Goal: Task Accomplishment & Management: Manage account settings

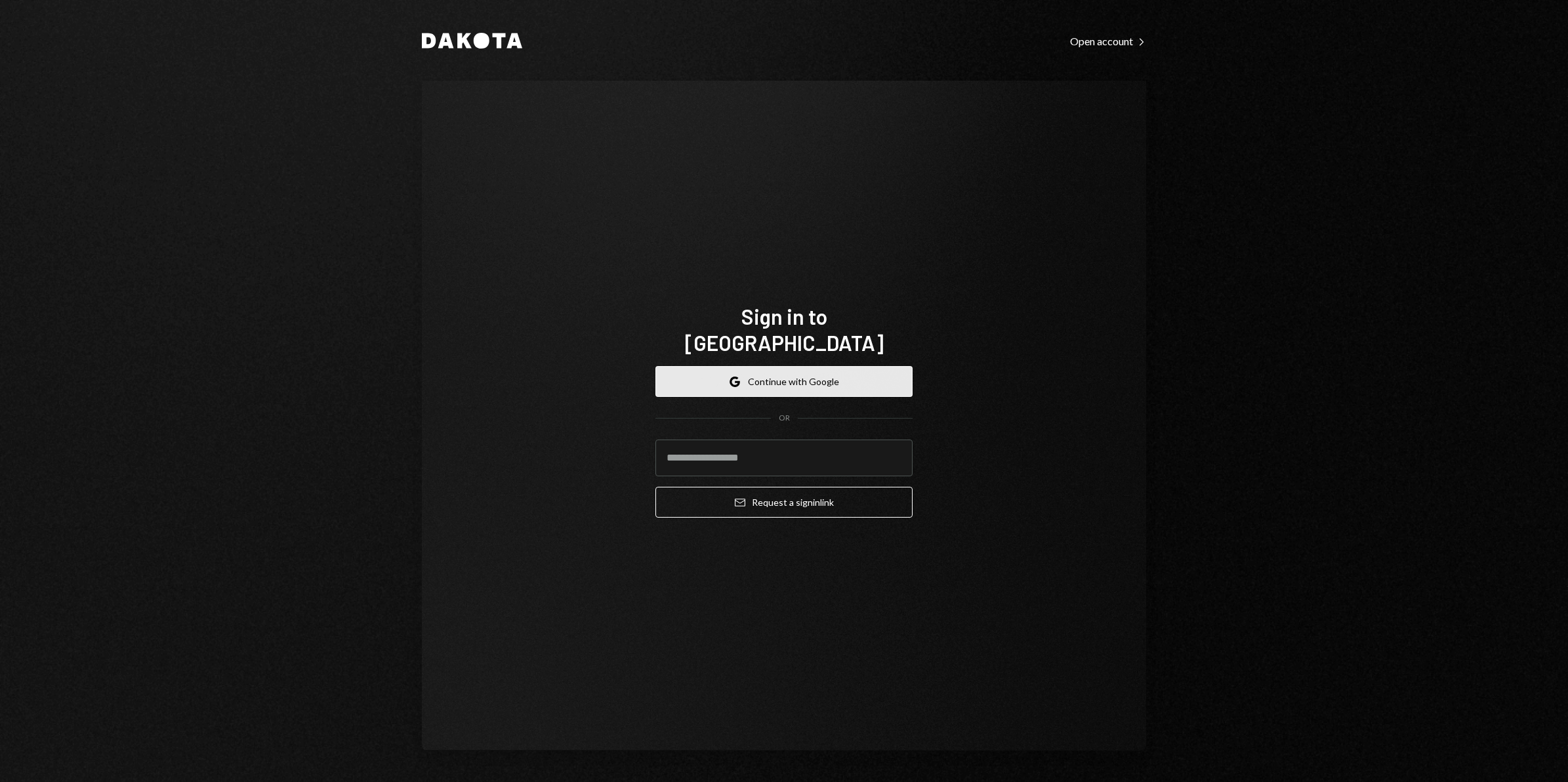
click at [796, 374] on button "Google Continue with Google" at bounding box center [784, 381] width 257 height 31
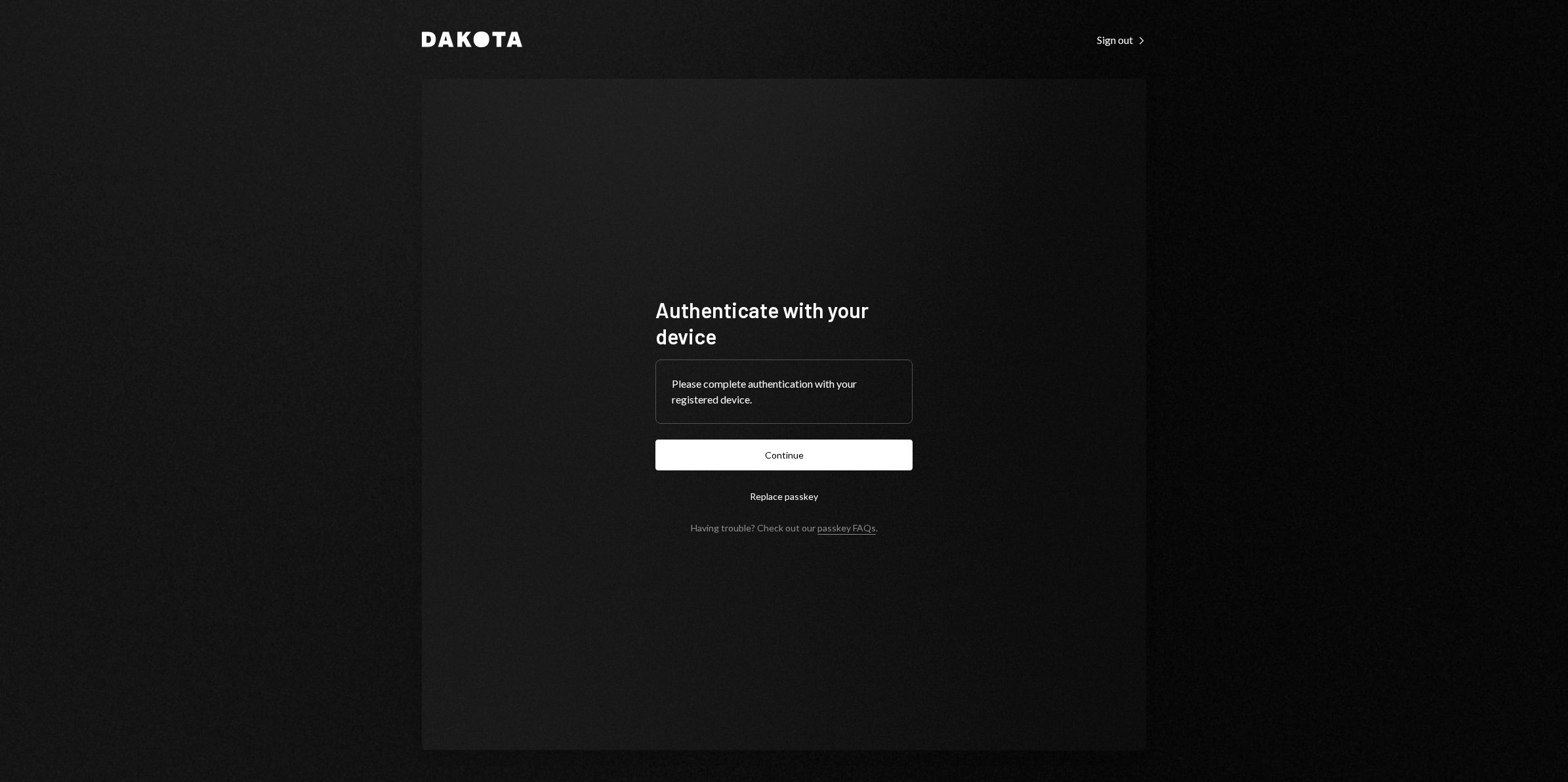
click at [808, 458] on button "Continue" at bounding box center [784, 454] width 257 height 31
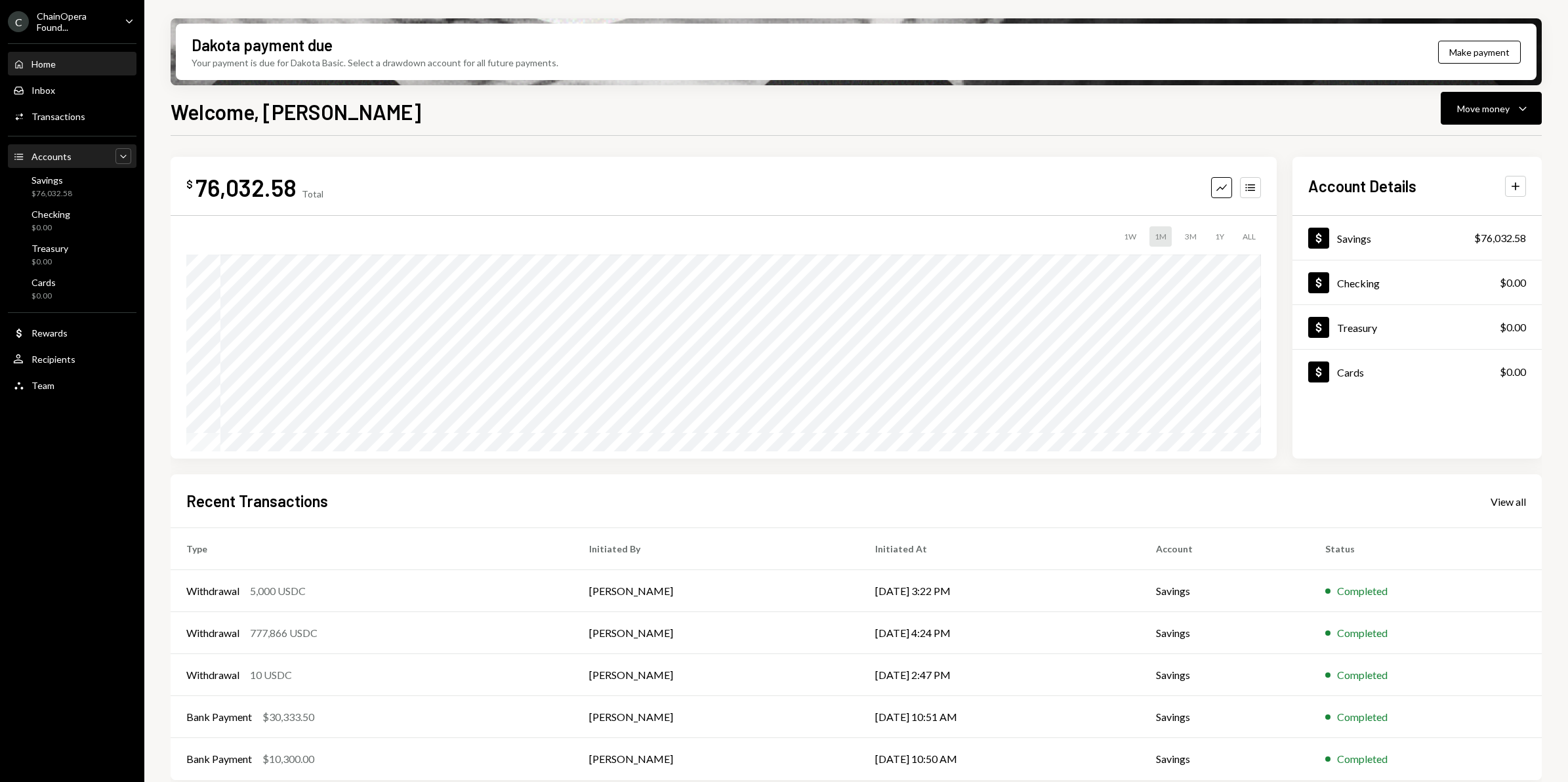
click at [123, 152] on icon "Caret Down" at bounding box center [123, 156] width 13 height 13
click at [50, 248] on div "Team" at bounding box center [43, 249] width 23 height 11
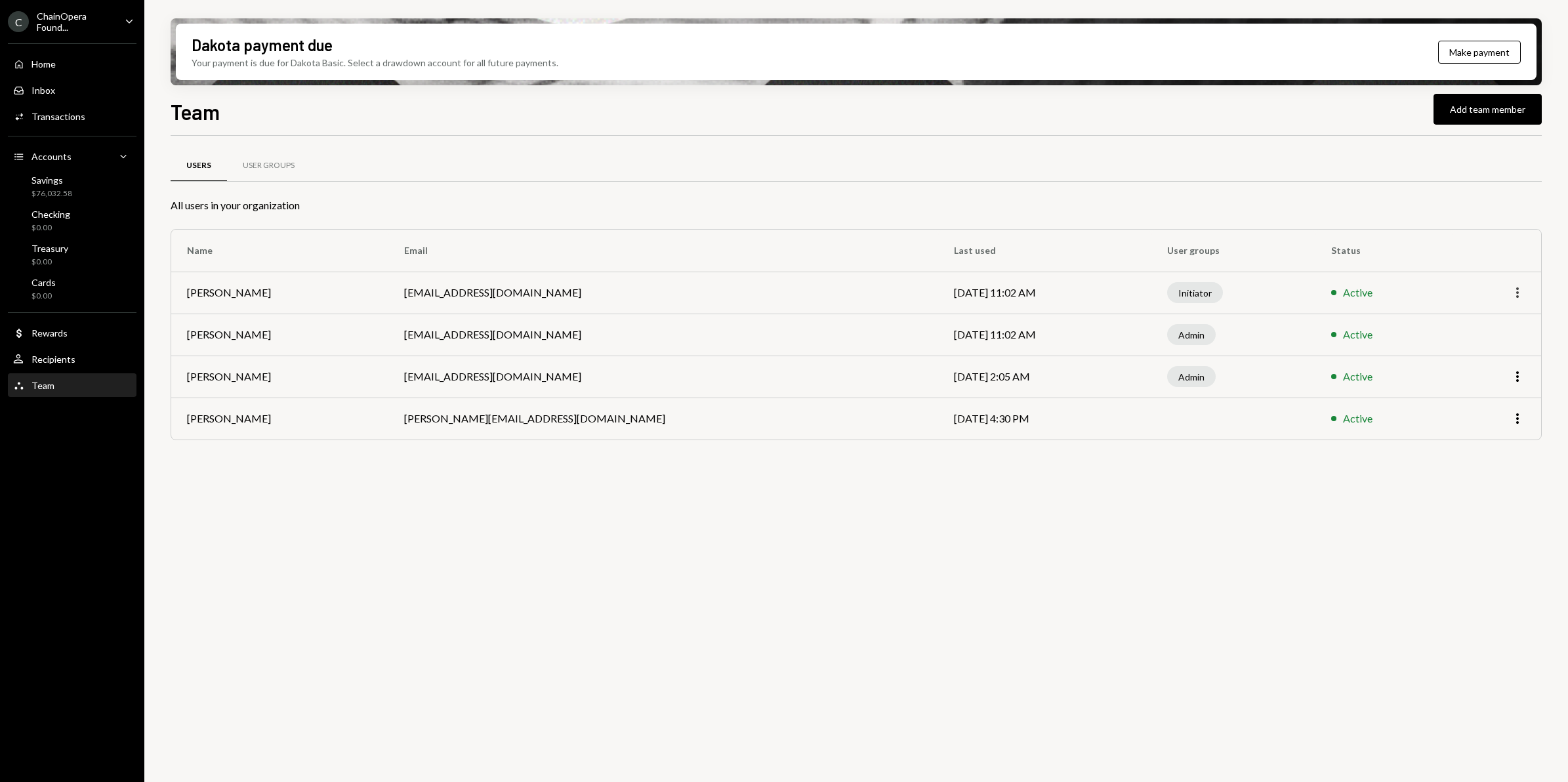
click at [1521, 295] on icon "More" at bounding box center [1517, 293] width 16 height 16
click at [789, 582] on div "Users User Groups All users in your organization Name Email Last used User grou…" at bounding box center [856, 466] width 1371 height 661
click at [1523, 293] on icon "More" at bounding box center [1517, 293] width 16 height 16
drag, startPoint x: 1066, startPoint y: 569, endPoint x: 847, endPoint y: 501, distance: 229.3
click at [1065, 565] on div "Users User Groups All users in your organization Name Email Last used User grou…" at bounding box center [856, 466] width 1371 height 661
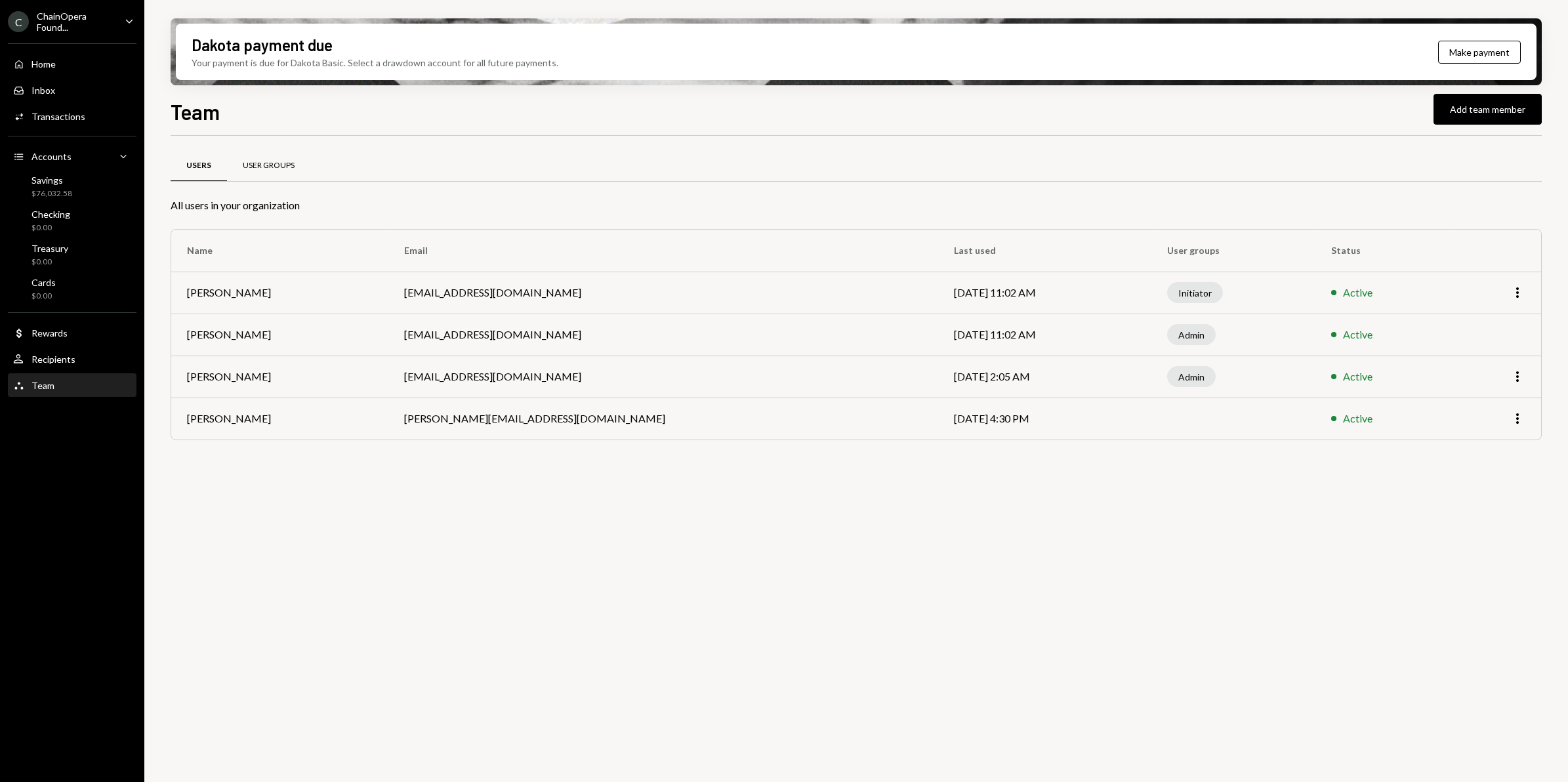
click at [269, 165] on div "User Groups" at bounding box center [269, 166] width 52 height 11
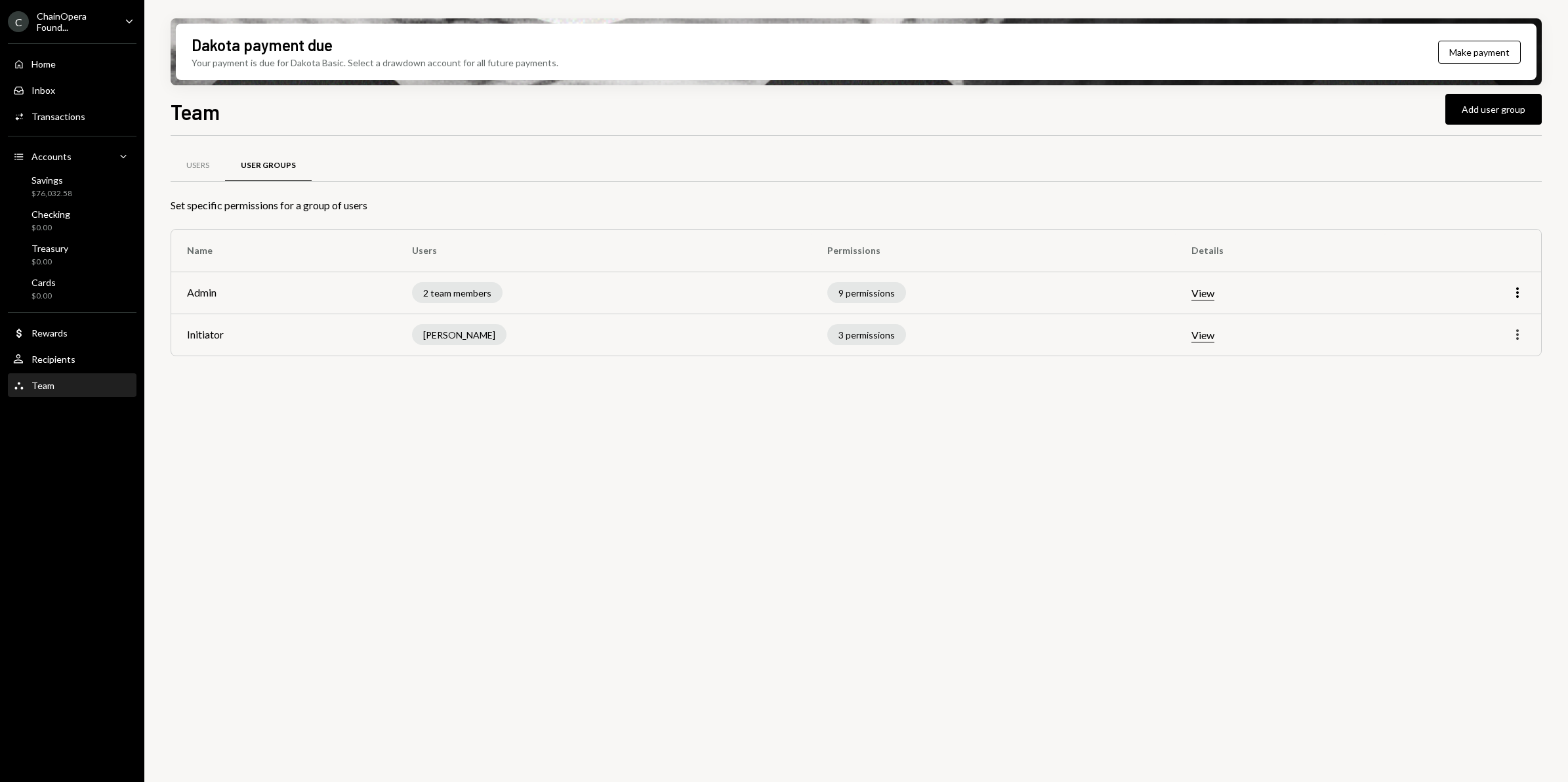
click at [1510, 338] on icon "More" at bounding box center [1517, 335] width 16 height 16
click at [1203, 336] on button "View" at bounding box center [1203, 335] width 23 height 14
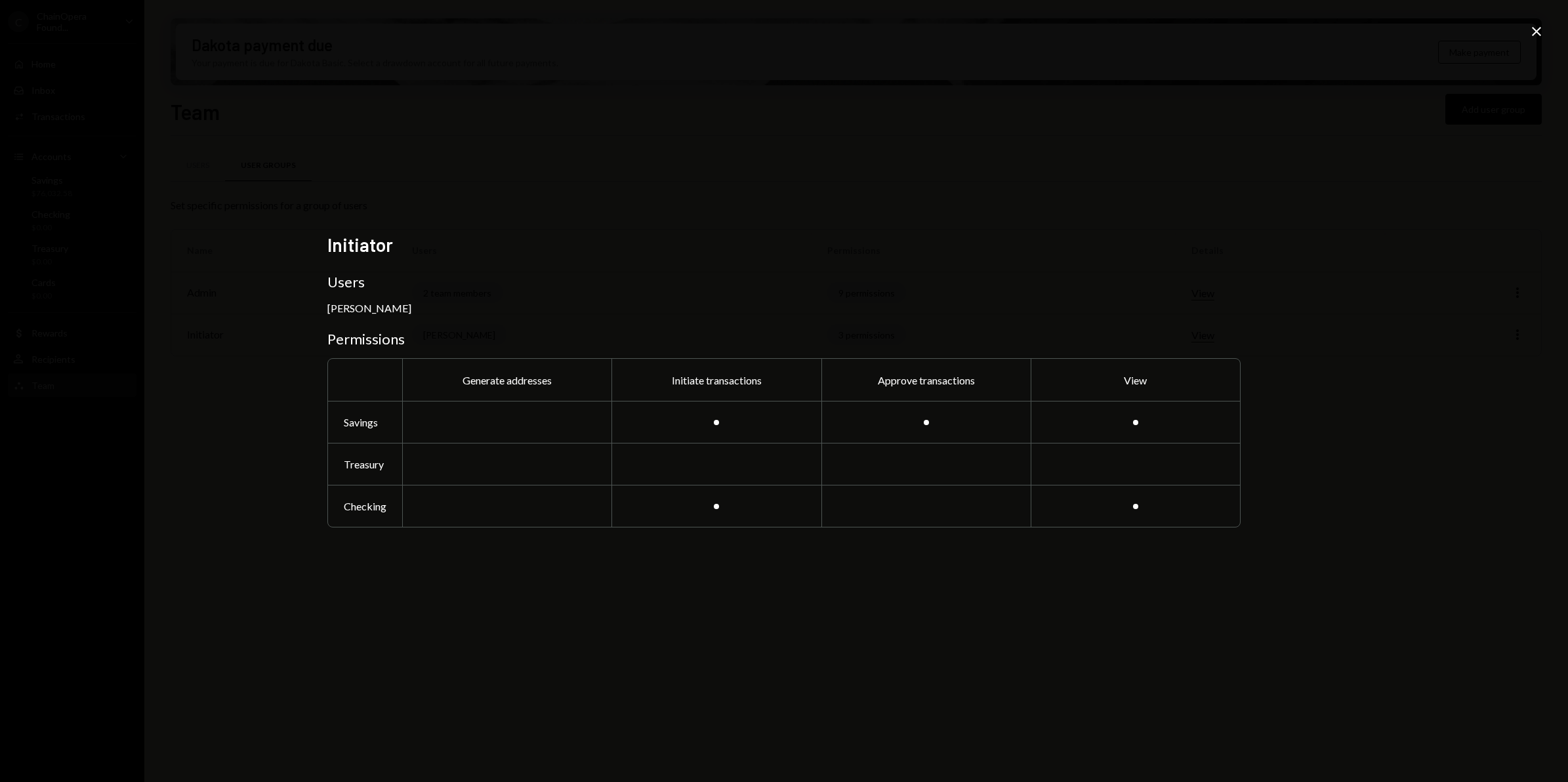
click at [1535, 30] on icon at bounding box center [1536, 31] width 9 height 9
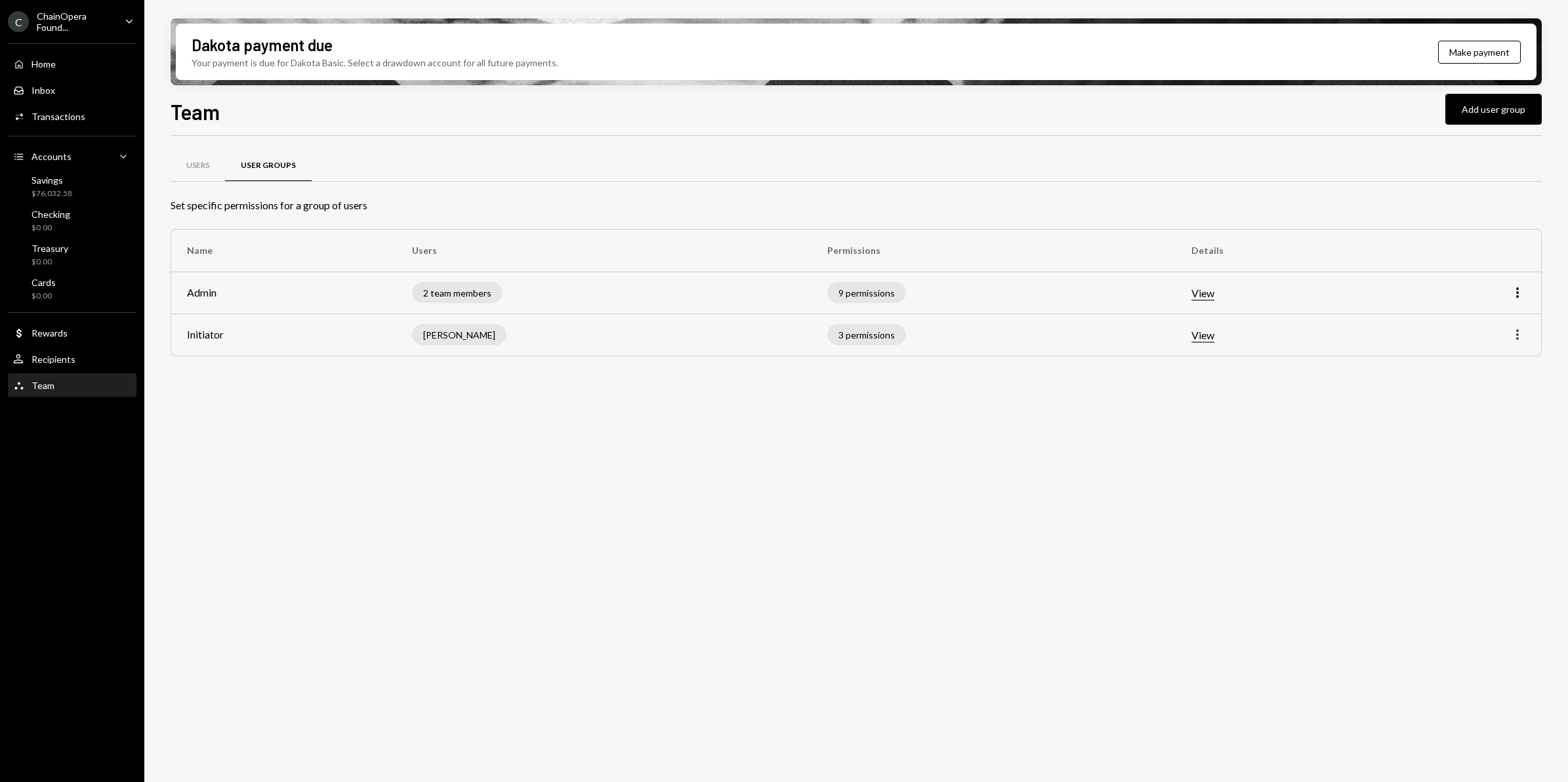
click at [1512, 333] on icon "More" at bounding box center [1517, 335] width 16 height 16
click at [1481, 365] on div "Edit" at bounding box center [1487, 363] width 66 height 23
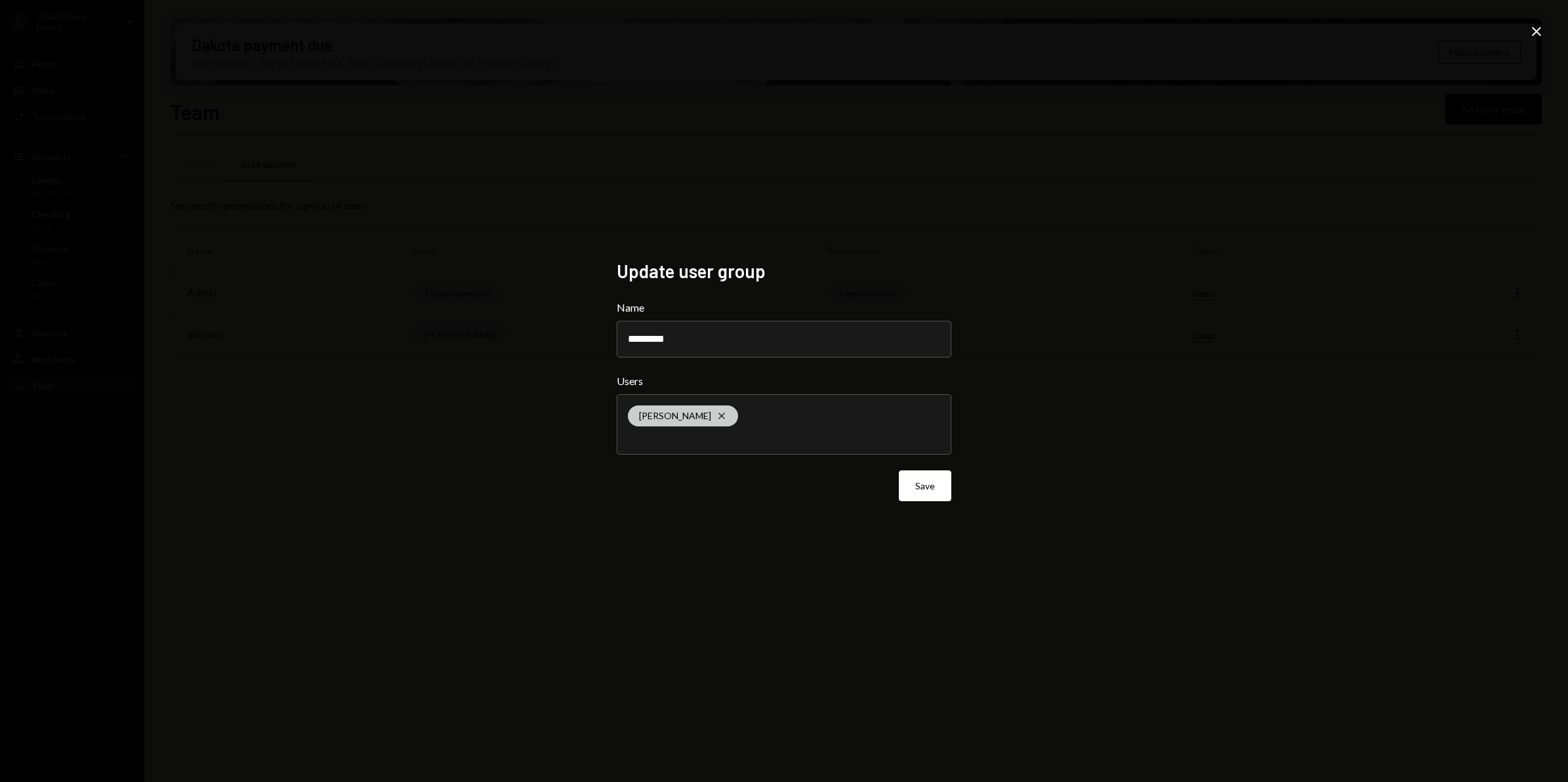
click at [714, 417] on div "Alex Maingard Cross" at bounding box center [682, 415] width 110 height 21
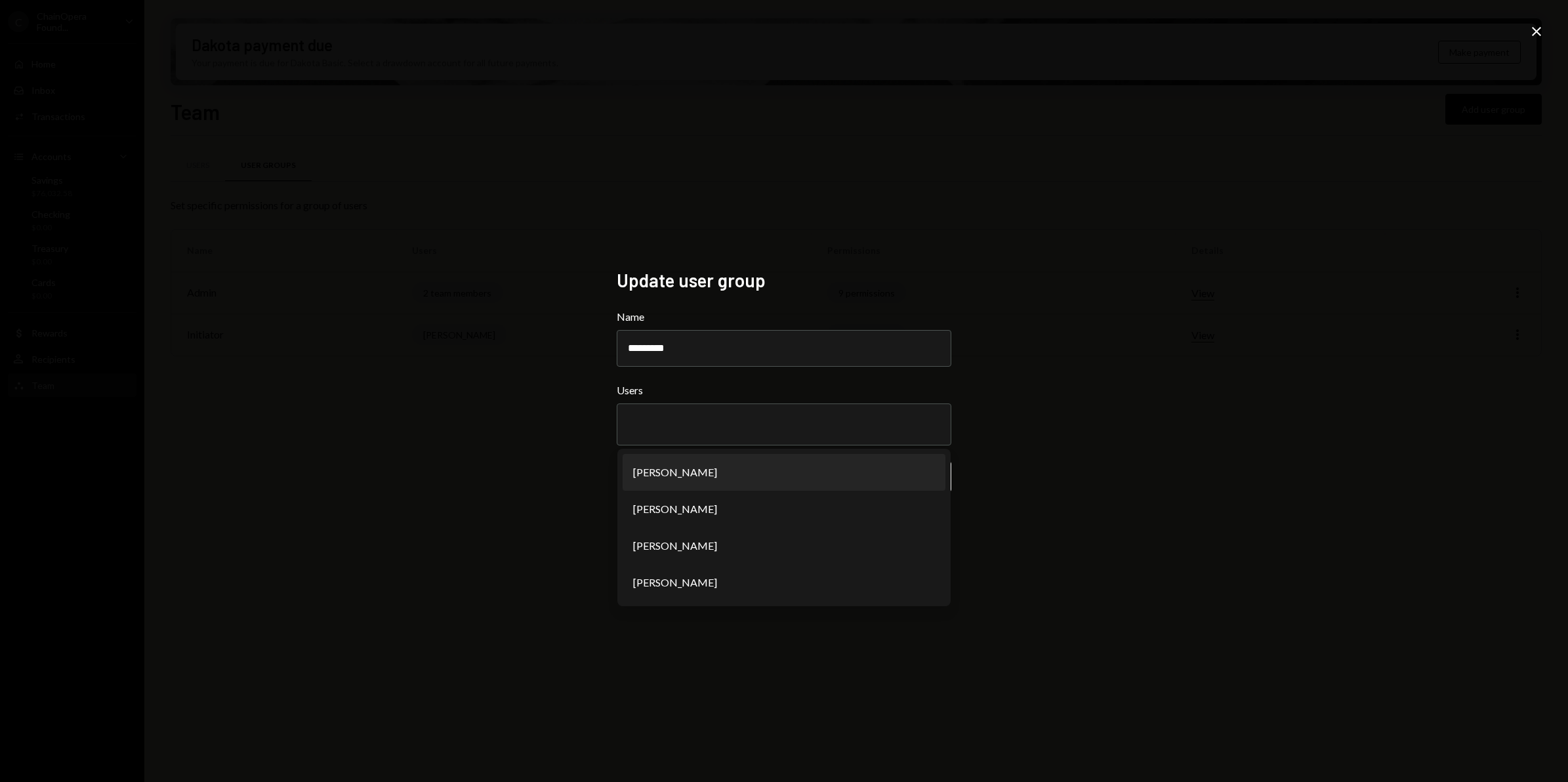
click at [1131, 615] on div "Update user group Name ********* Users Ling Yong Berno de Villiers Yvonne Li Al…" at bounding box center [784, 391] width 1568 height 782
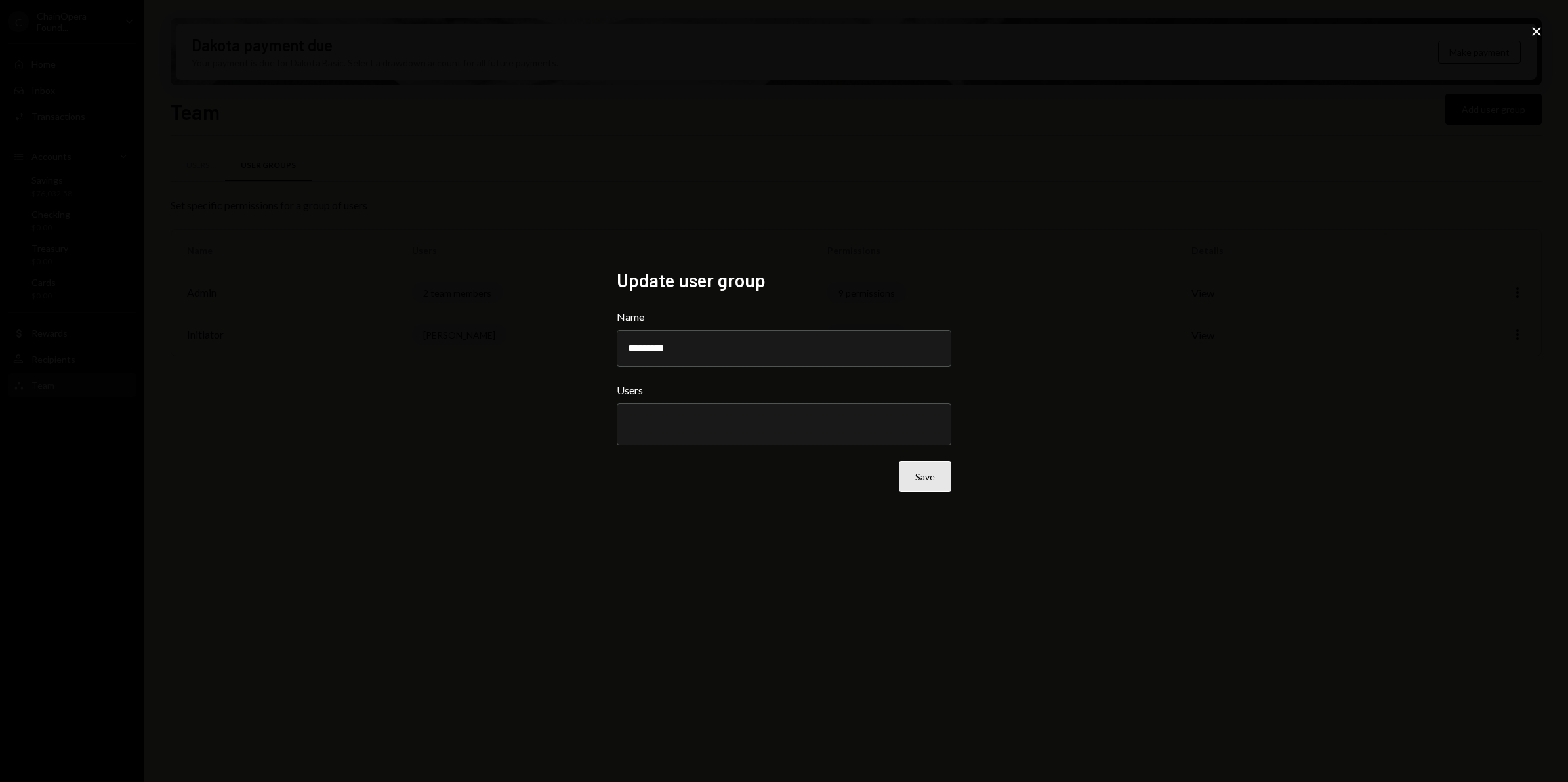
click at [938, 484] on button "Save" at bounding box center [925, 476] width 53 height 31
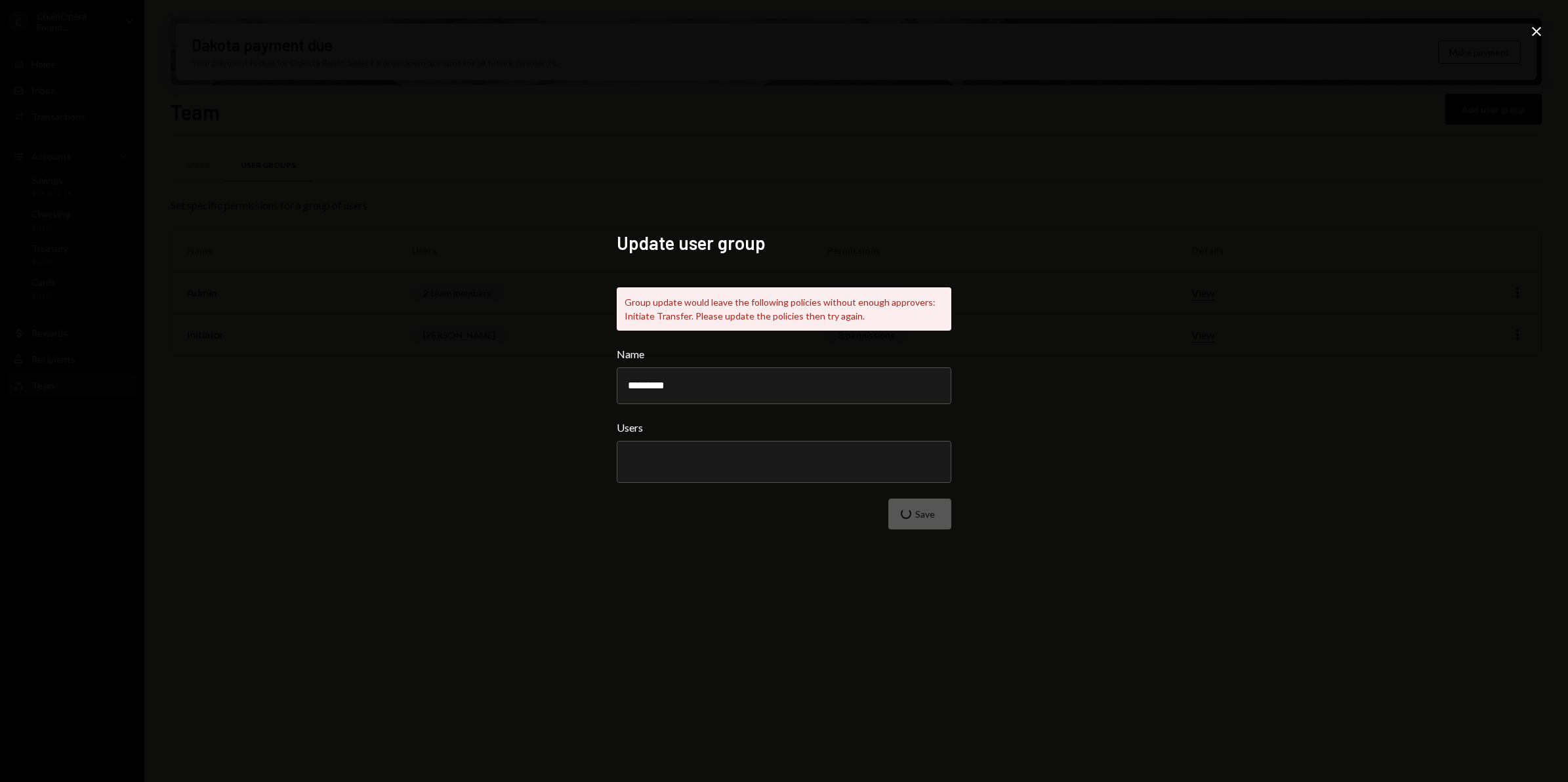
click at [1529, 28] on icon "Close" at bounding box center [1537, 31] width 16 height 16
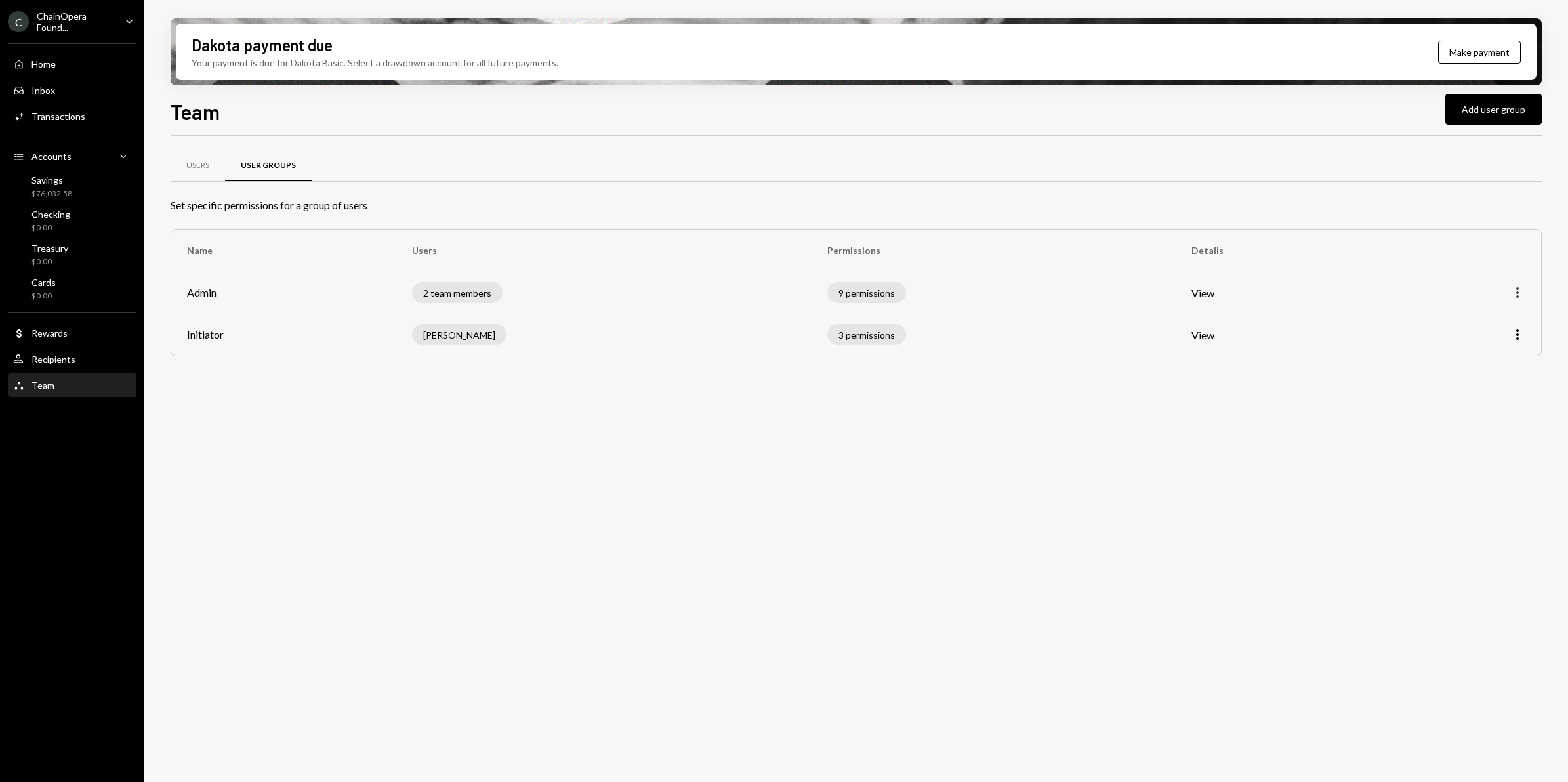
click at [1520, 291] on icon "More" at bounding box center [1517, 293] width 16 height 16
click at [1479, 321] on div "Edit" at bounding box center [1487, 321] width 66 height 23
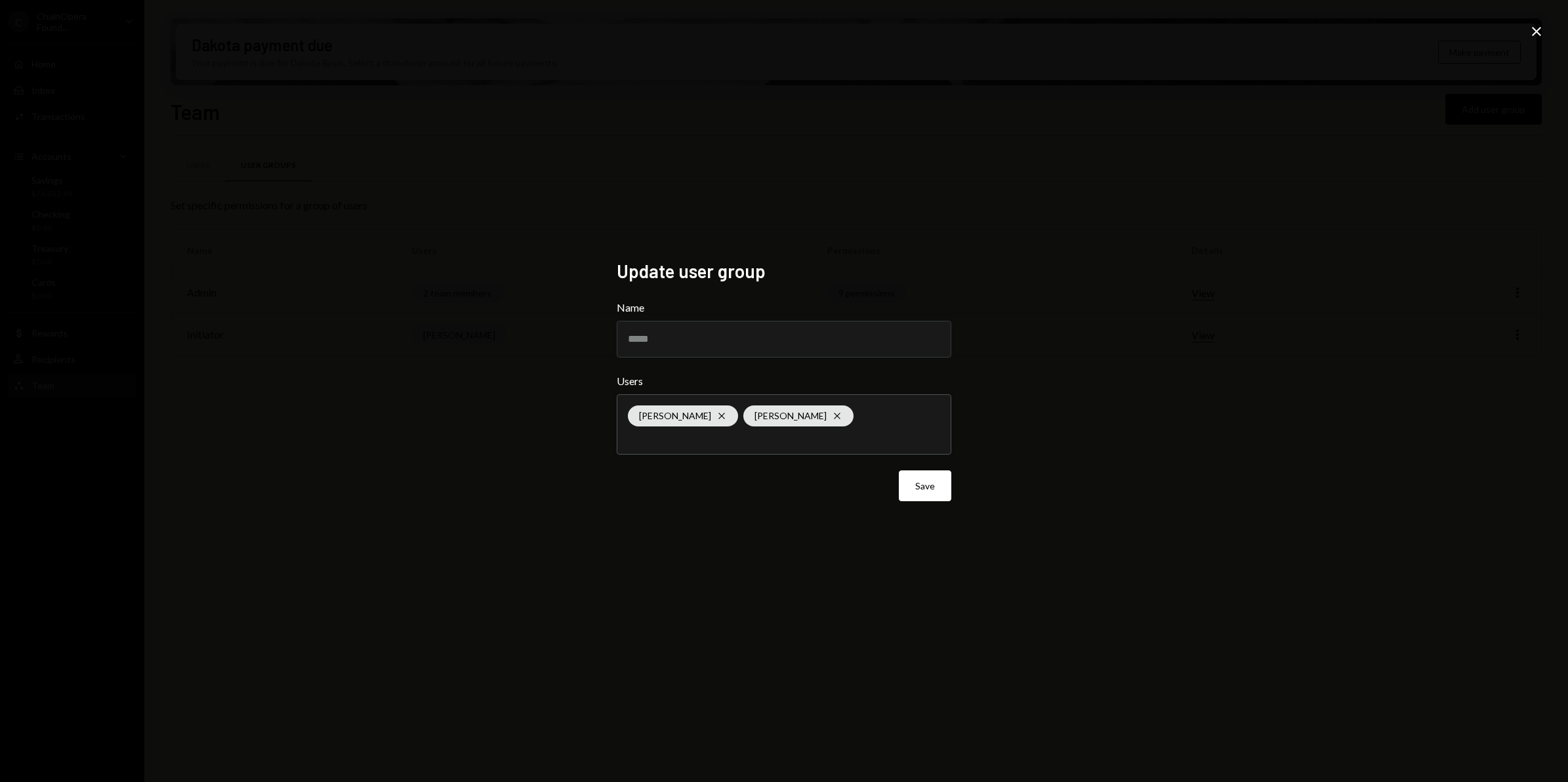
click at [851, 415] on div "Berno de Villiers Cross Ling Yong Cross" at bounding box center [784, 424] width 312 height 59
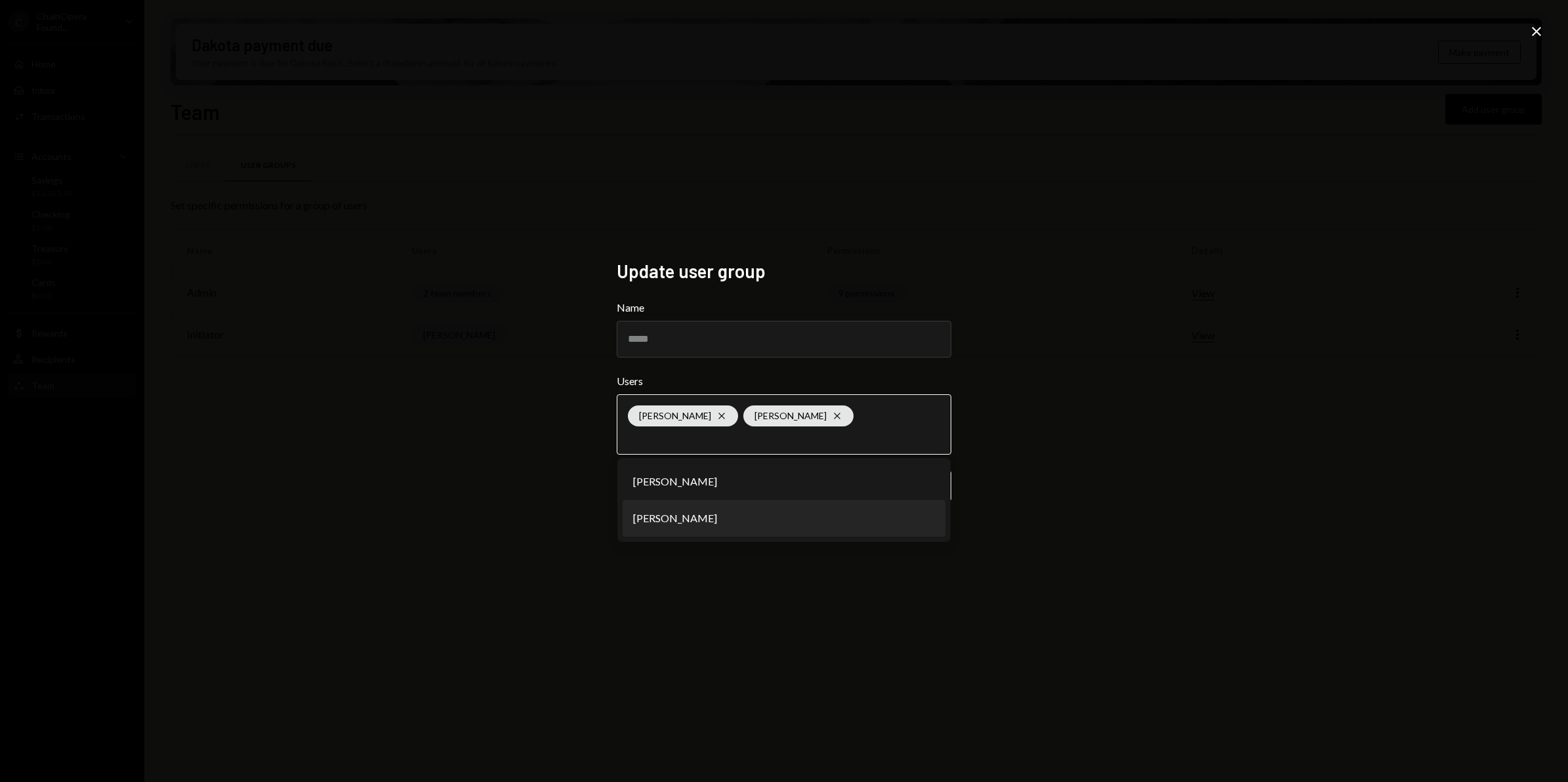
click at [712, 515] on li "[PERSON_NAME]" at bounding box center [784, 518] width 323 height 37
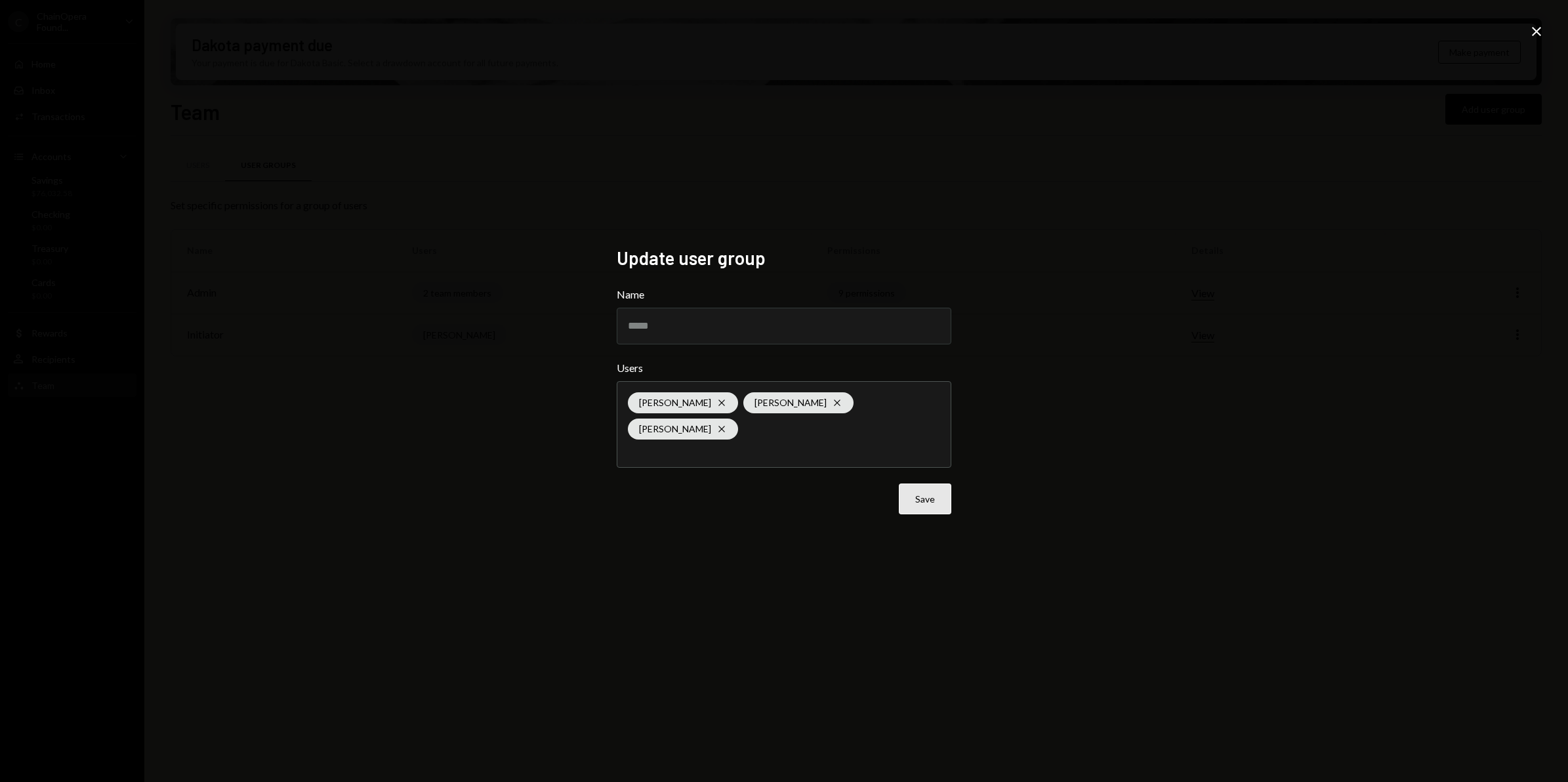
click at [929, 490] on button "Save" at bounding box center [925, 499] width 53 height 31
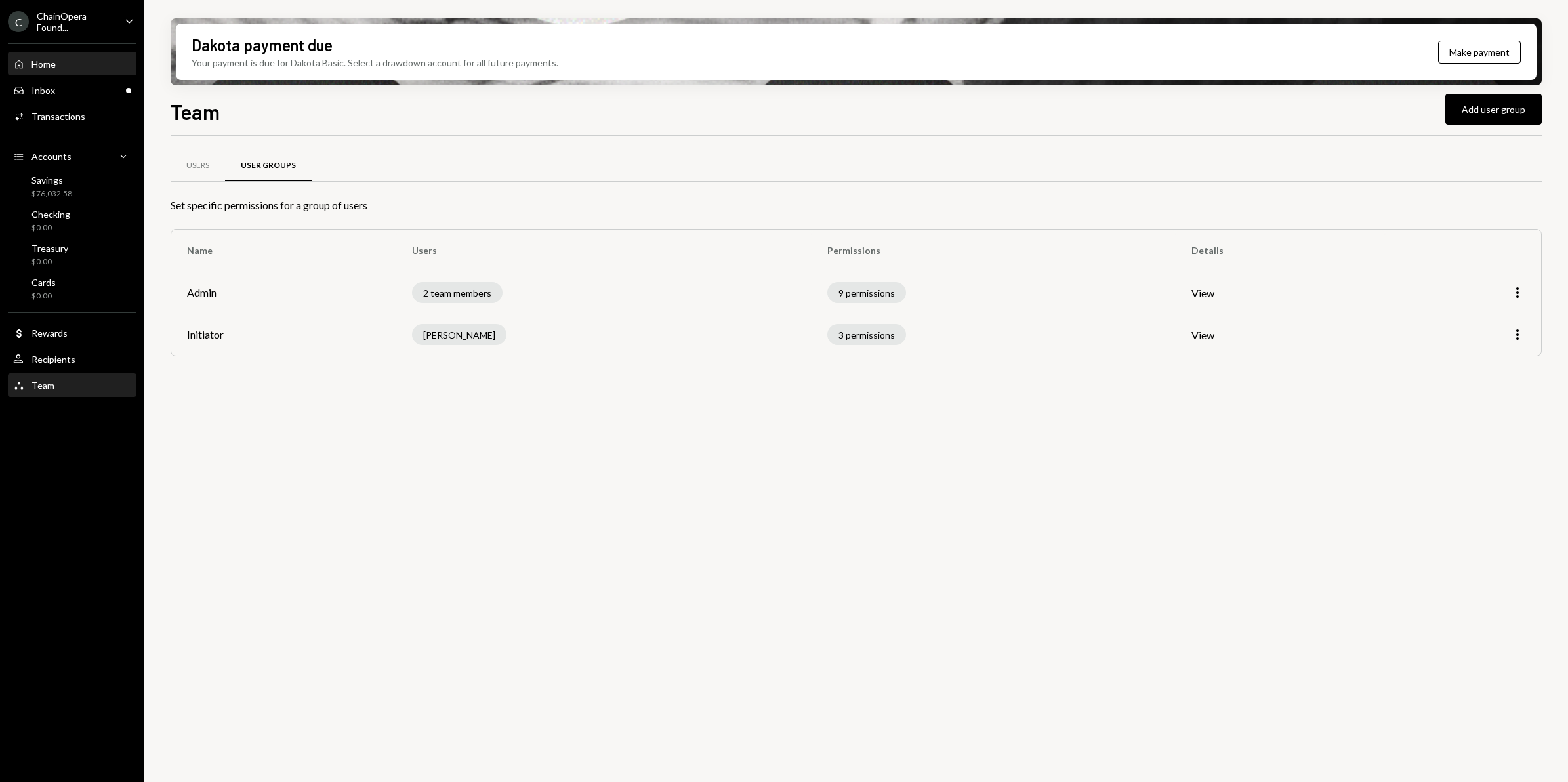
click at [44, 61] on div "Home" at bounding box center [43, 64] width 24 height 11
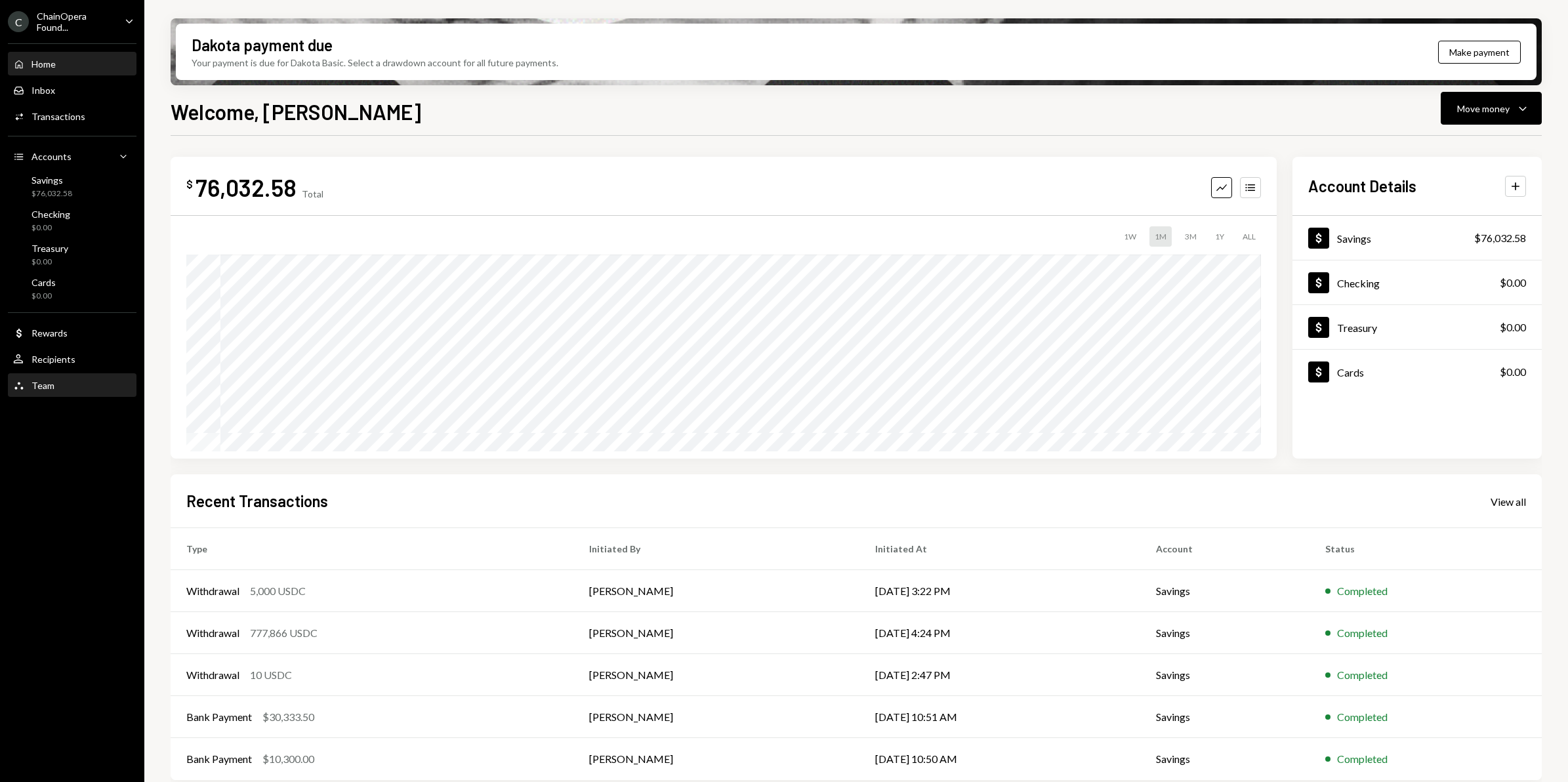
click at [51, 390] on div "Team Team" at bounding box center [72, 385] width 118 height 22
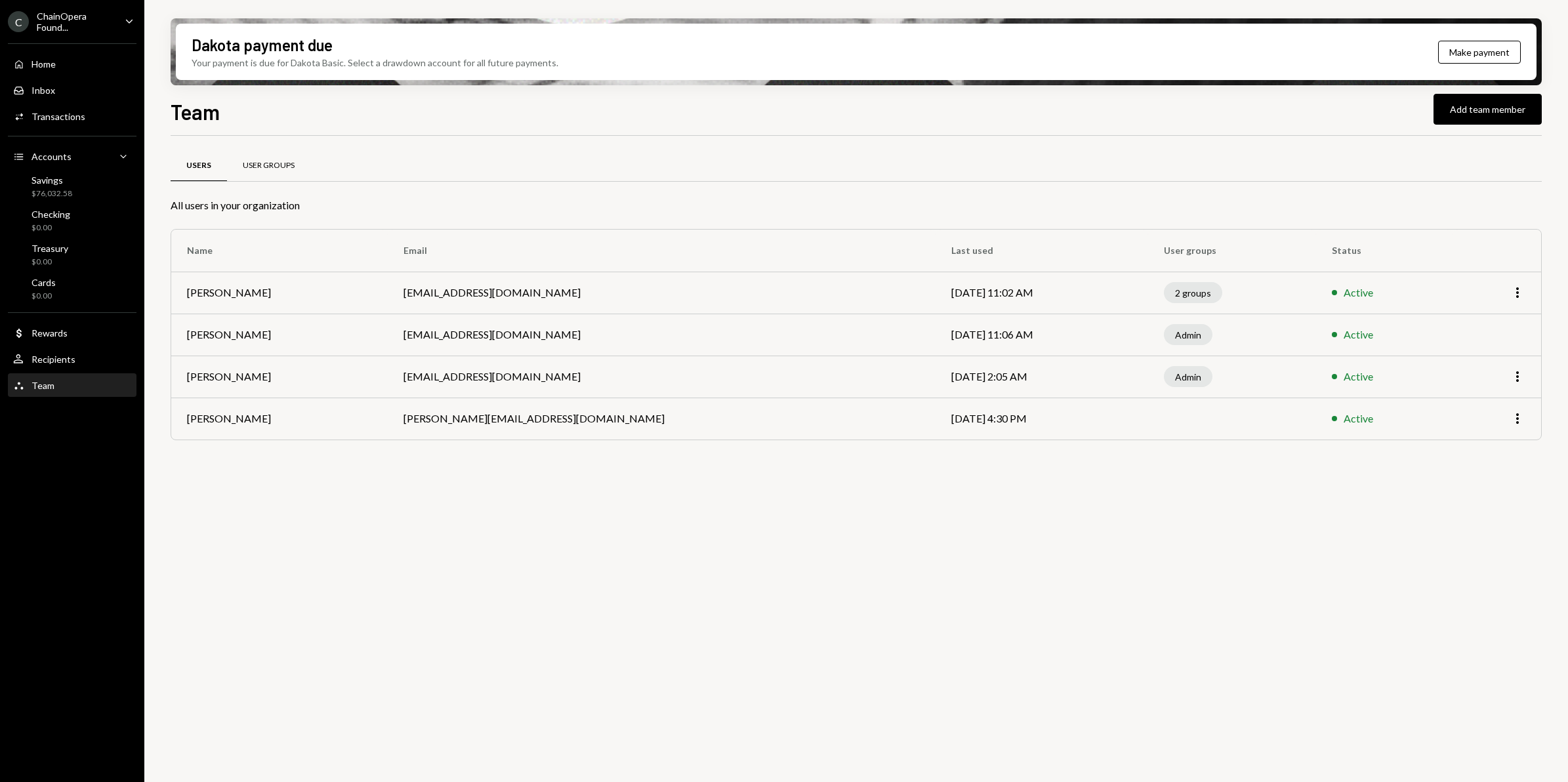
click at [284, 170] on div "User Groups" at bounding box center [269, 166] width 52 height 11
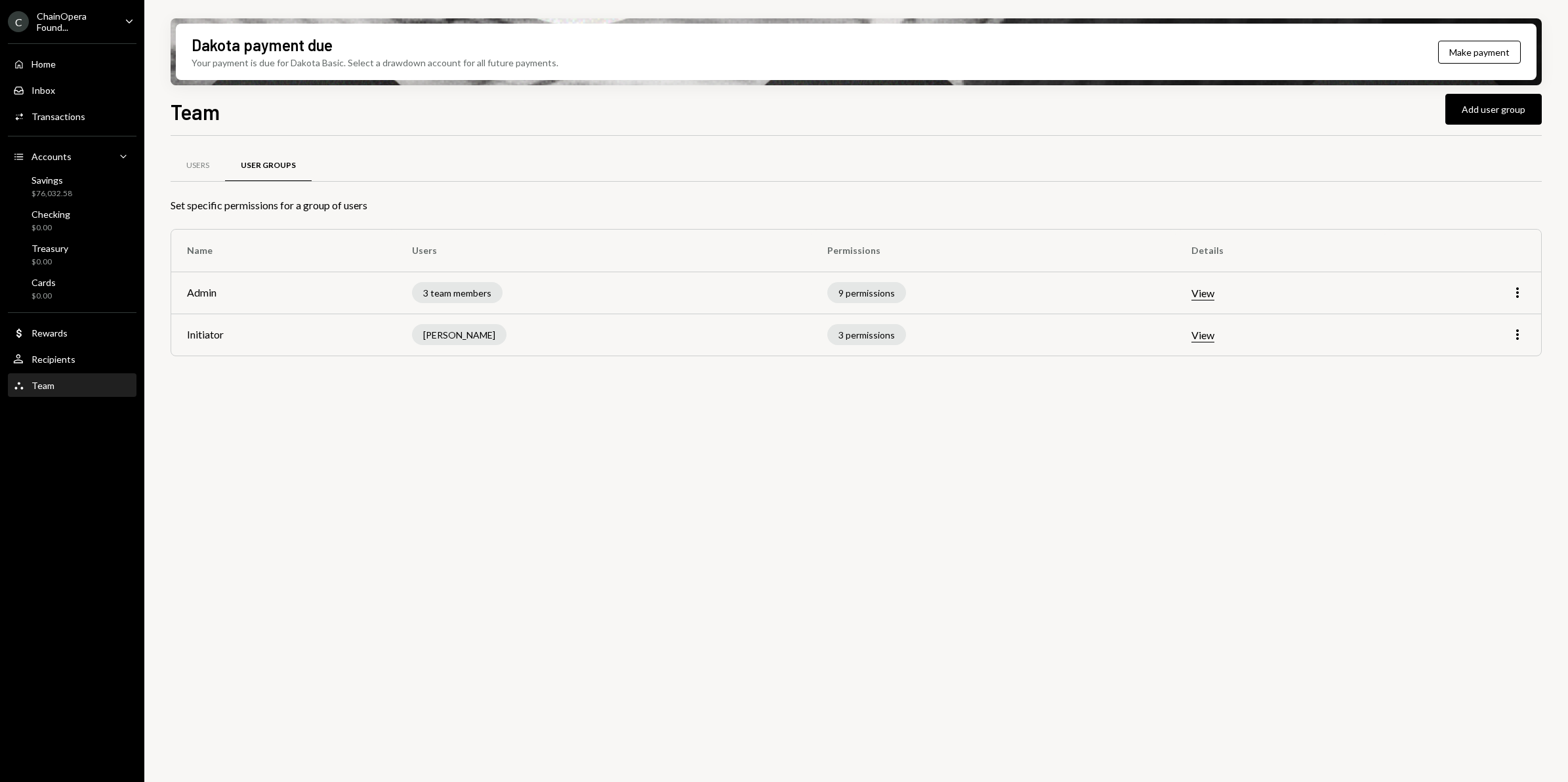
click at [1208, 300] on button "View" at bounding box center [1203, 293] width 23 height 14
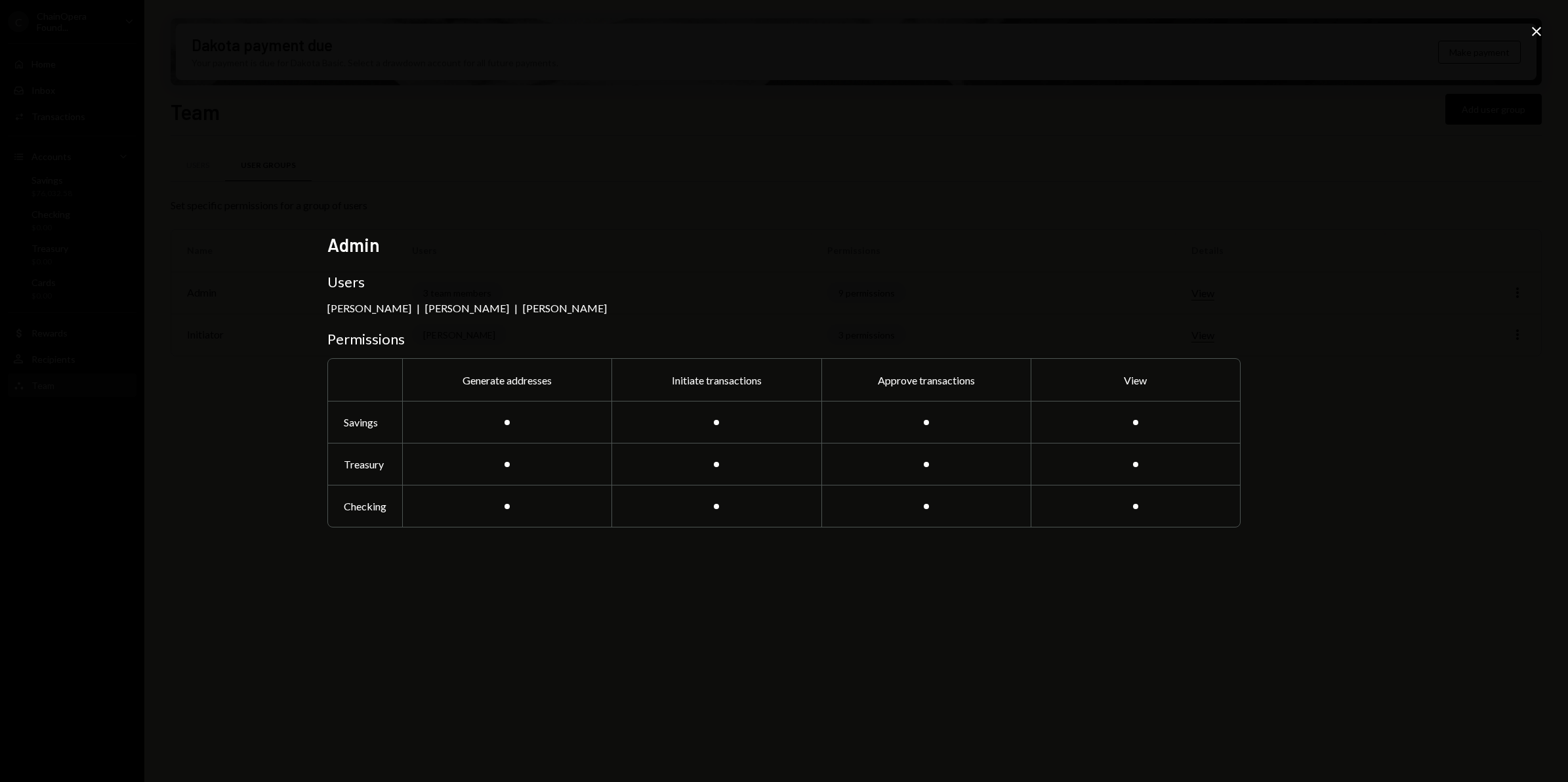
click at [1526, 33] on div "Admin Users Berno de Villiers | Ling Yong | Alex Maingard Permissions Generate …" at bounding box center [784, 391] width 1568 height 782
click at [1532, 31] on icon "Close" at bounding box center [1537, 31] width 16 height 16
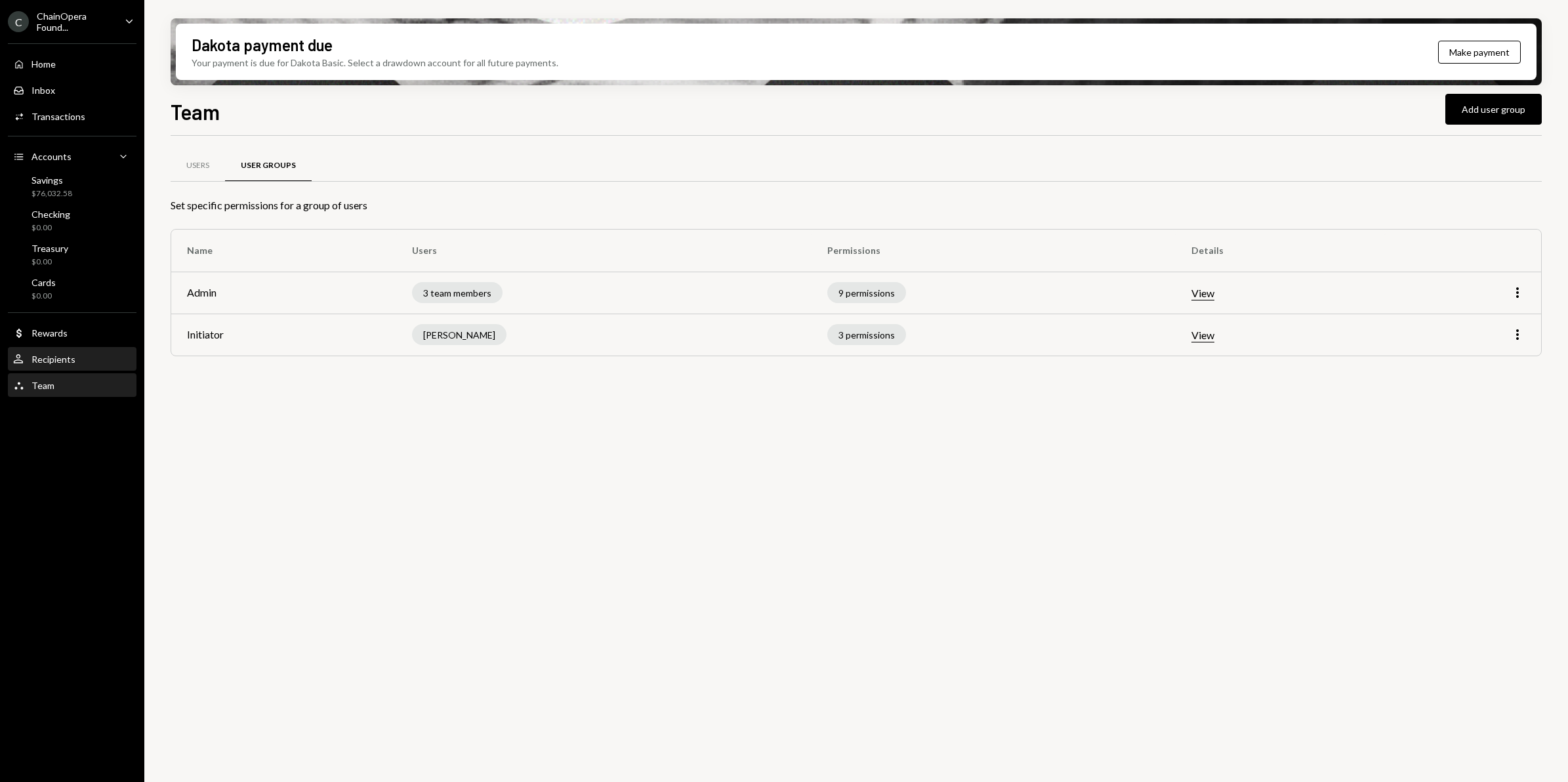
click at [59, 360] on div "Recipients" at bounding box center [53, 359] width 44 height 11
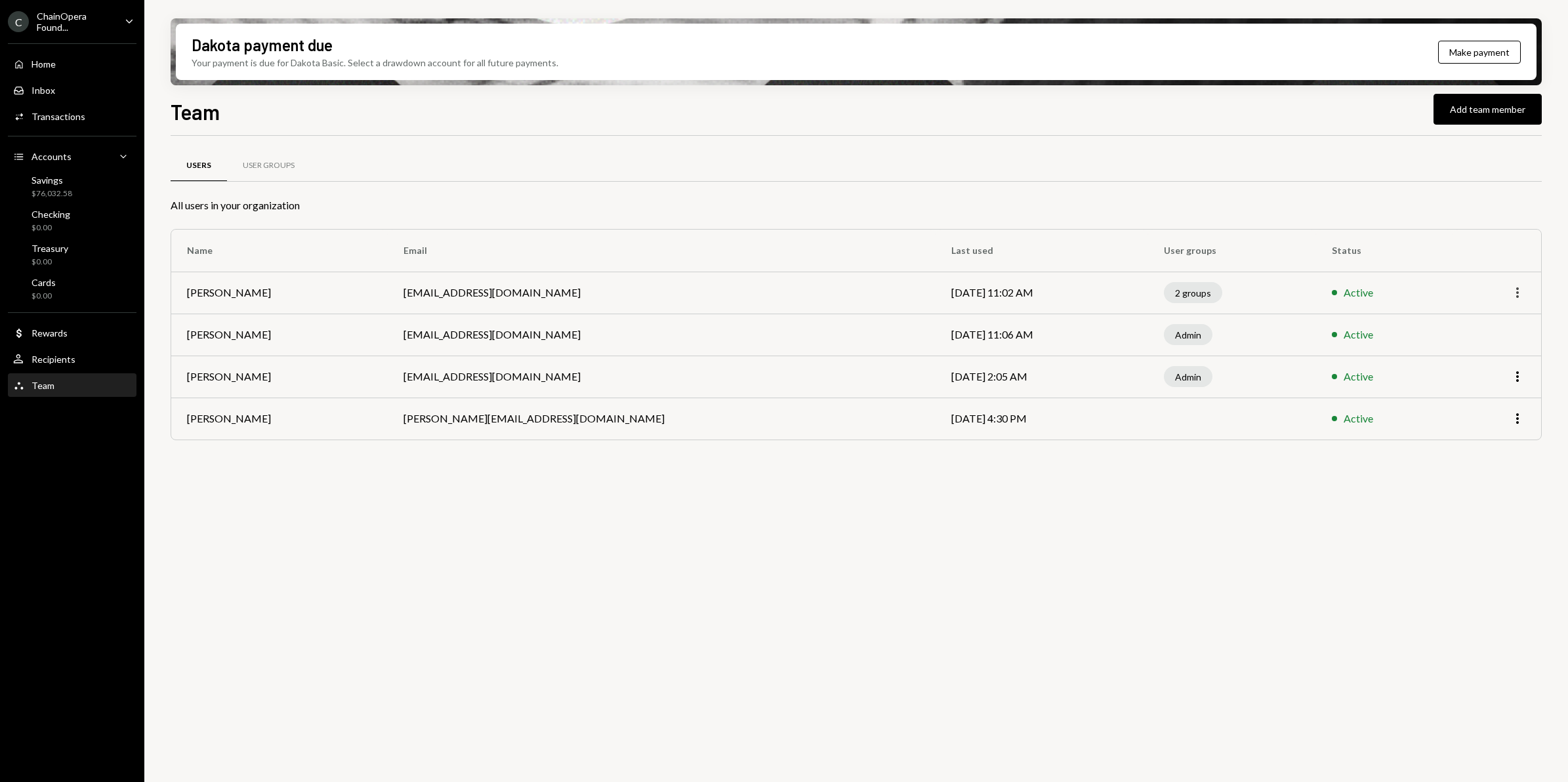
click at [1516, 296] on icon "More" at bounding box center [1517, 293] width 16 height 16
click at [266, 172] on div "User Groups" at bounding box center [269, 166] width 83 height 31
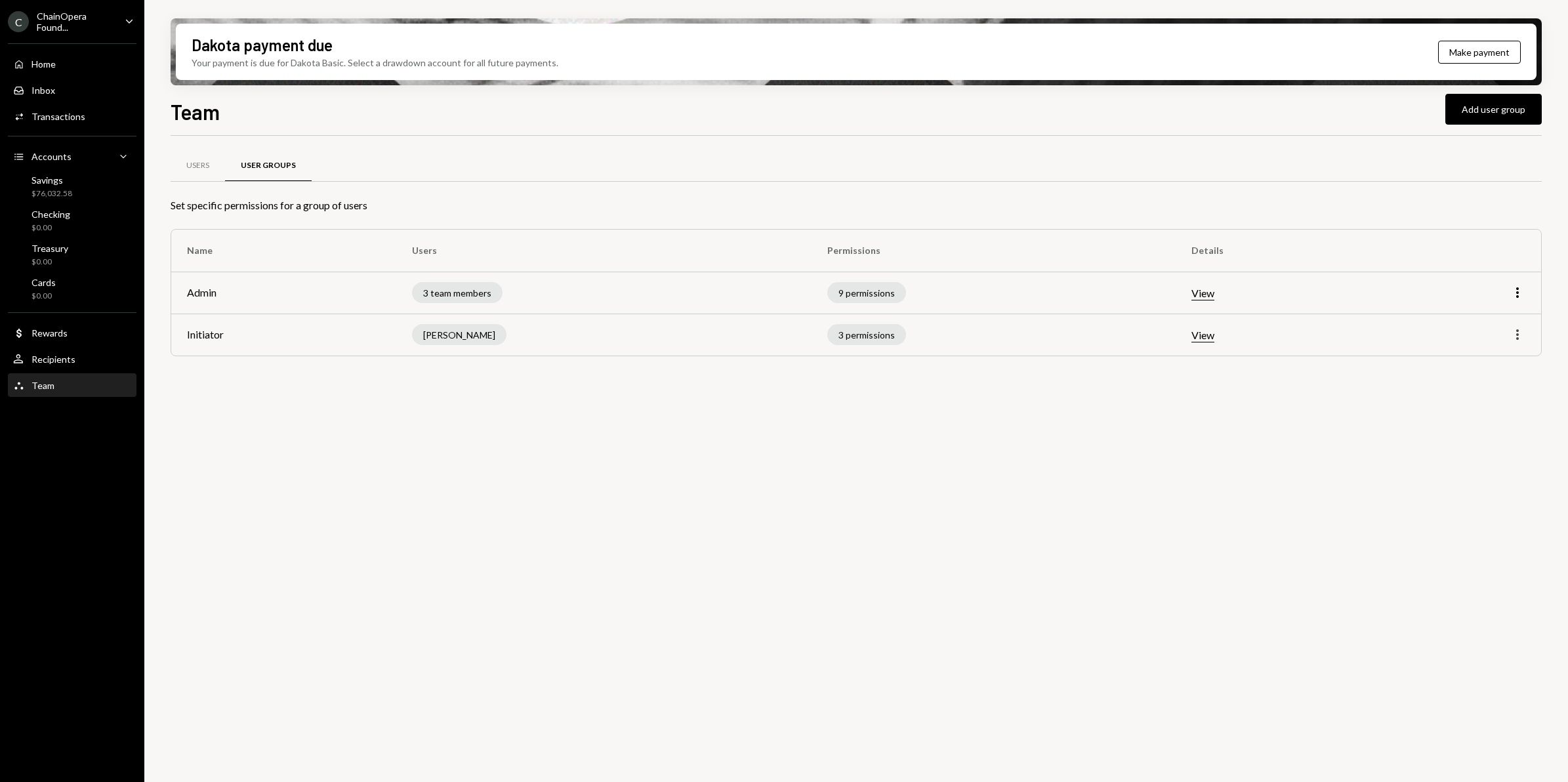
click at [1515, 339] on icon "More" at bounding box center [1517, 335] width 16 height 16
click at [1483, 388] on div "Remove" at bounding box center [1487, 386] width 66 height 23
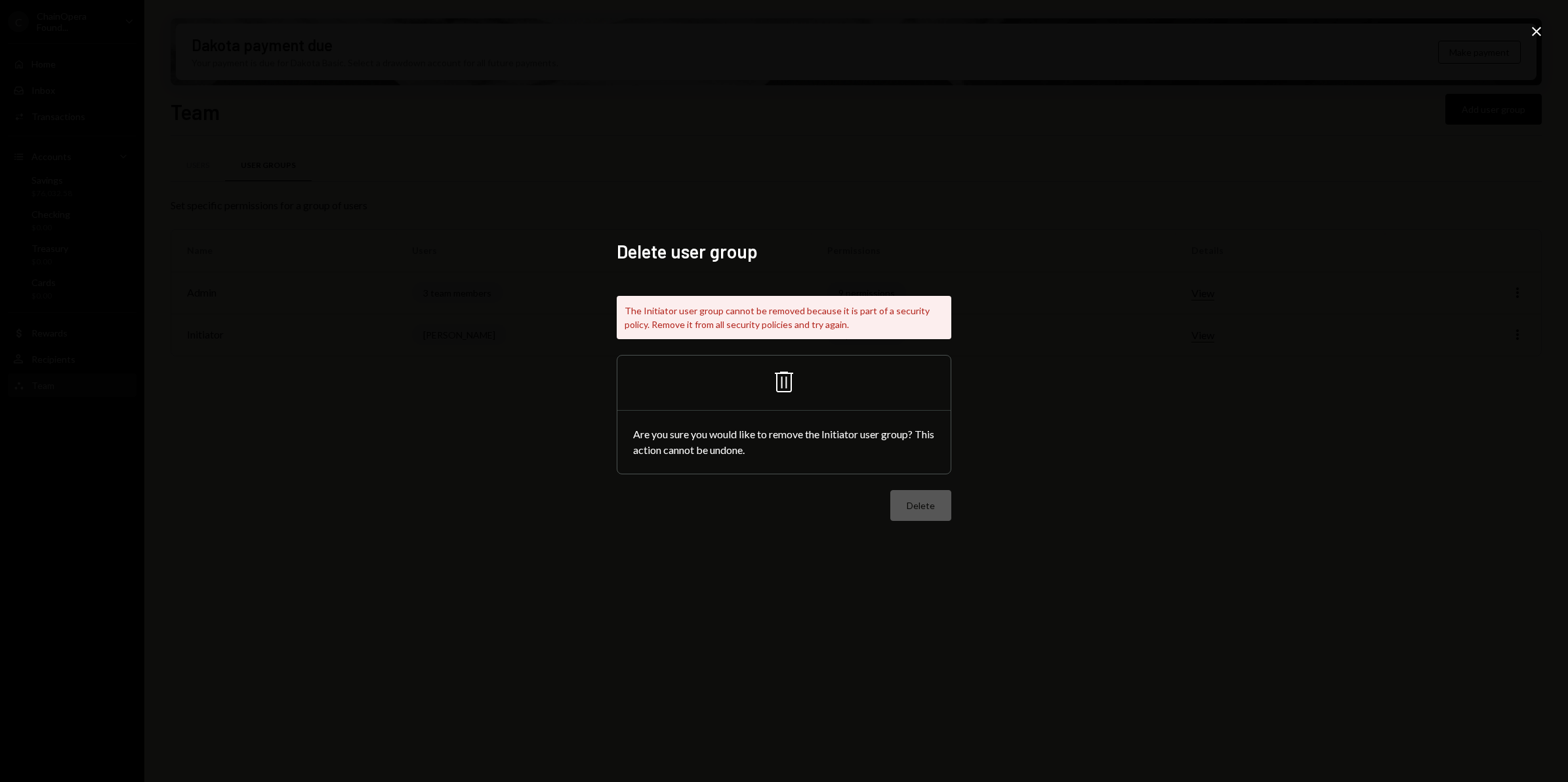
click at [1537, 34] on icon "Close" at bounding box center [1537, 31] width 16 height 16
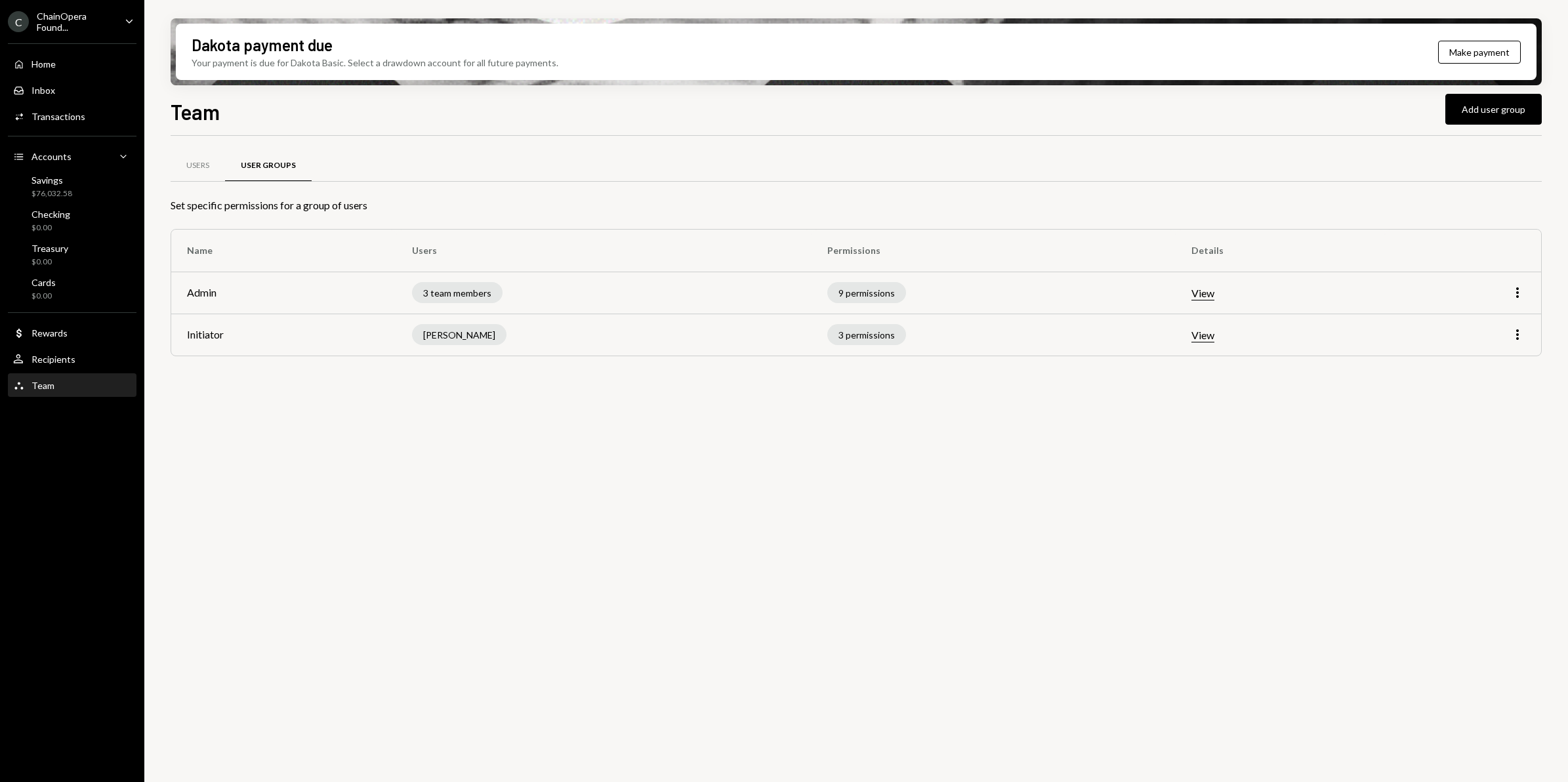
click at [63, 21] on div "ChainOpera Found..." at bounding box center [76, 21] width 78 height 22
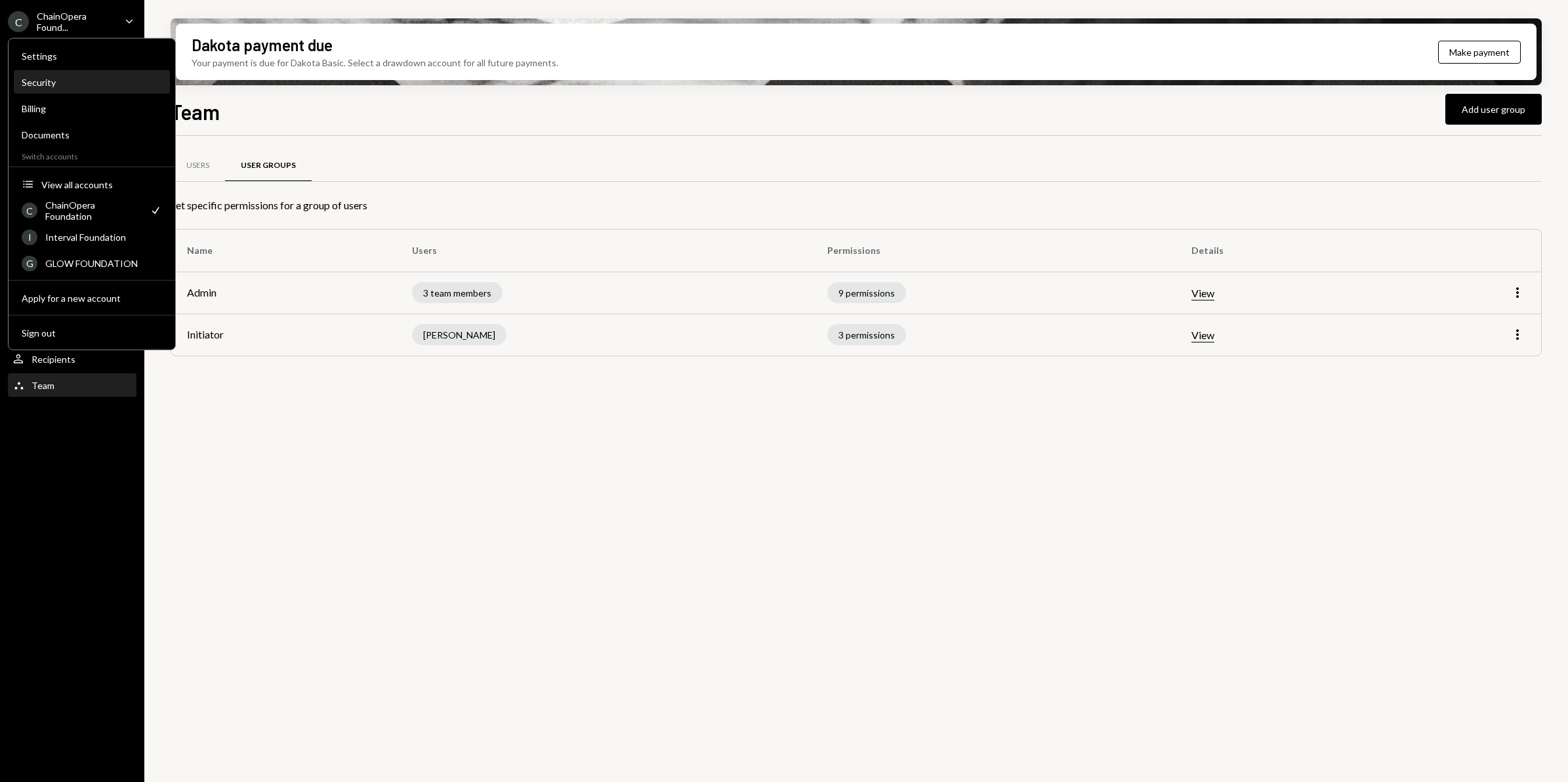
click at [47, 83] on div "Security" at bounding box center [91, 83] width 140 height 11
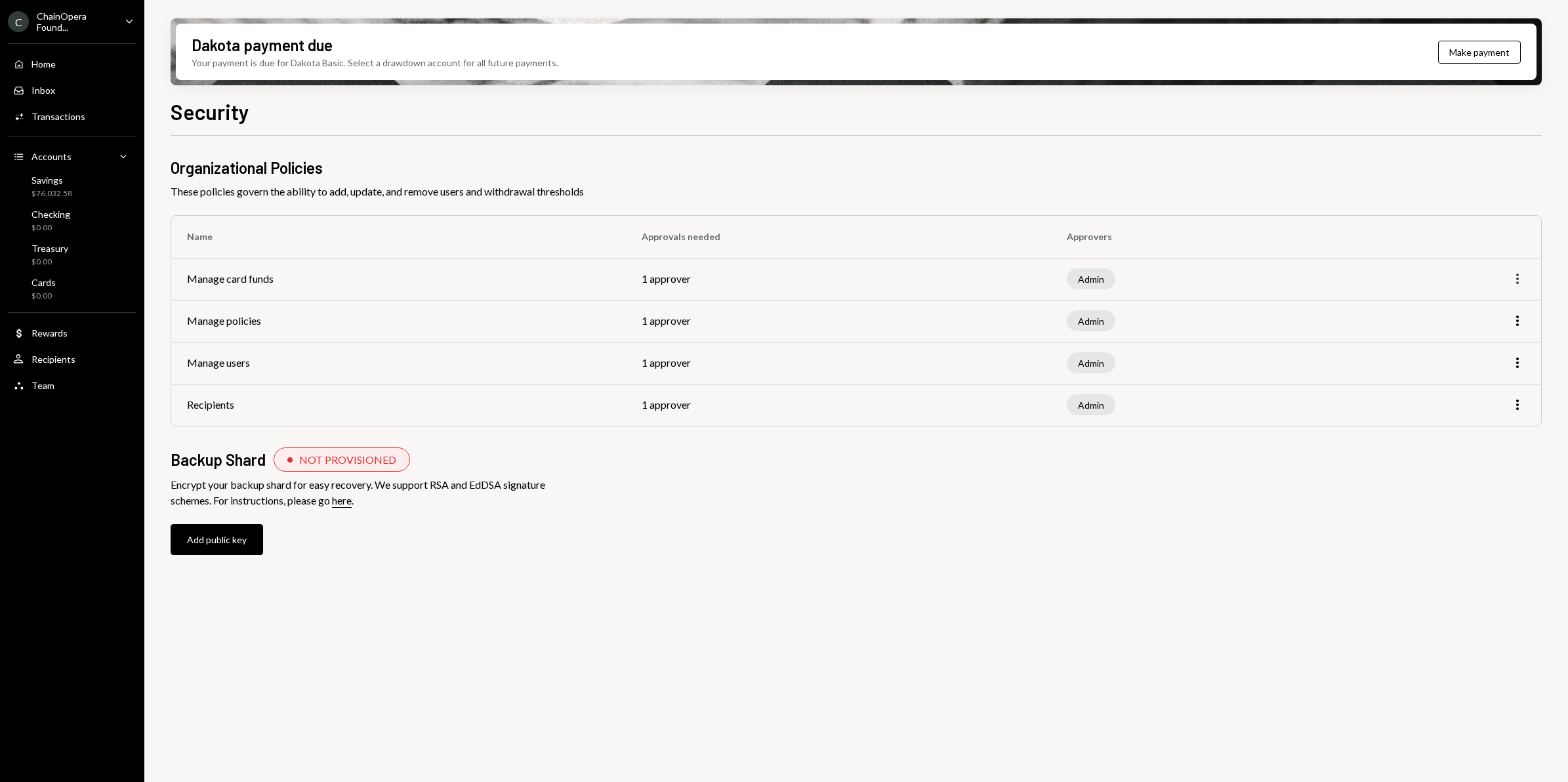
click at [1520, 284] on icon "More" at bounding box center [1517, 278] width 16 height 16
click at [1471, 311] on div "Edit" at bounding box center [1487, 307] width 66 height 23
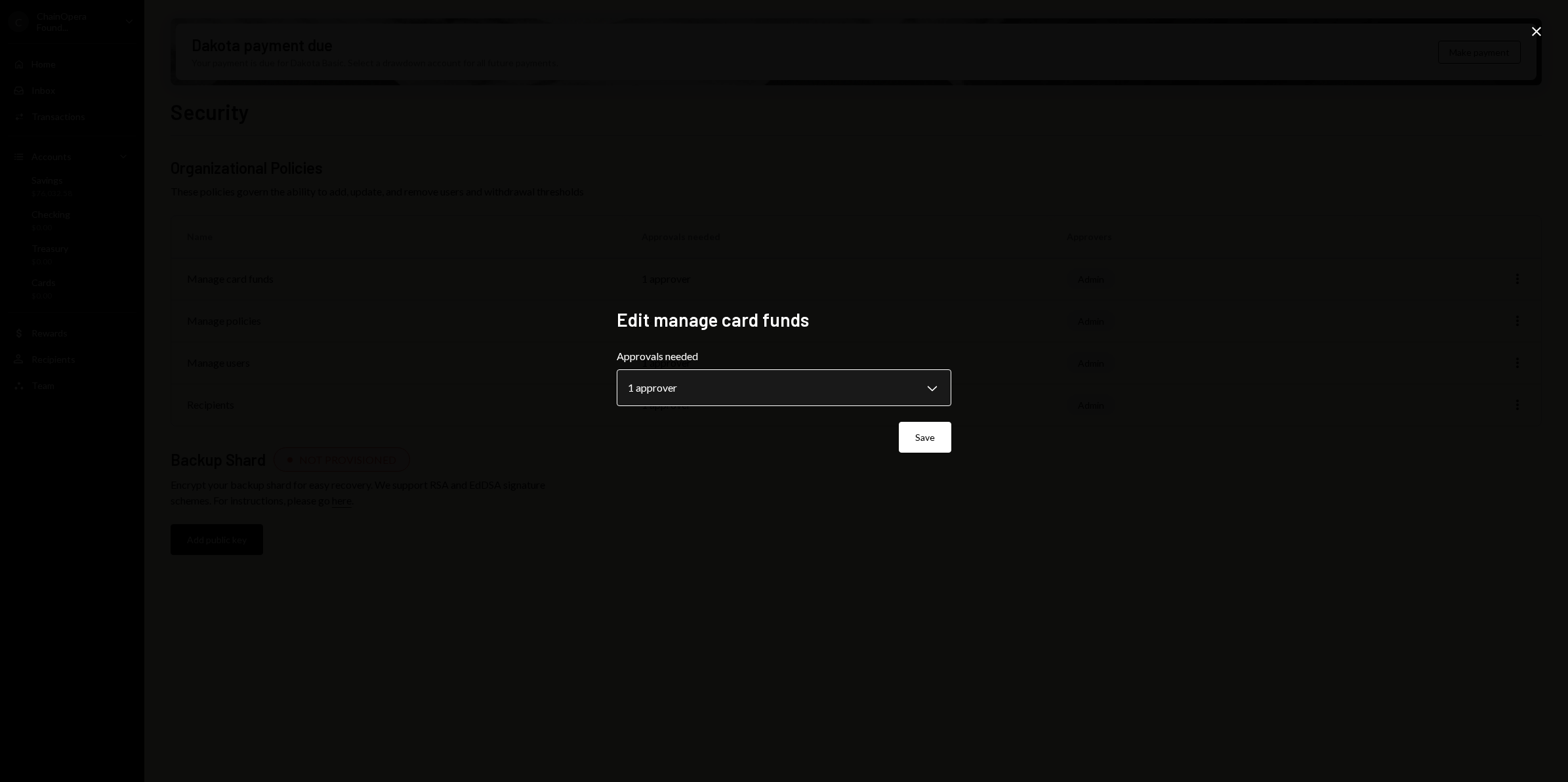
click at [932, 394] on body "**********" at bounding box center [784, 391] width 1568 height 782
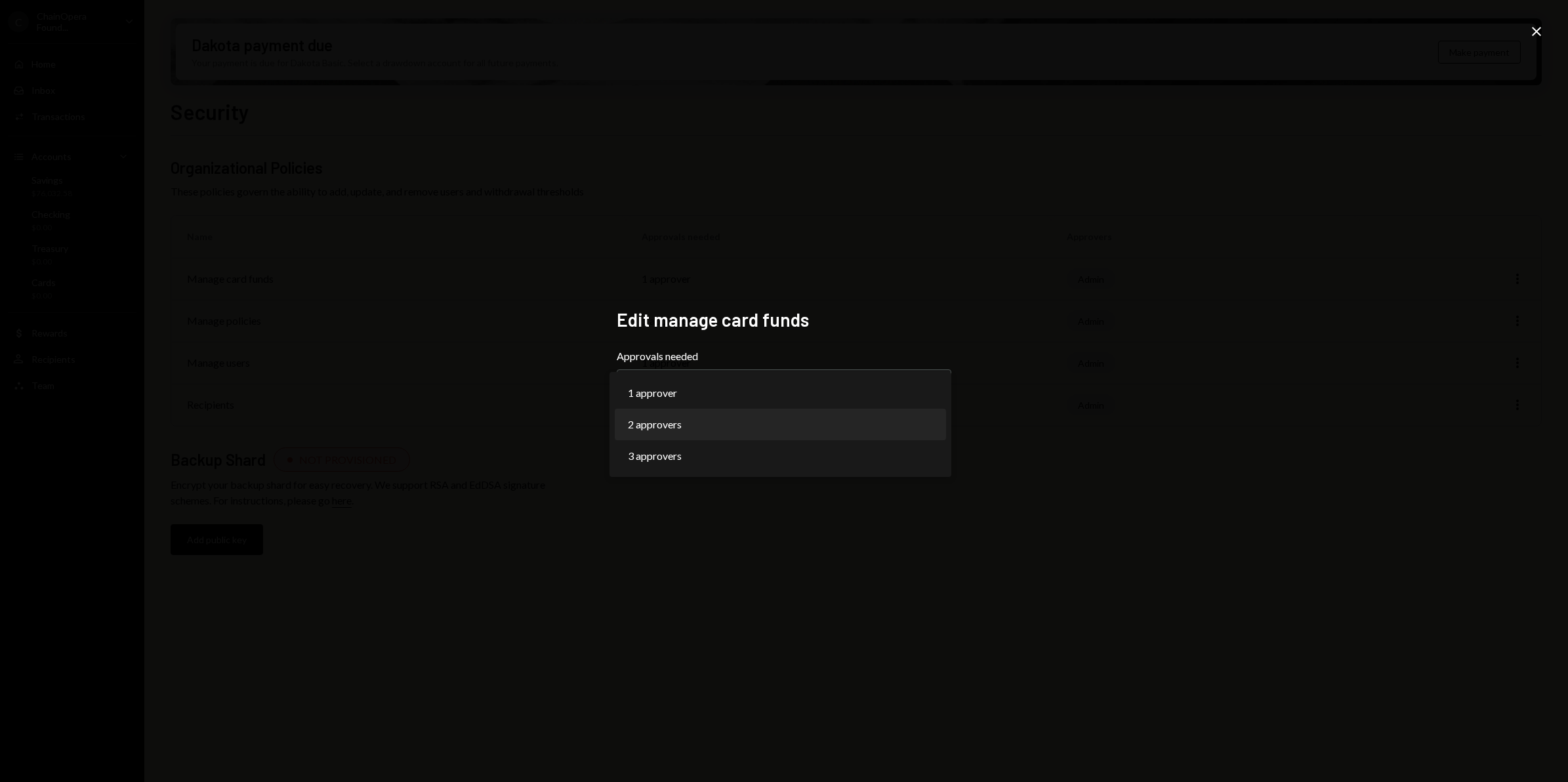
select select "*"
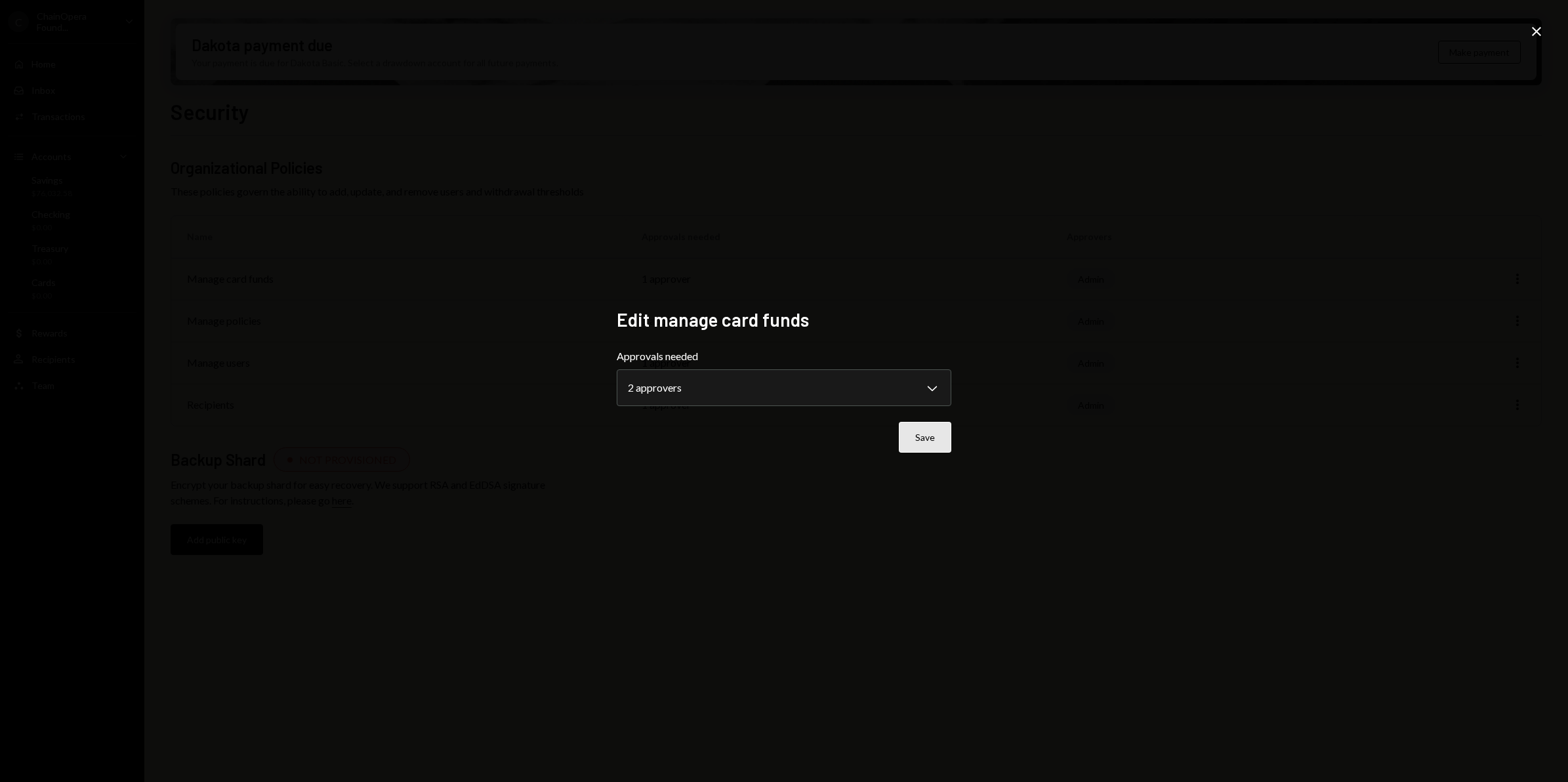
click at [925, 437] on button "Save" at bounding box center [925, 437] width 53 height 31
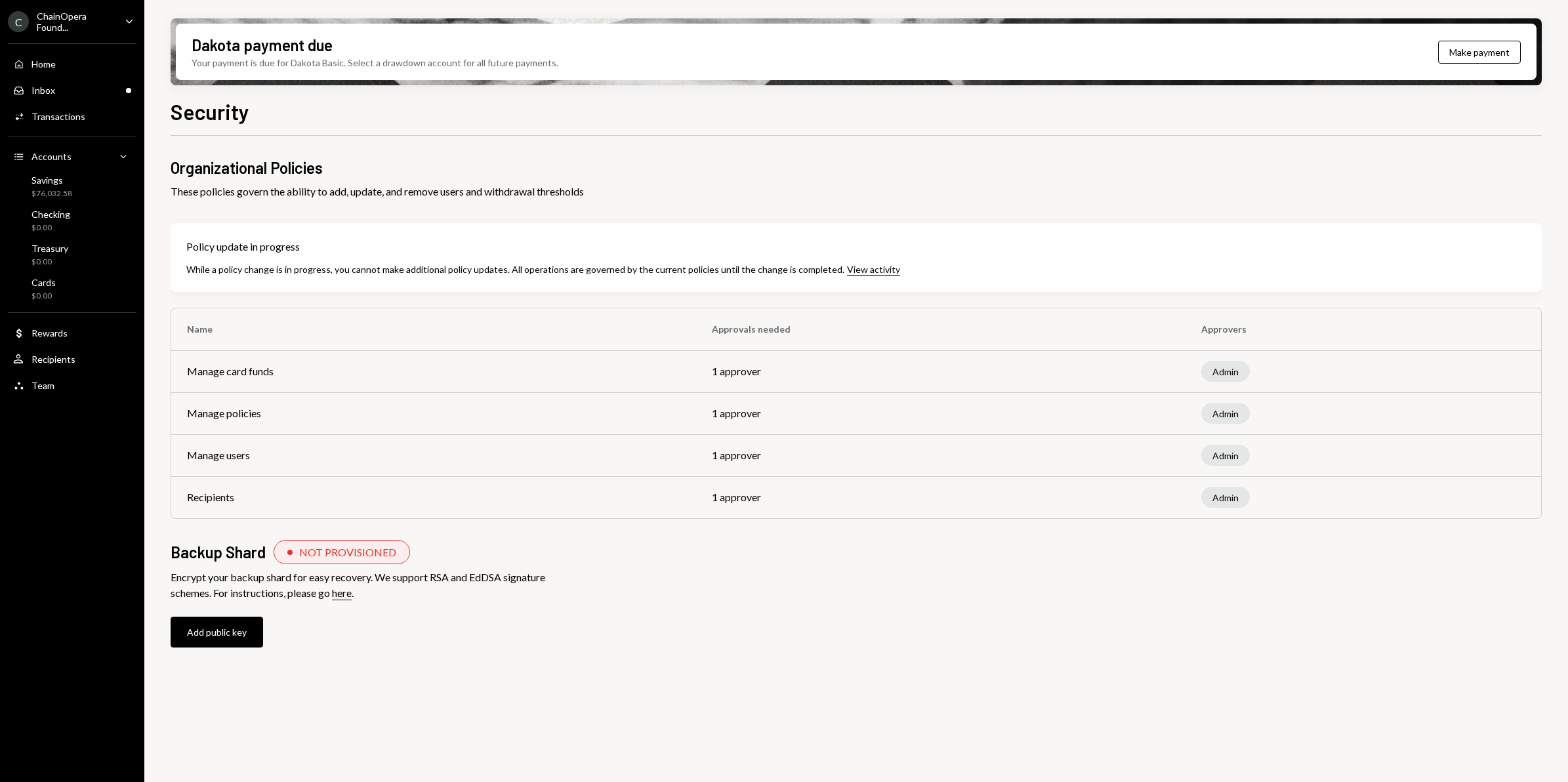
click at [46, 26] on div "ChainOpera Found..." at bounding box center [76, 21] width 78 height 22
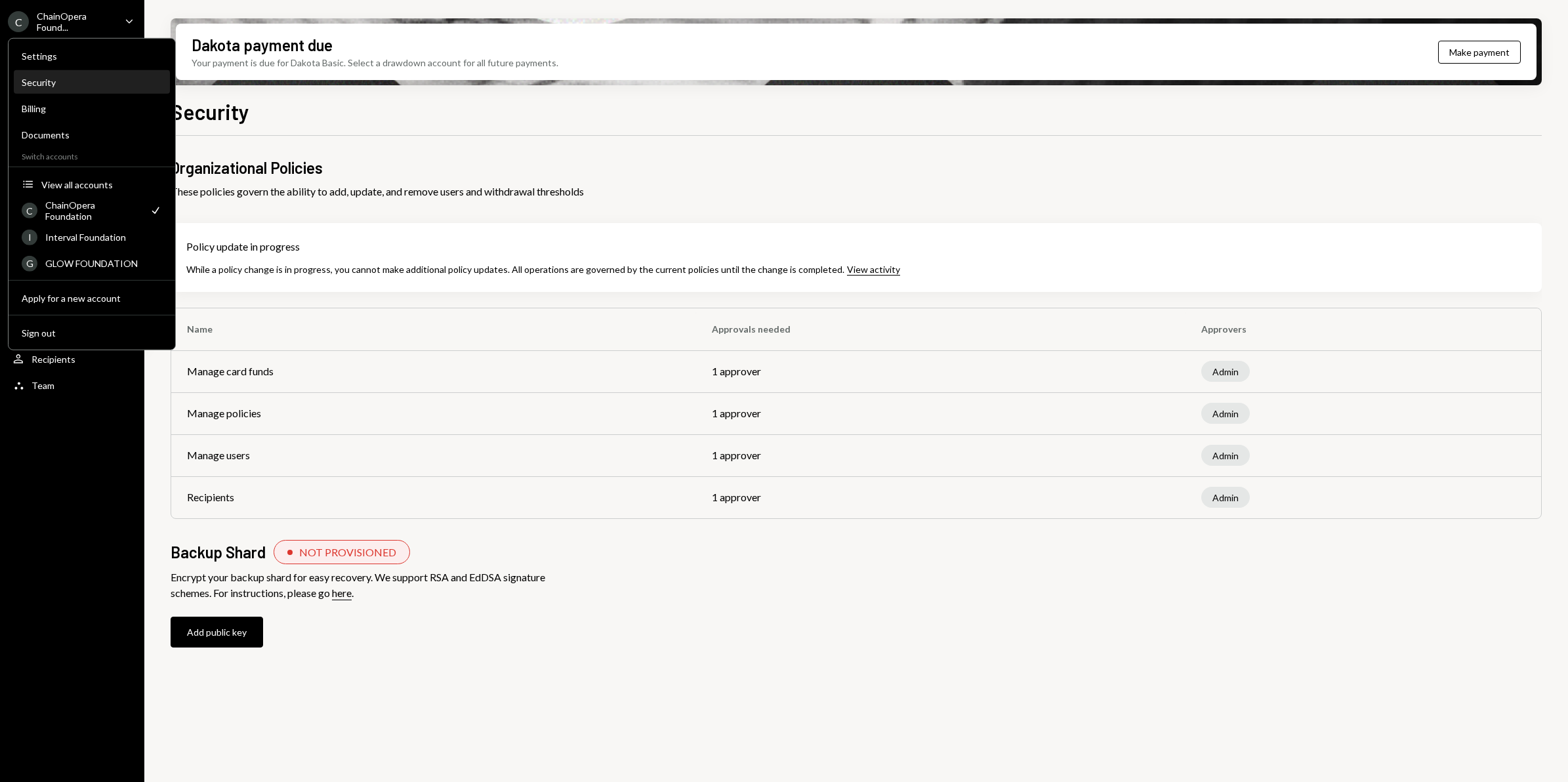
click at [40, 83] on div "Security" at bounding box center [91, 83] width 140 height 11
drag, startPoint x: 312, startPoint y: 118, endPoint x: 217, endPoint y: 105, distance: 95.9
click at [296, 113] on div "Security" at bounding box center [856, 110] width 1371 height 29
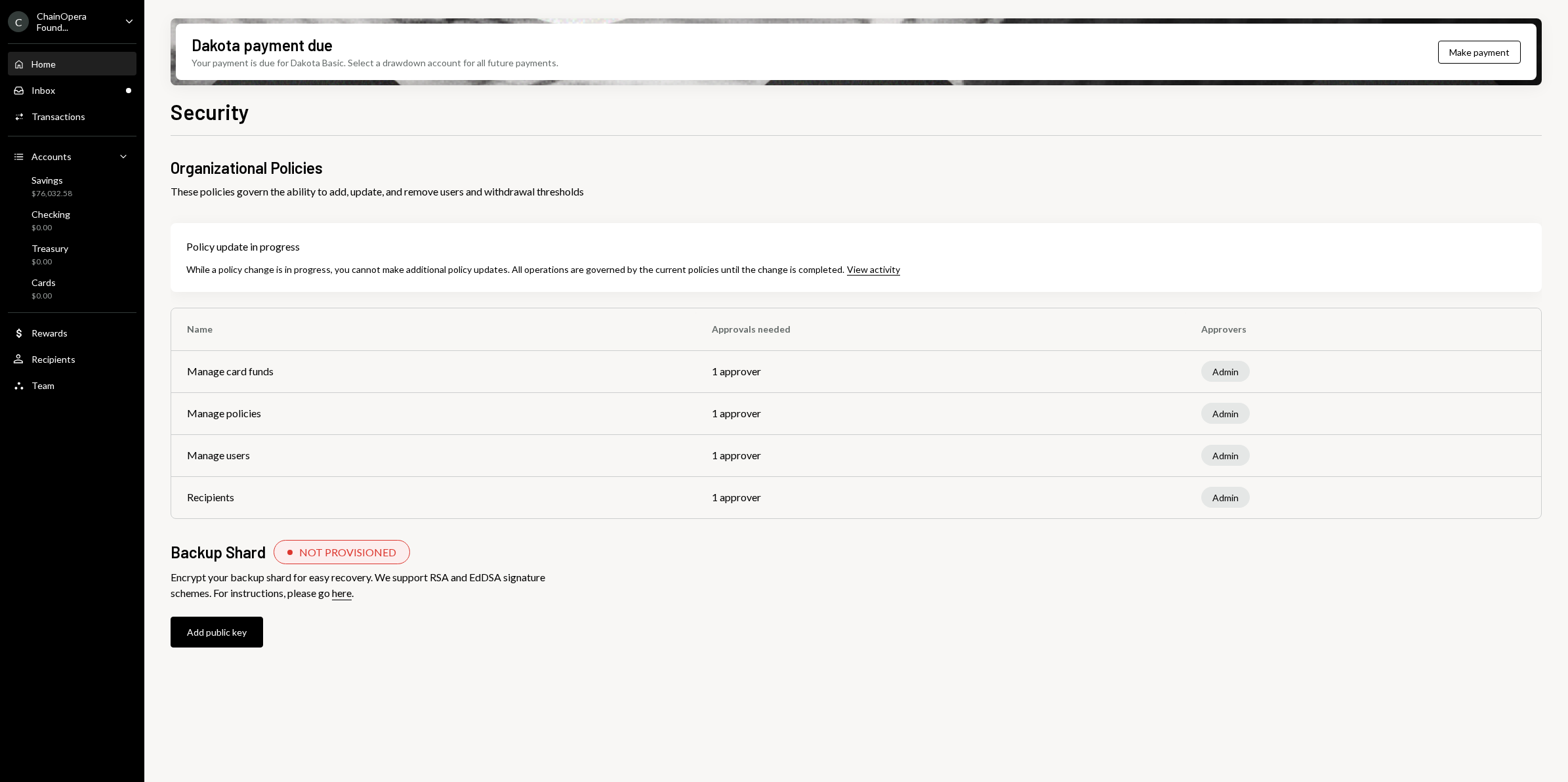
click at [43, 60] on div "Home" at bounding box center [43, 64] width 24 height 11
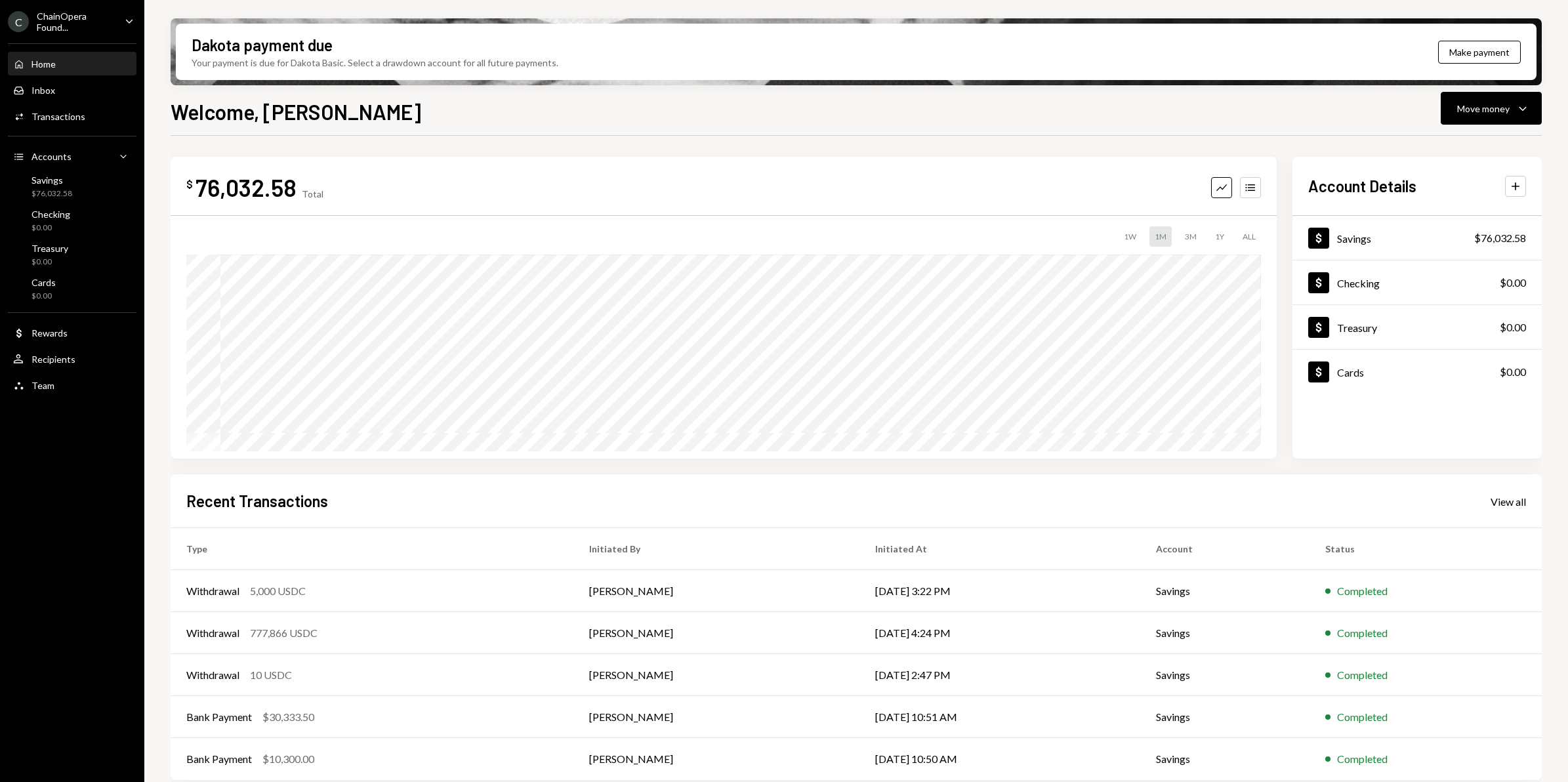
click at [63, 23] on div "ChainOpera Found..." at bounding box center [76, 21] width 78 height 22
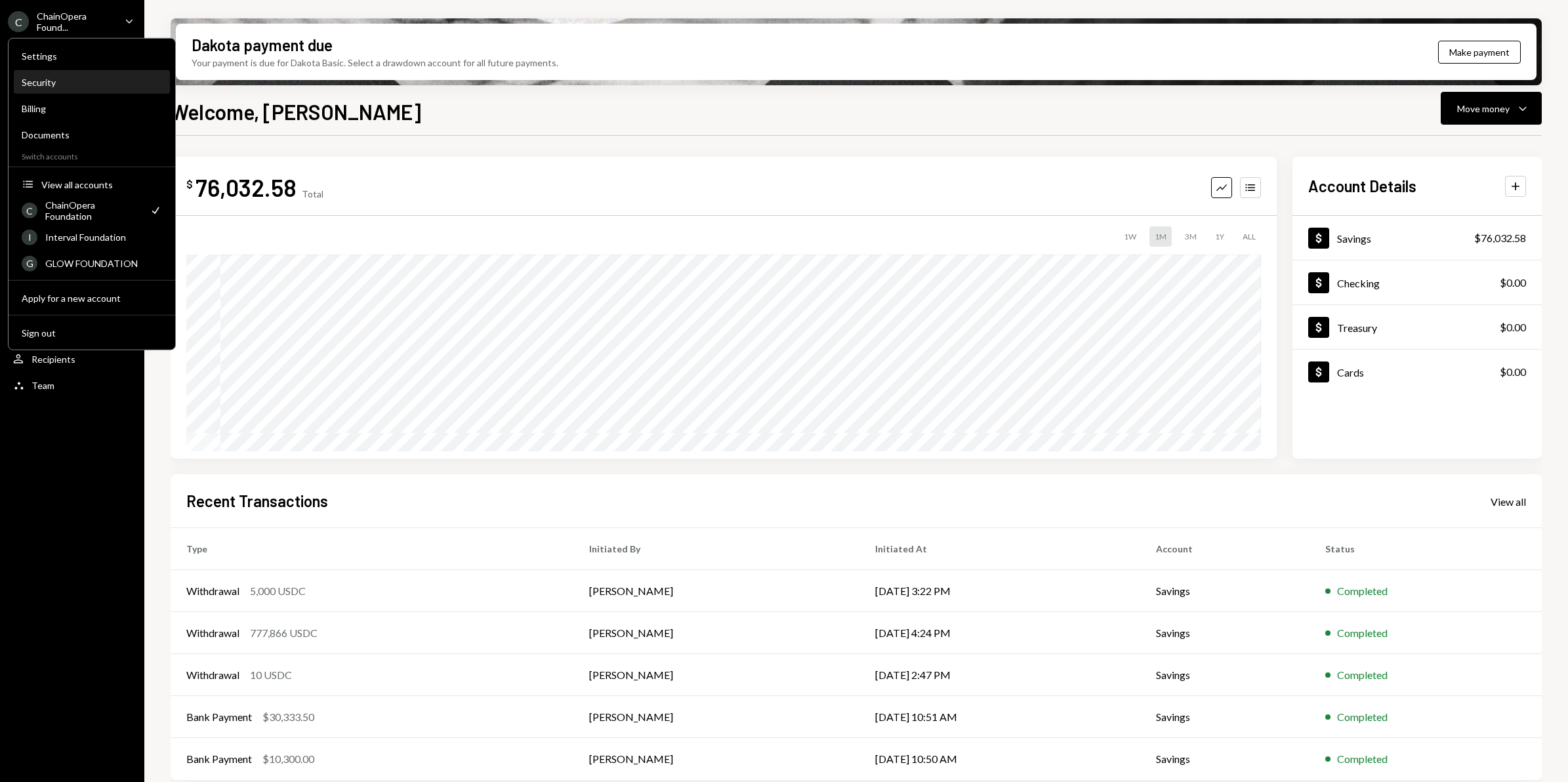
click at [56, 80] on div "Security" at bounding box center [91, 83] width 140 height 11
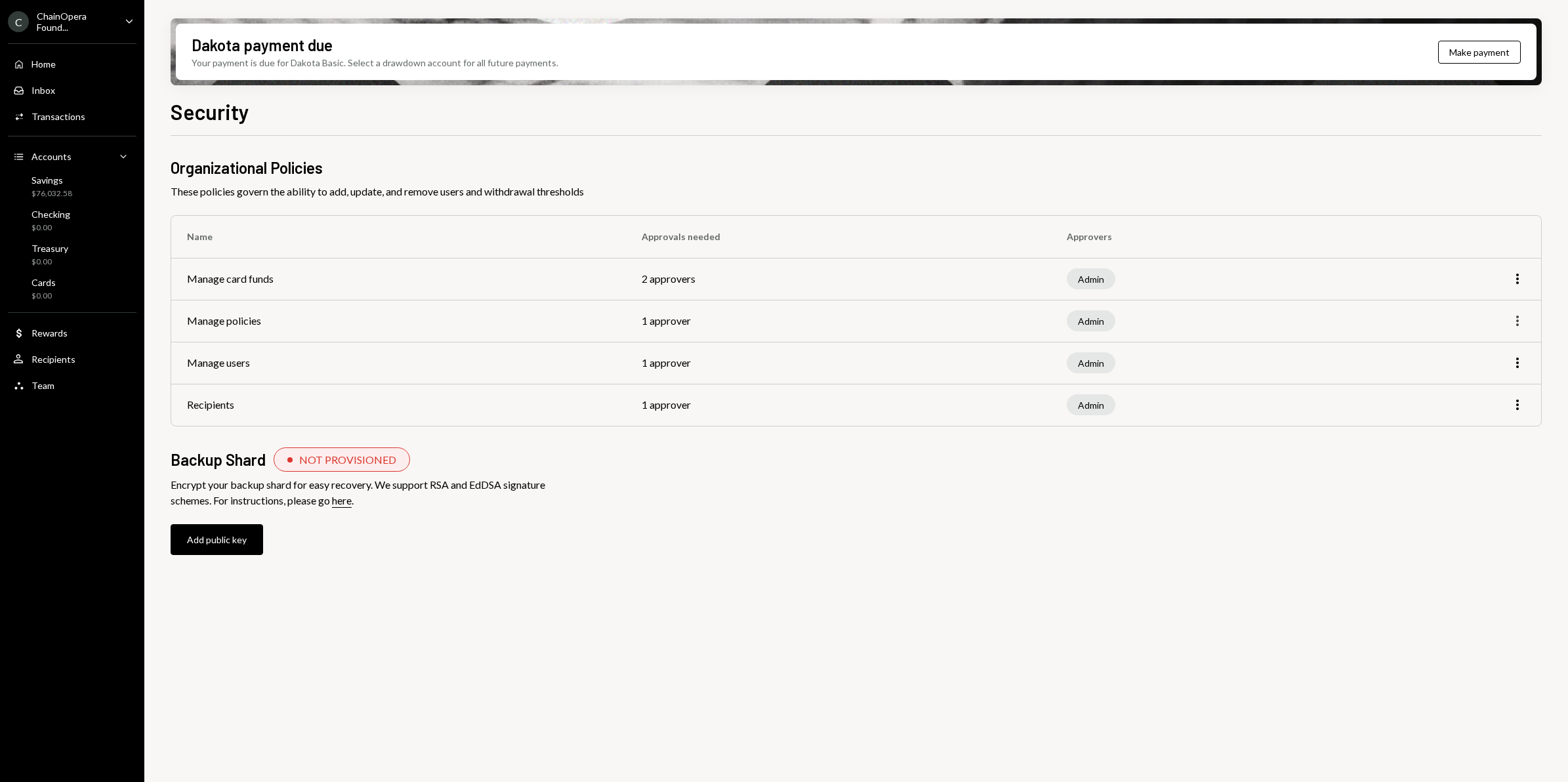
click at [1519, 321] on icon "More" at bounding box center [1517, 320] width 16 height 16
click at [1471, 354] on div "Edit" at bounding box center [1487, 348] width 66 height 23
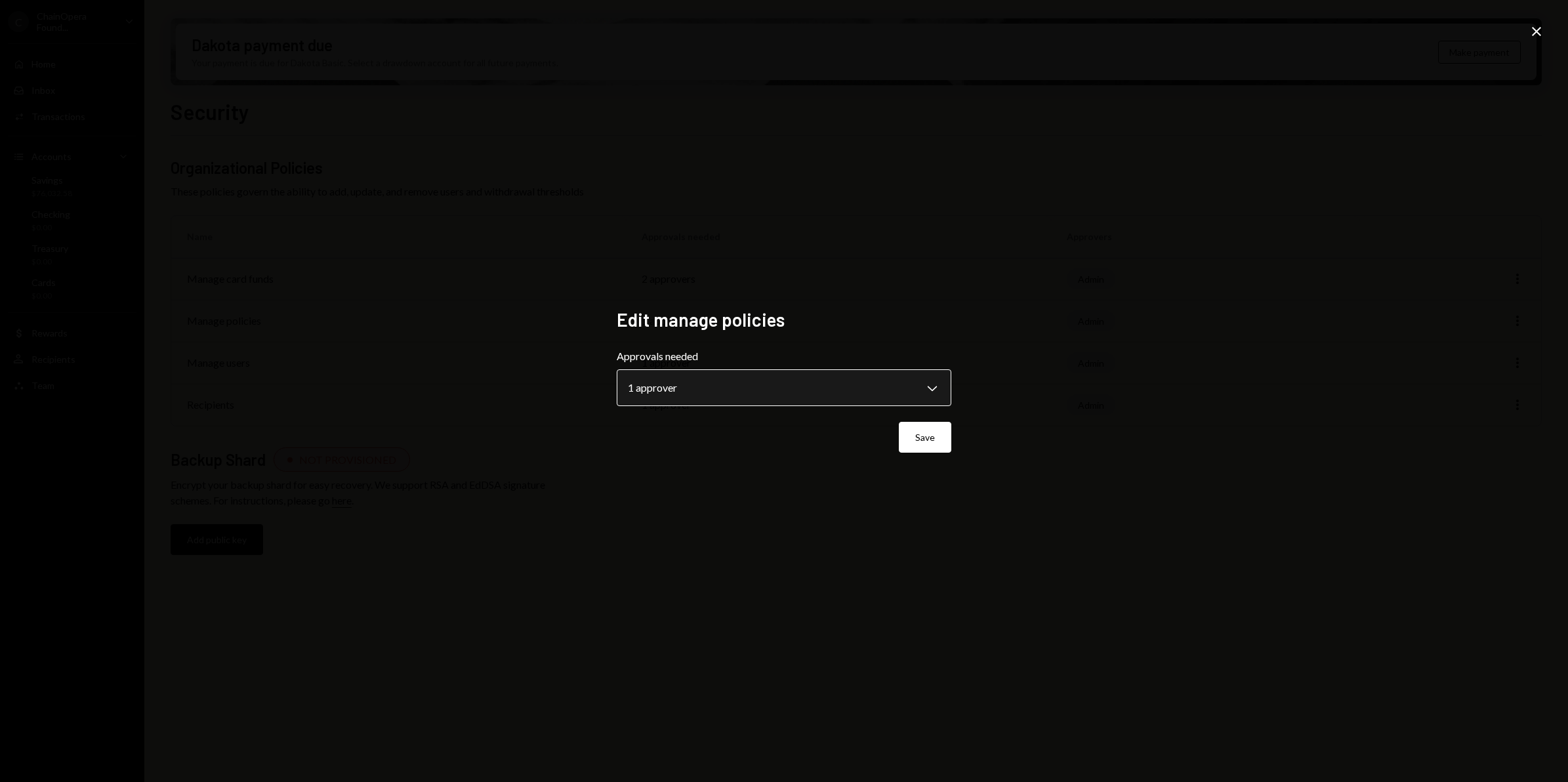
click at [935, 390] on body "**********" at bounding box center [784, 391] width 1568 height 782
select select "*"
drag, startPoint x: 677, startPoint y: 427, endPoint x: 706, endPoint y: 428, distance: 29.0
click at [929, 439] on button "Save" at bounding box center [925, 437] width 53 height 31
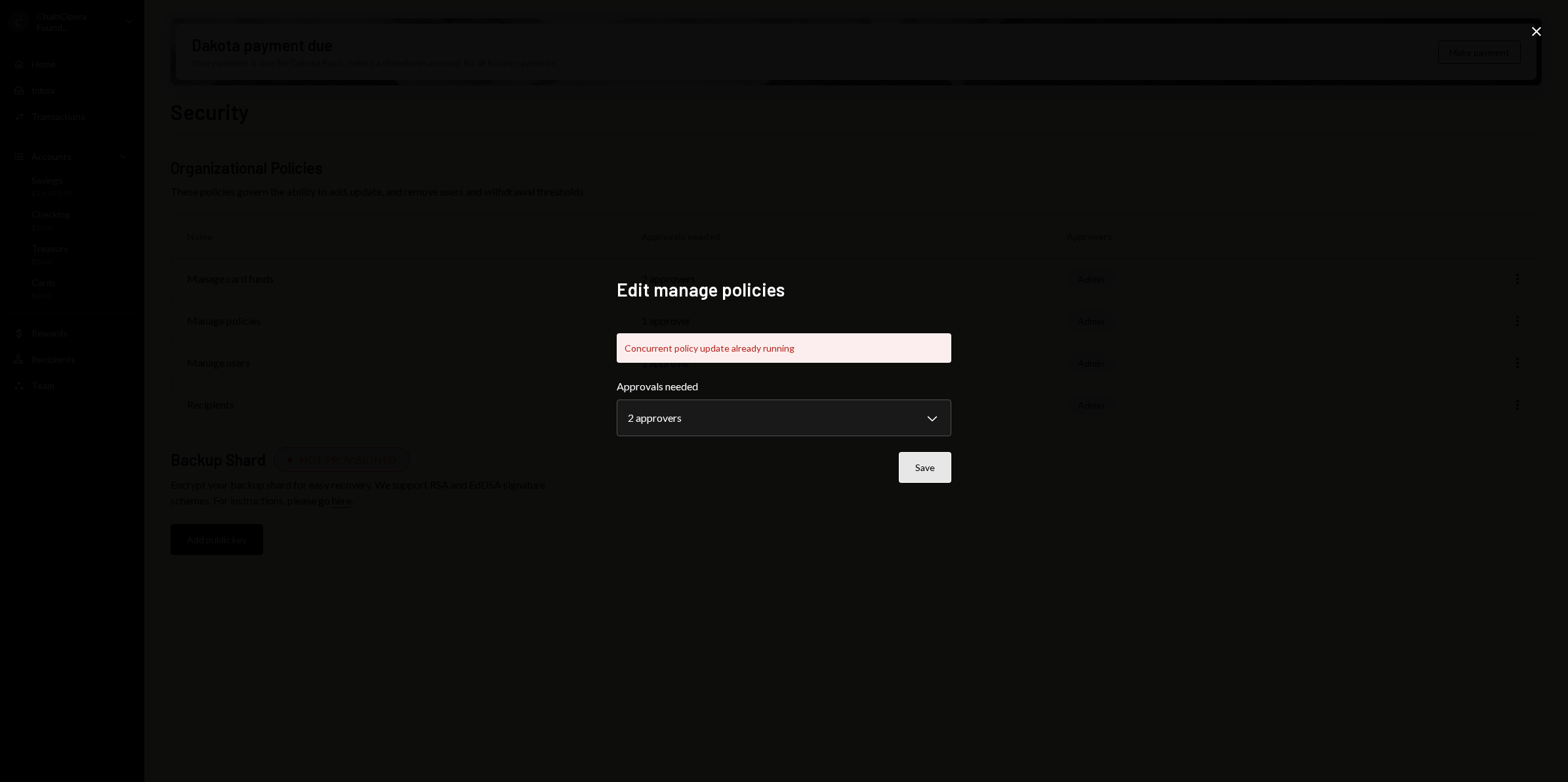
click at [923, 469] on button "Save" at bounding box center [925, 466] width 53 height 31
click at [1534, 38] on icon "Close" at bounding box center [1537, 31] width 16 height 16
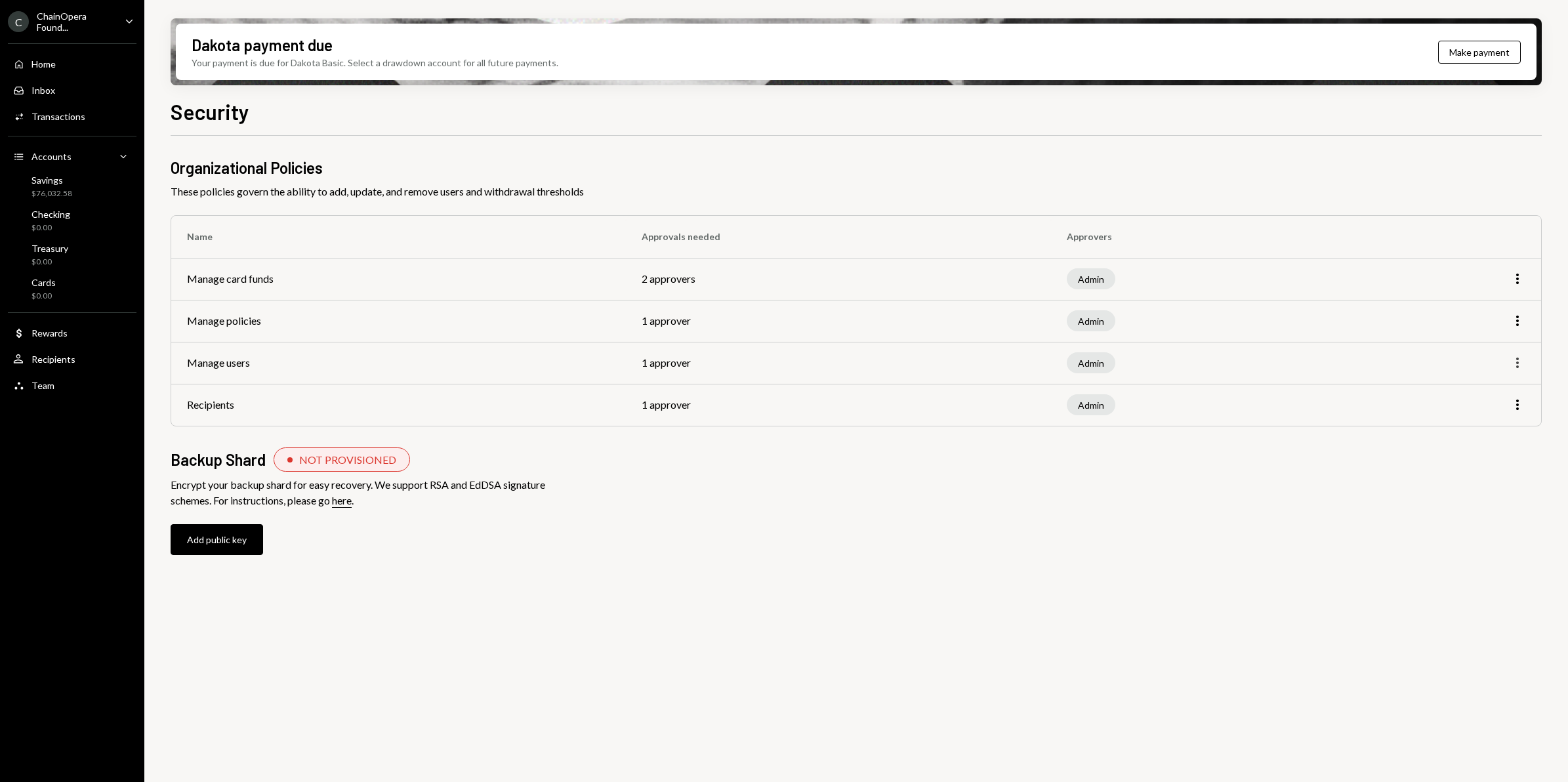
click at [1517, 365] on icon "button" at bounding box center [1517, 363] width 3 height 11
click at [1470, 395] on div "Edit" at bounding box center [1487, 390] width 66 height 23
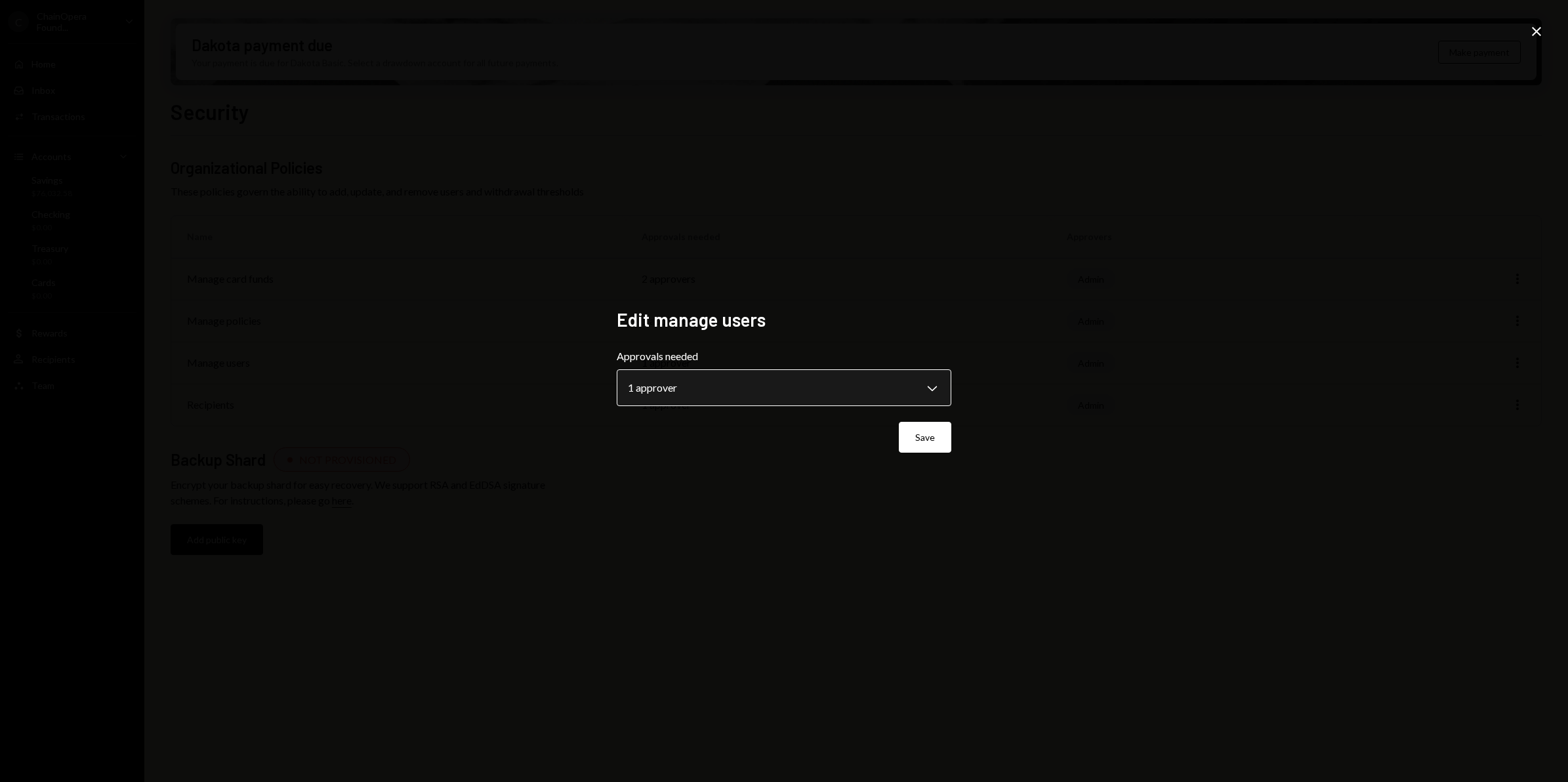
click at [925, 395] on body "**********" at bounding box center [784, 391] width 1568 height 782
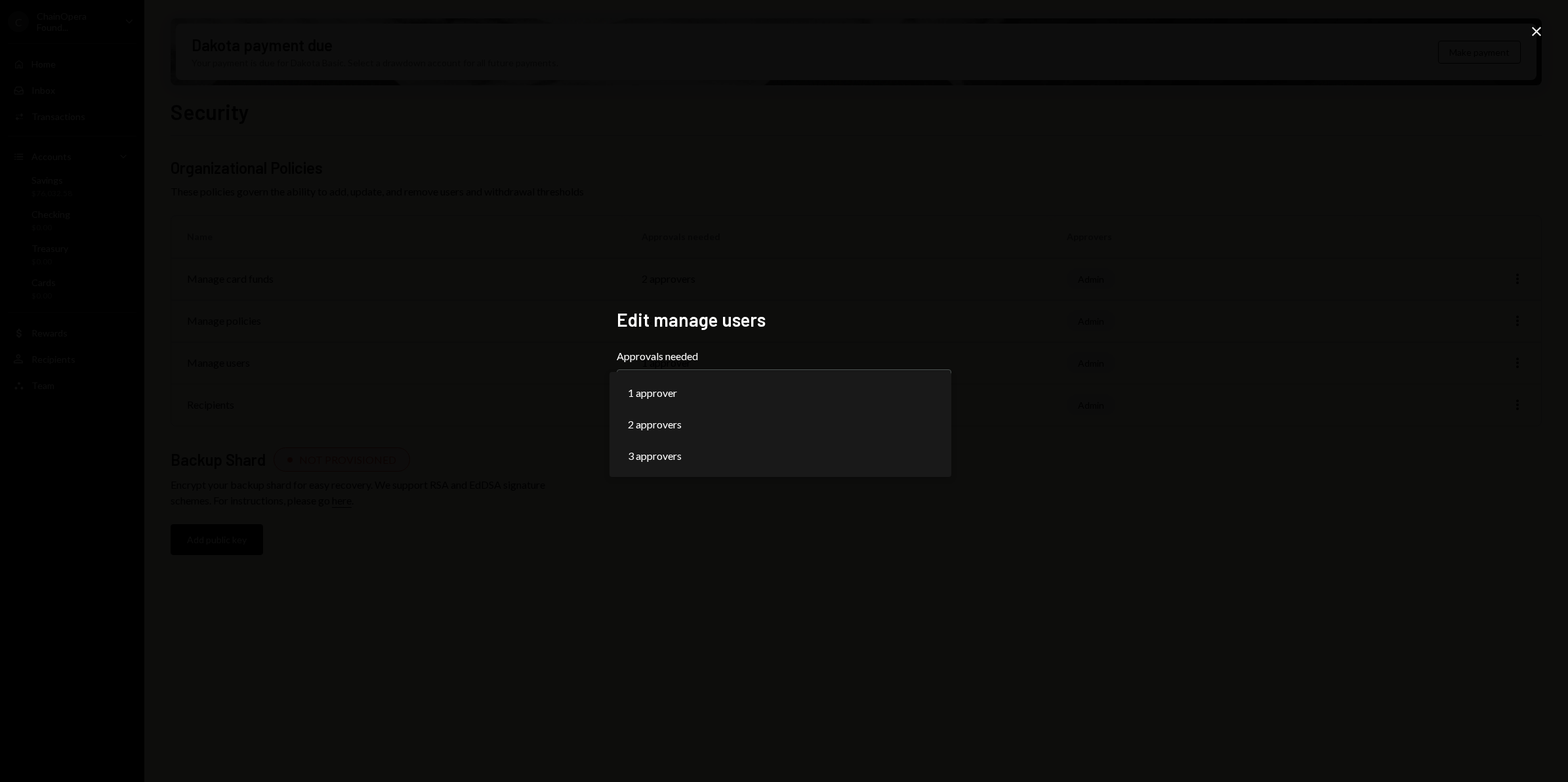
select select "*"
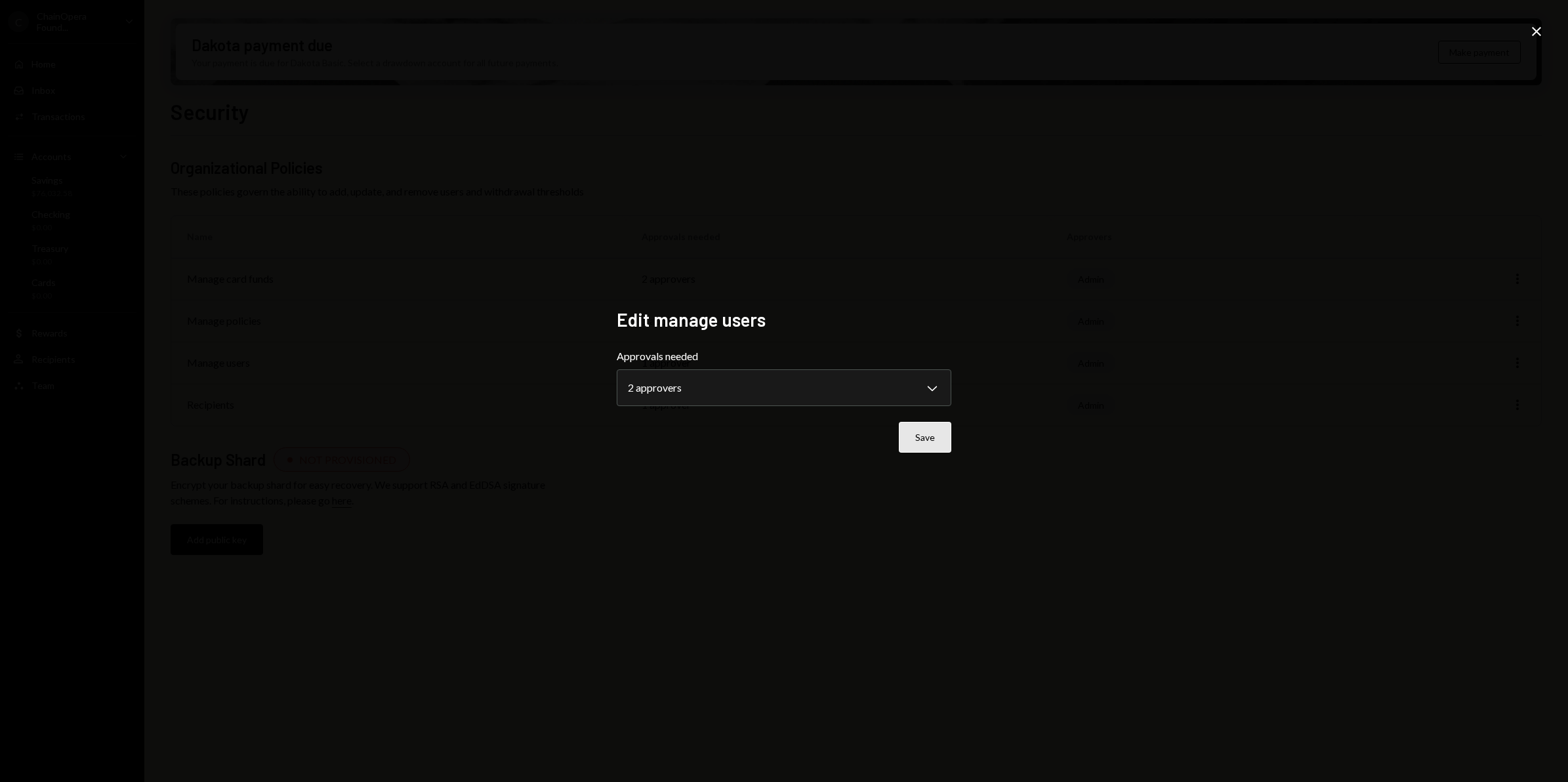
click at [929, 439] on button "Save" at bounding box center [925, 437] width 53 height 31
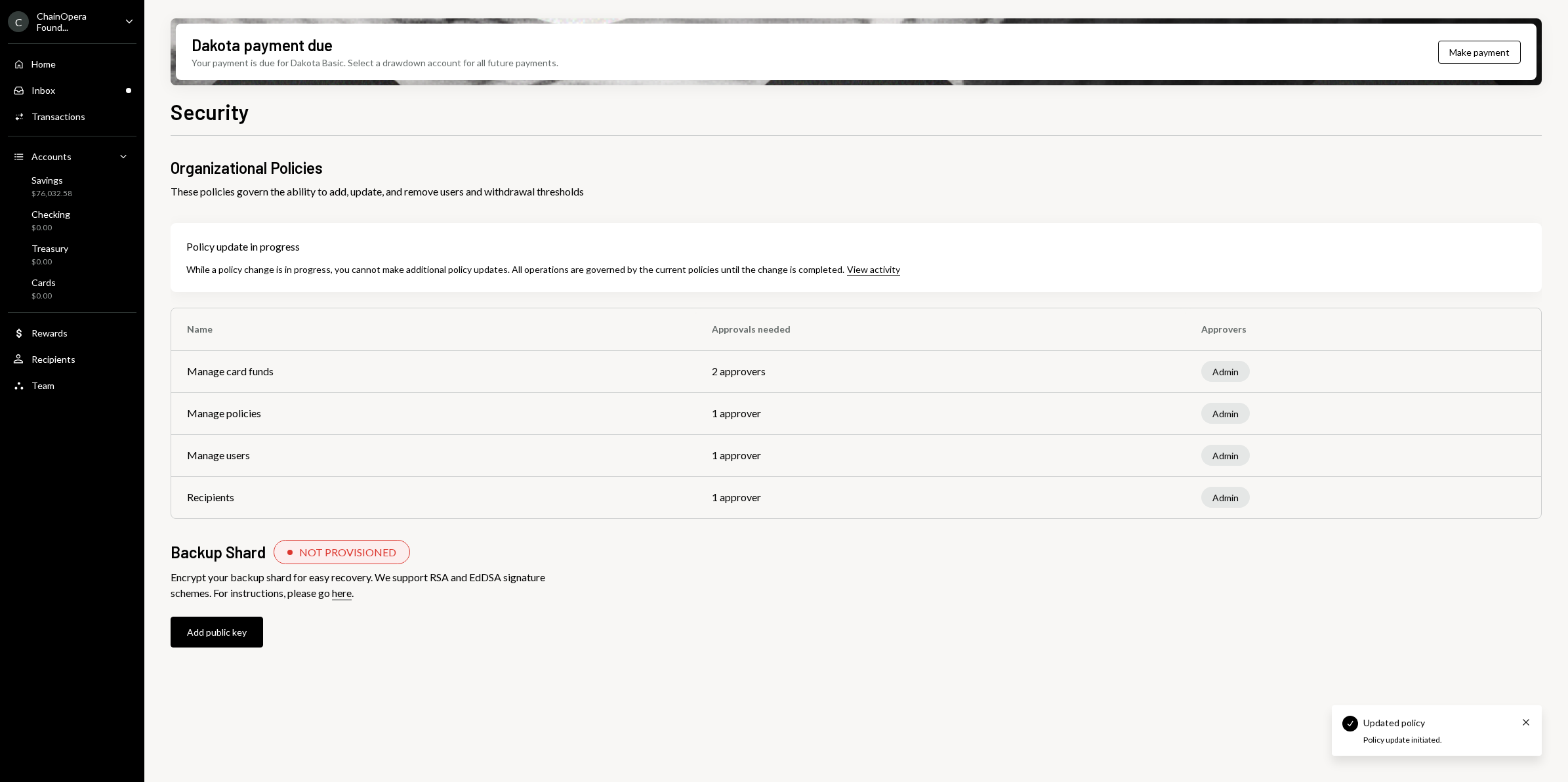
click at [63, 17] on div "ChainOpera Found..." at bounding box center [76, 21] width 78 height 22
drag, startPoint x: 431, startPoint y: 113, endPoint x: 175, endPoint y: 122, distance: 256.2
click at [425, 112] on div "Security" at bounding box center [856, 110] width 1371 height 29
click at [62, 62] on div "Home Home" at bounding box center [72, 64] width 118 height 12
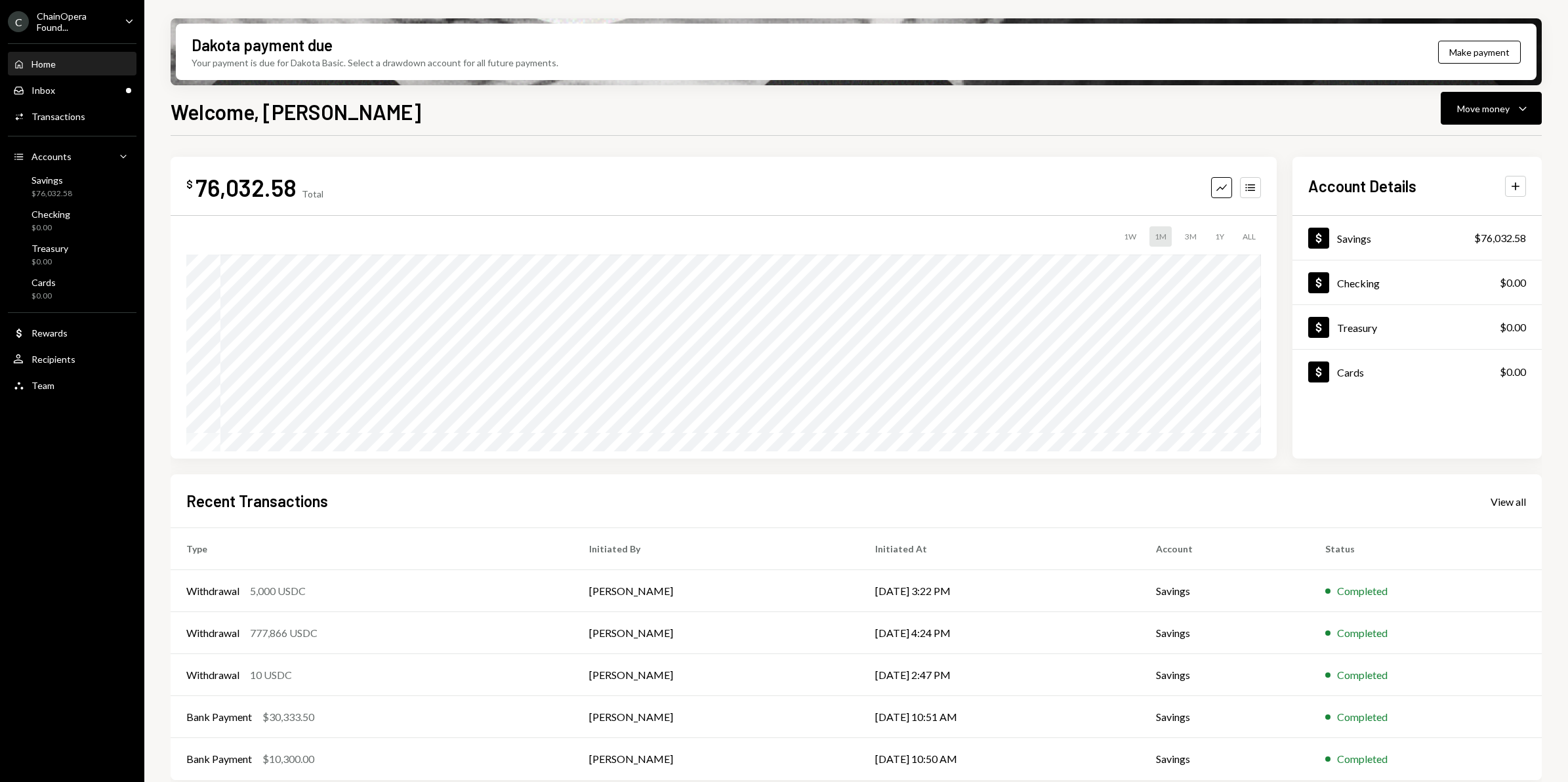
click at [54, 21] on div "ChainOpera Found..." at bounding box center [76, 21] width 78 height 22
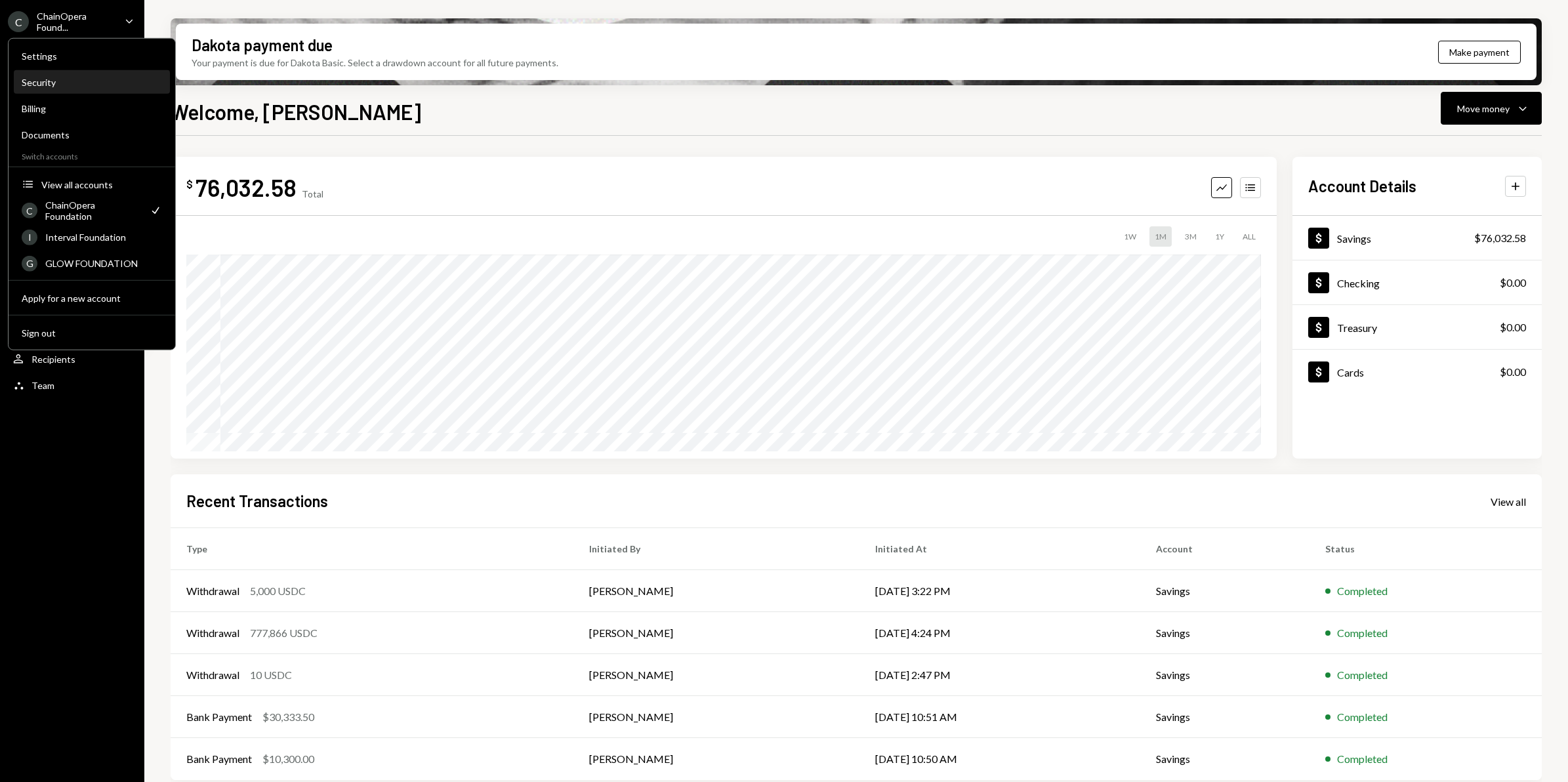
click at [44, 80] on div "Security" at bounding box center [91, 83] width 140 height 11
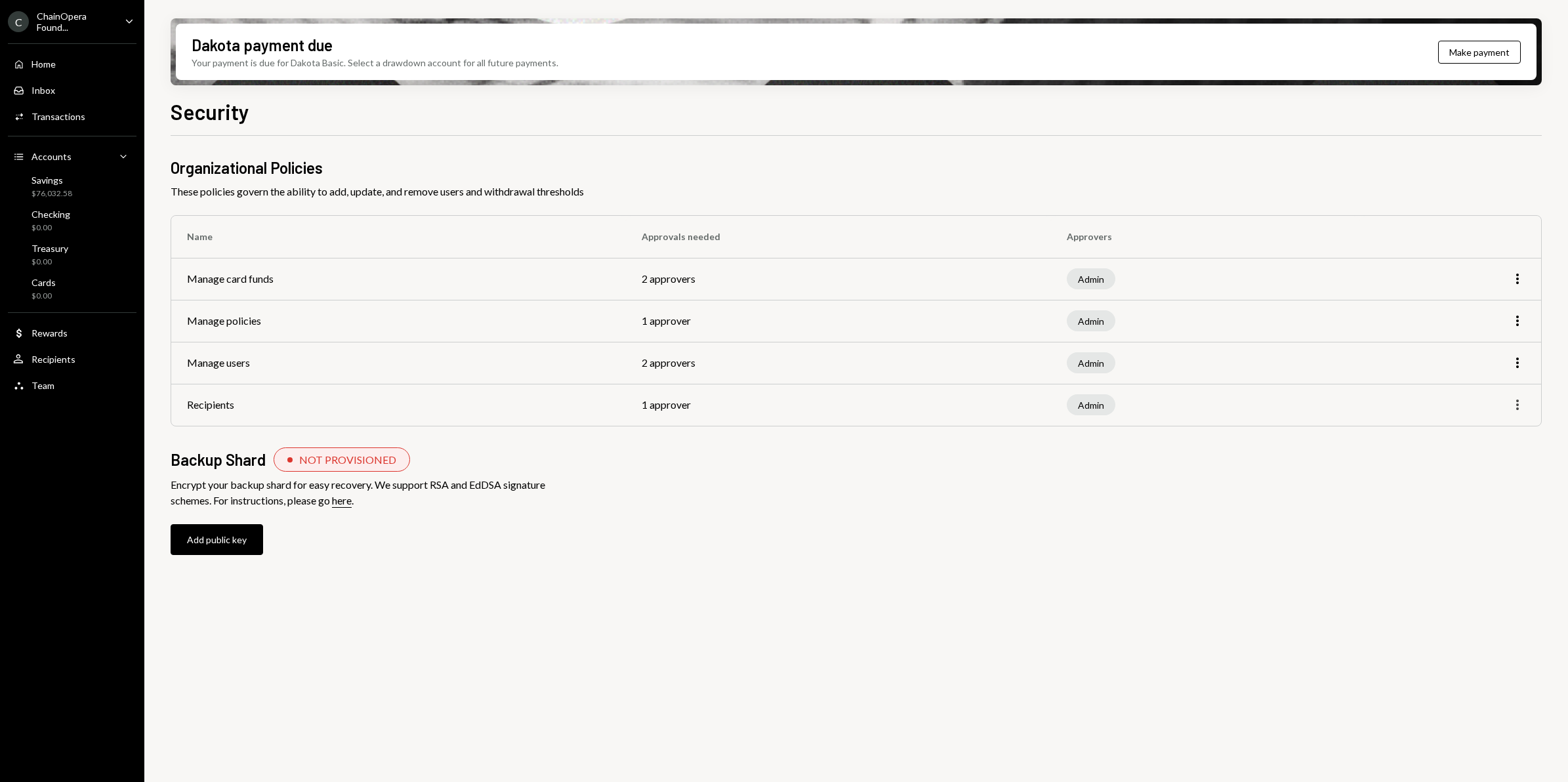
click at [1521, 407] on icon "More" at bounding box center [1517, 405] width 16 height 16
click at [1485, 433] on div "Edit" at bounding box center [1487, 432] width 66 height 23
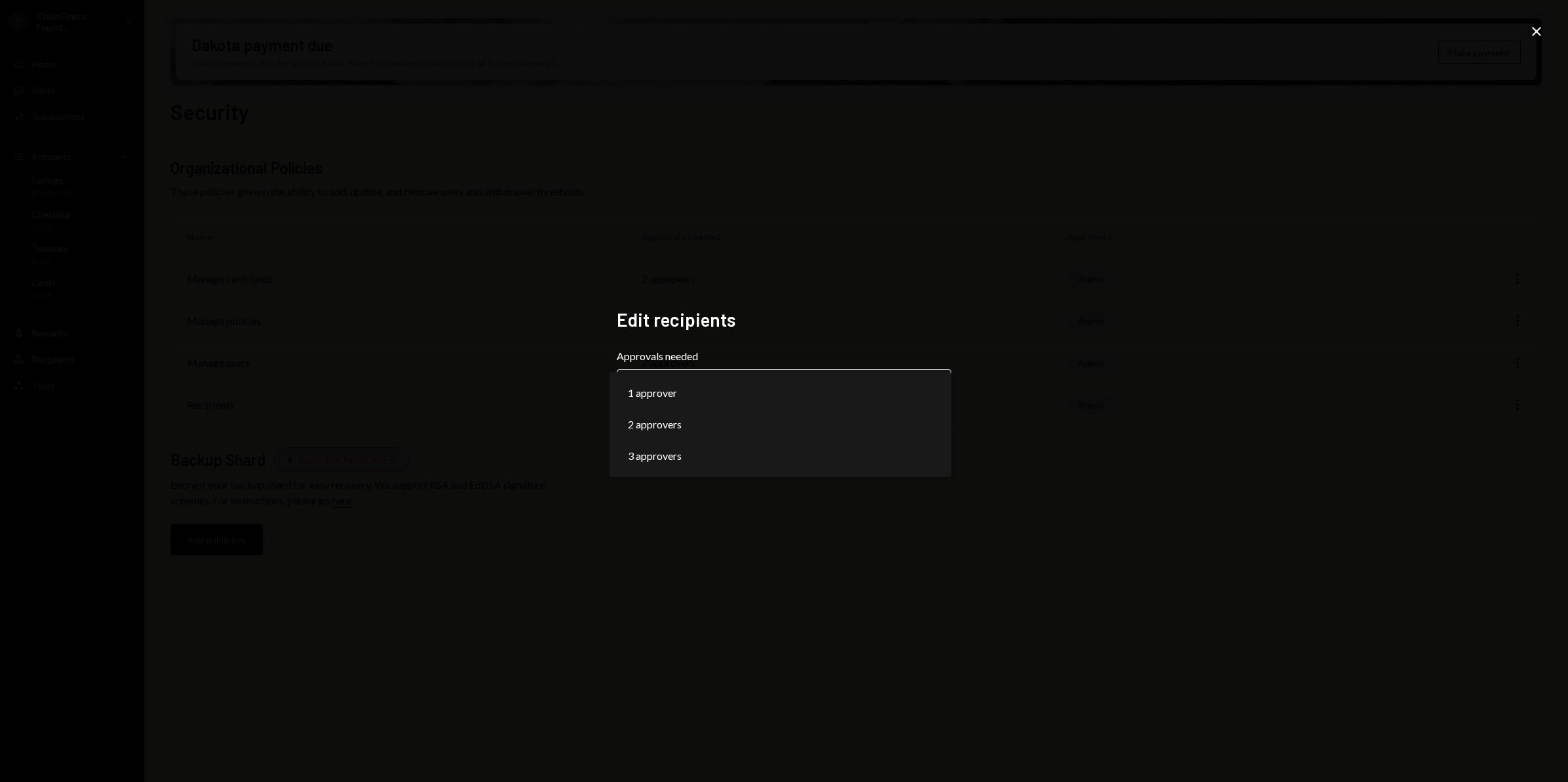
click at [925, 385] on body "**********" at bounding box center [784, 391] width 1568 height 782
select select "*"
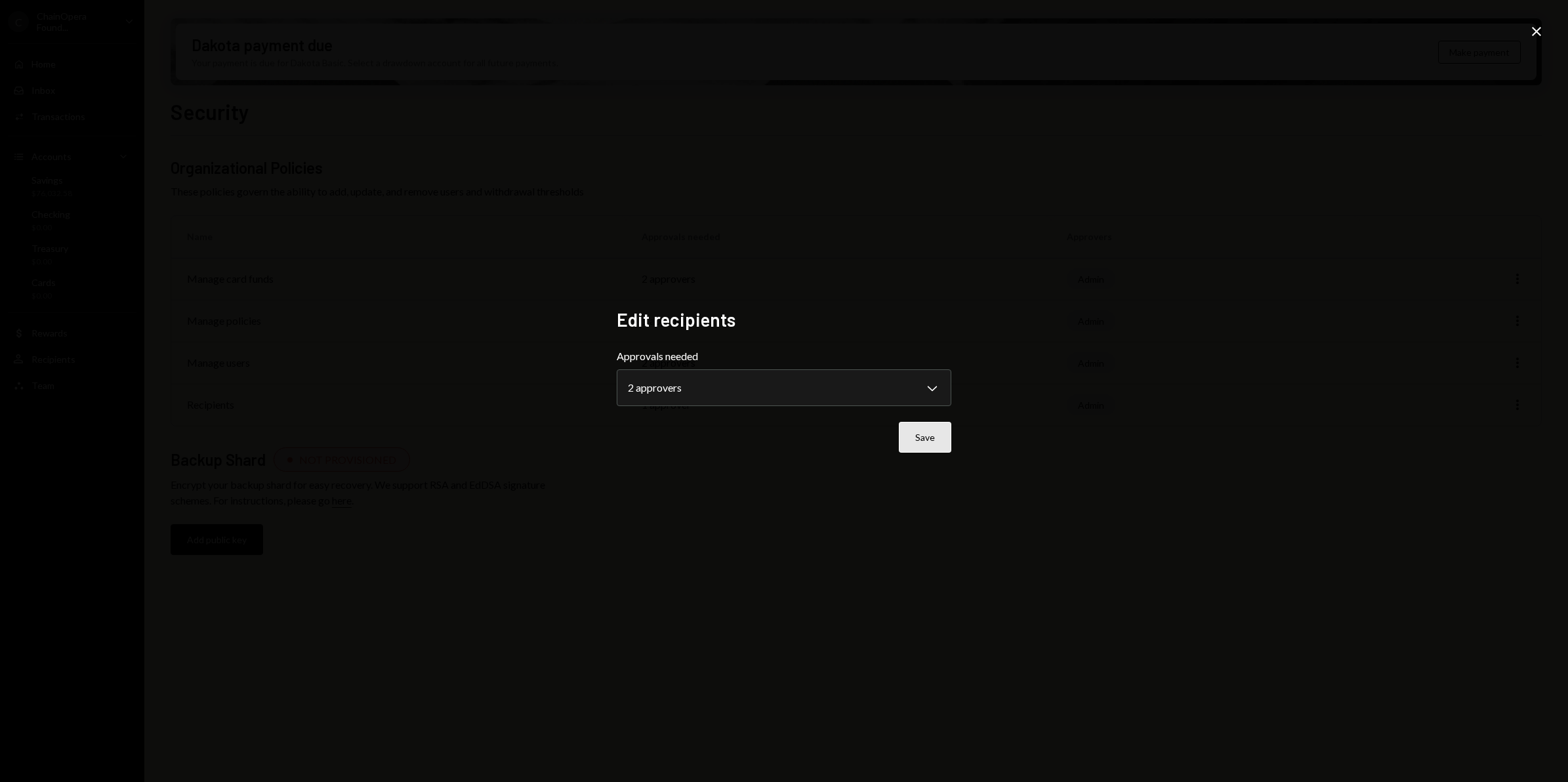
click at [936, 429] on button "Save" at bounding box center [925, 437] width 53 height 31
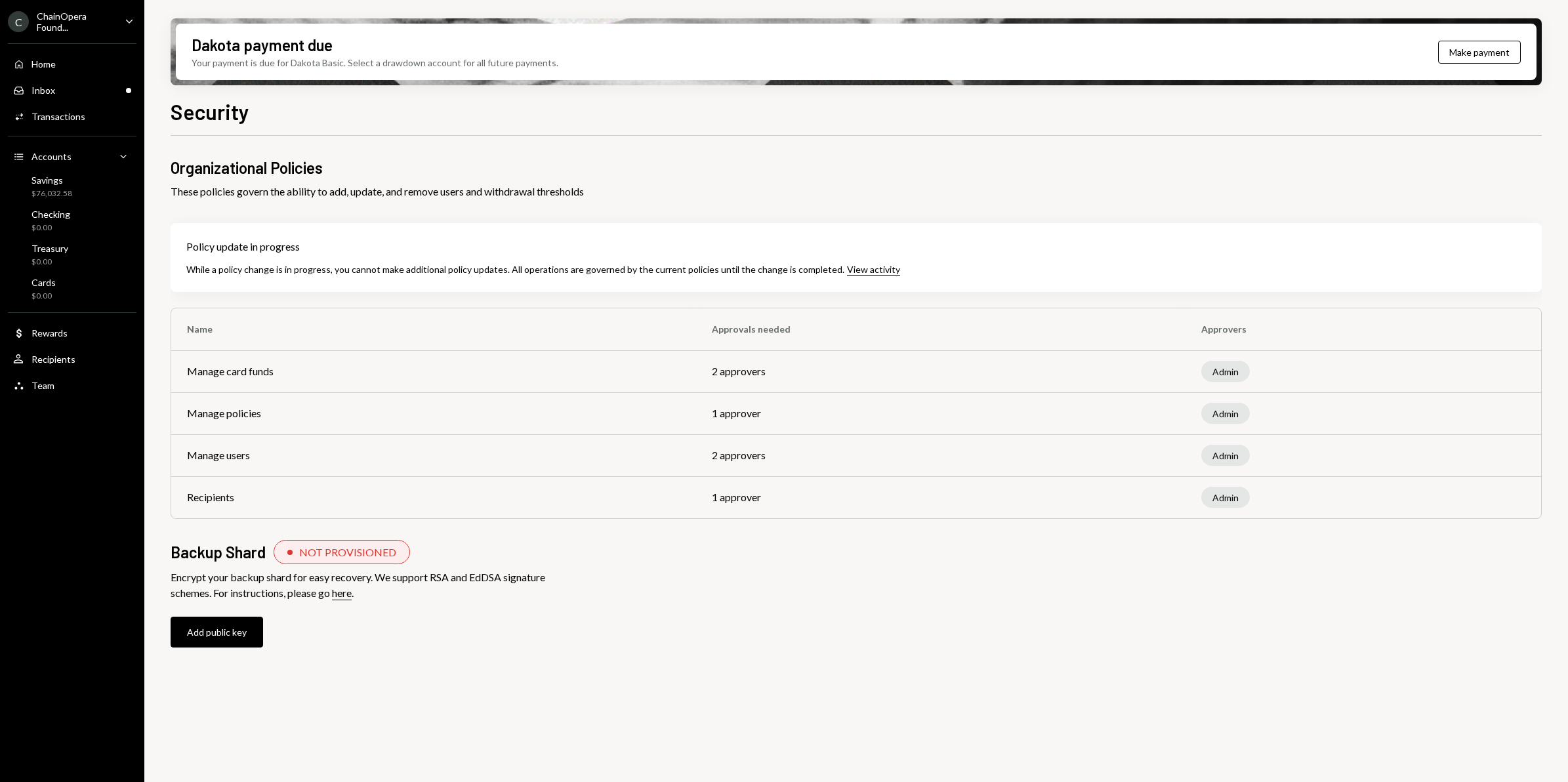
click at [61, 19] on div "ChainOpera Found..." at bounding box center [76, 21] width 78 height 22
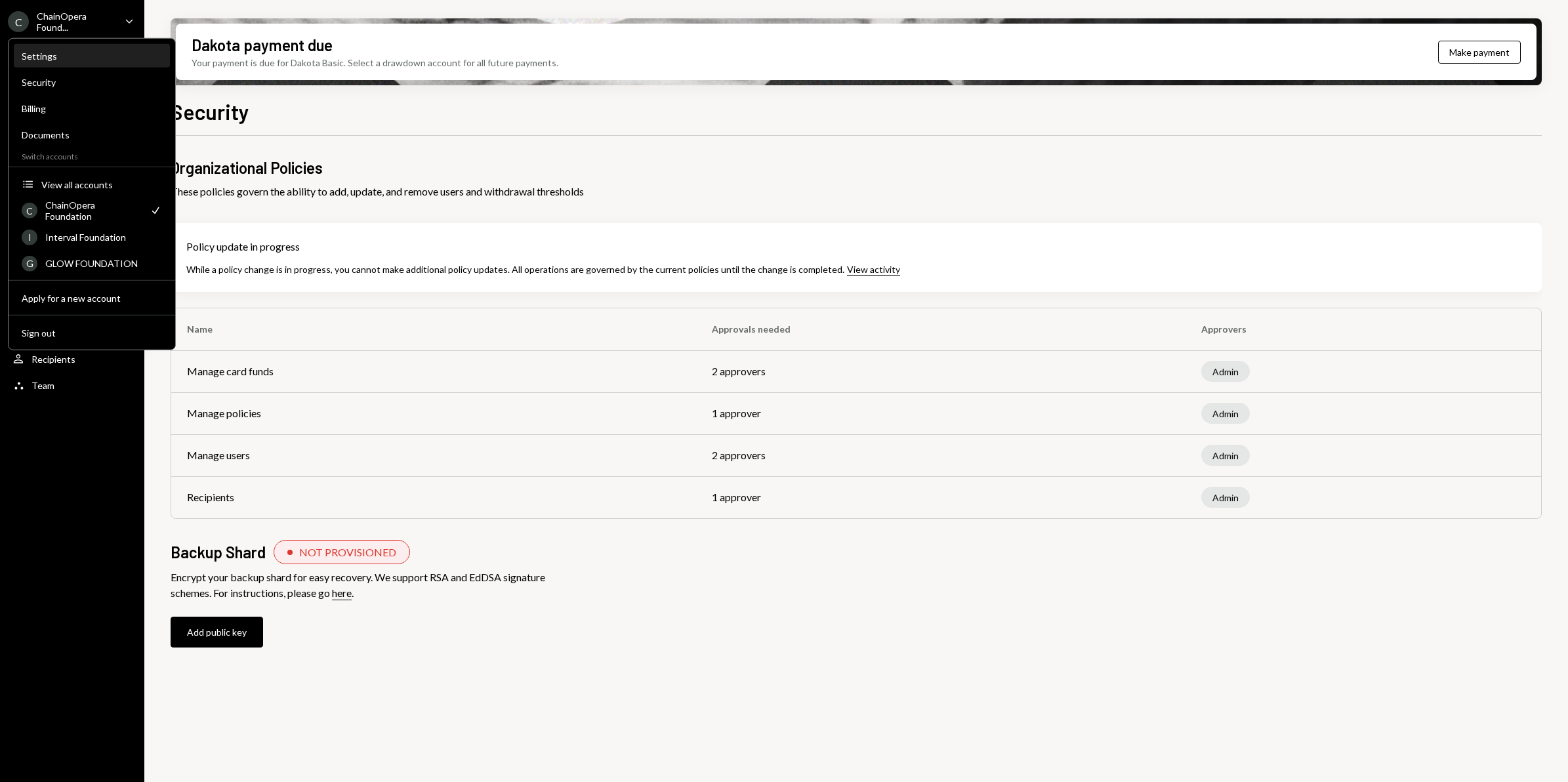
click at [54, 63] on div "Settings" at bounding box center [91, 56] width 140 height 22
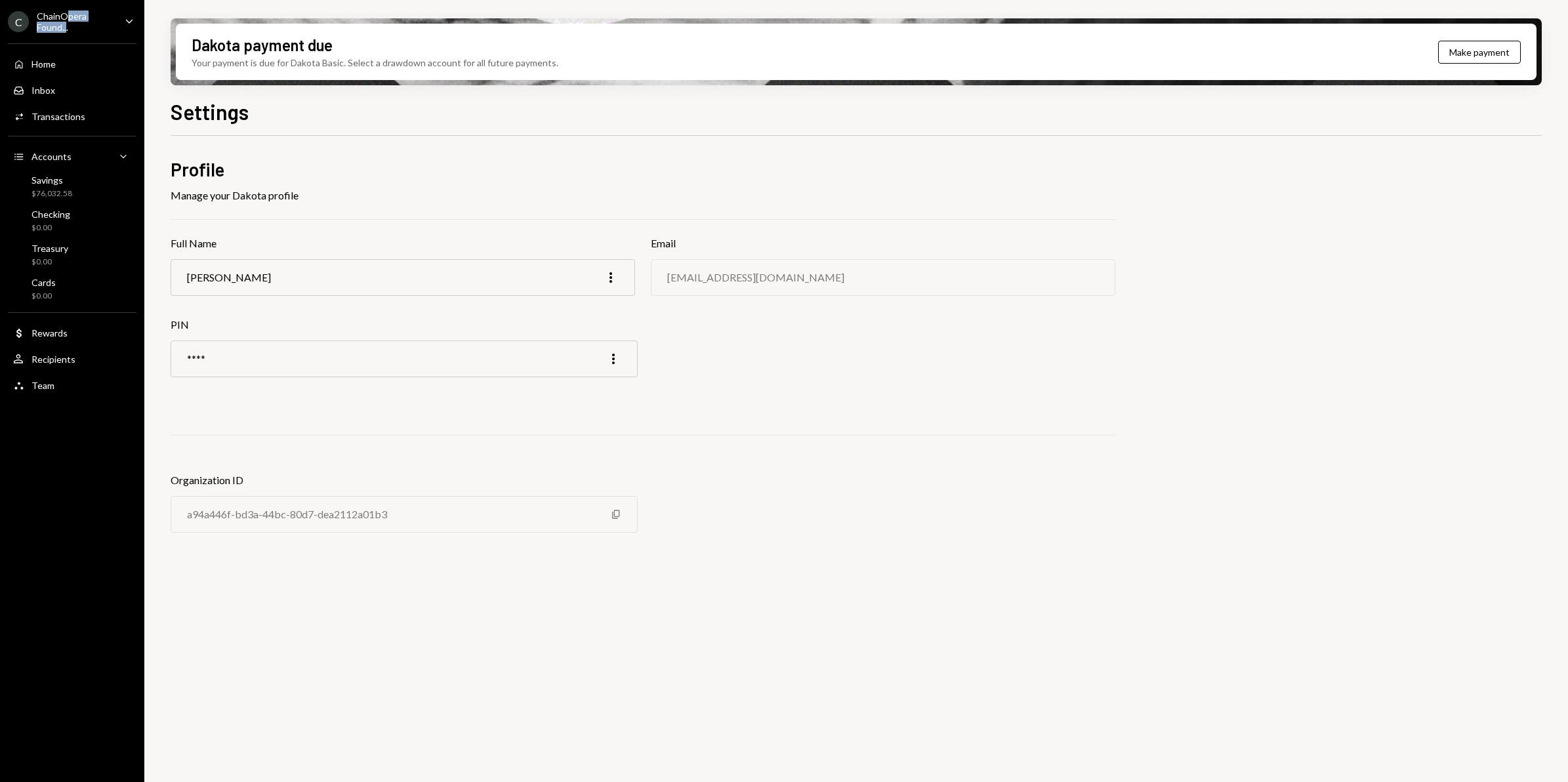
click at [66, 21] on div "ChainOpera Found..." at bounding box center [76, 21] width 78 height 22
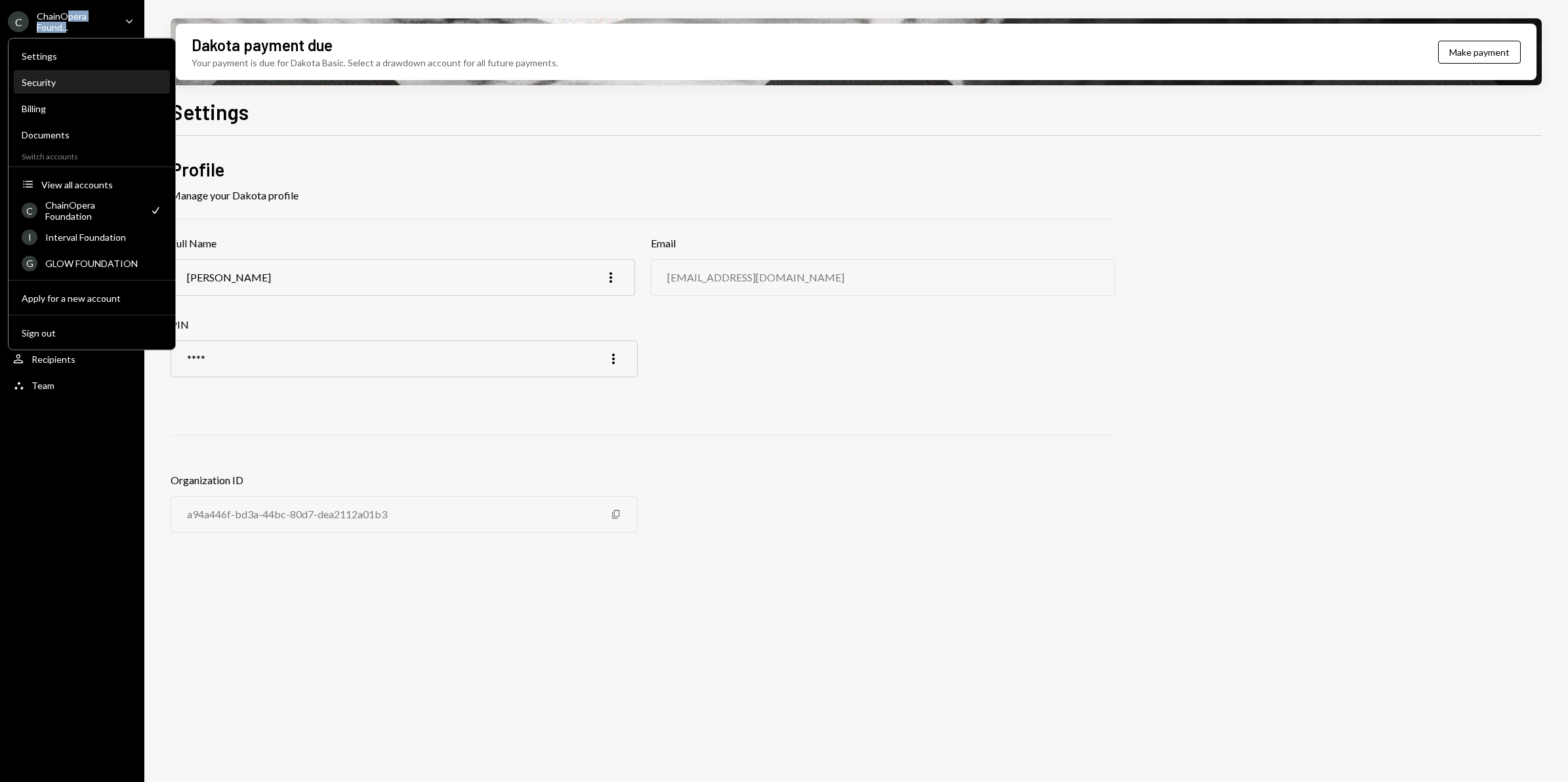
drag, startPoint x: 66, startPoint y: 21, endPoint x: 35, endPoint y: 84, distance: 70.2
click at [35, 84] on div "Security" at bounding box center [91, 83] width 140 height 11
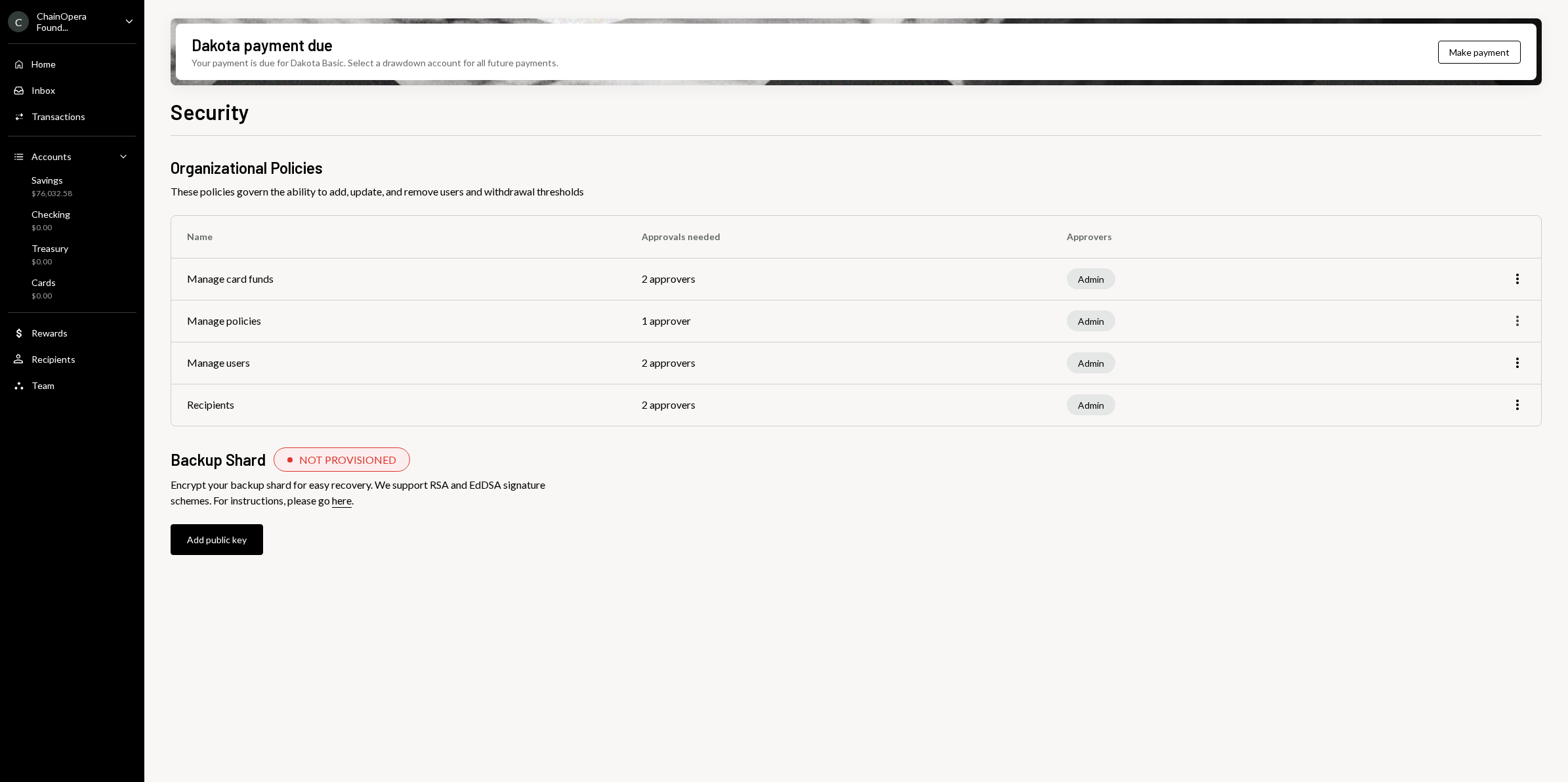
click at [1520, 325] on icon "More" at bounding box center [1517, 320] width 16 height 16
click at [1487, 355] on div "Edit" at bounding box center [1487, 348] width 66 height 23
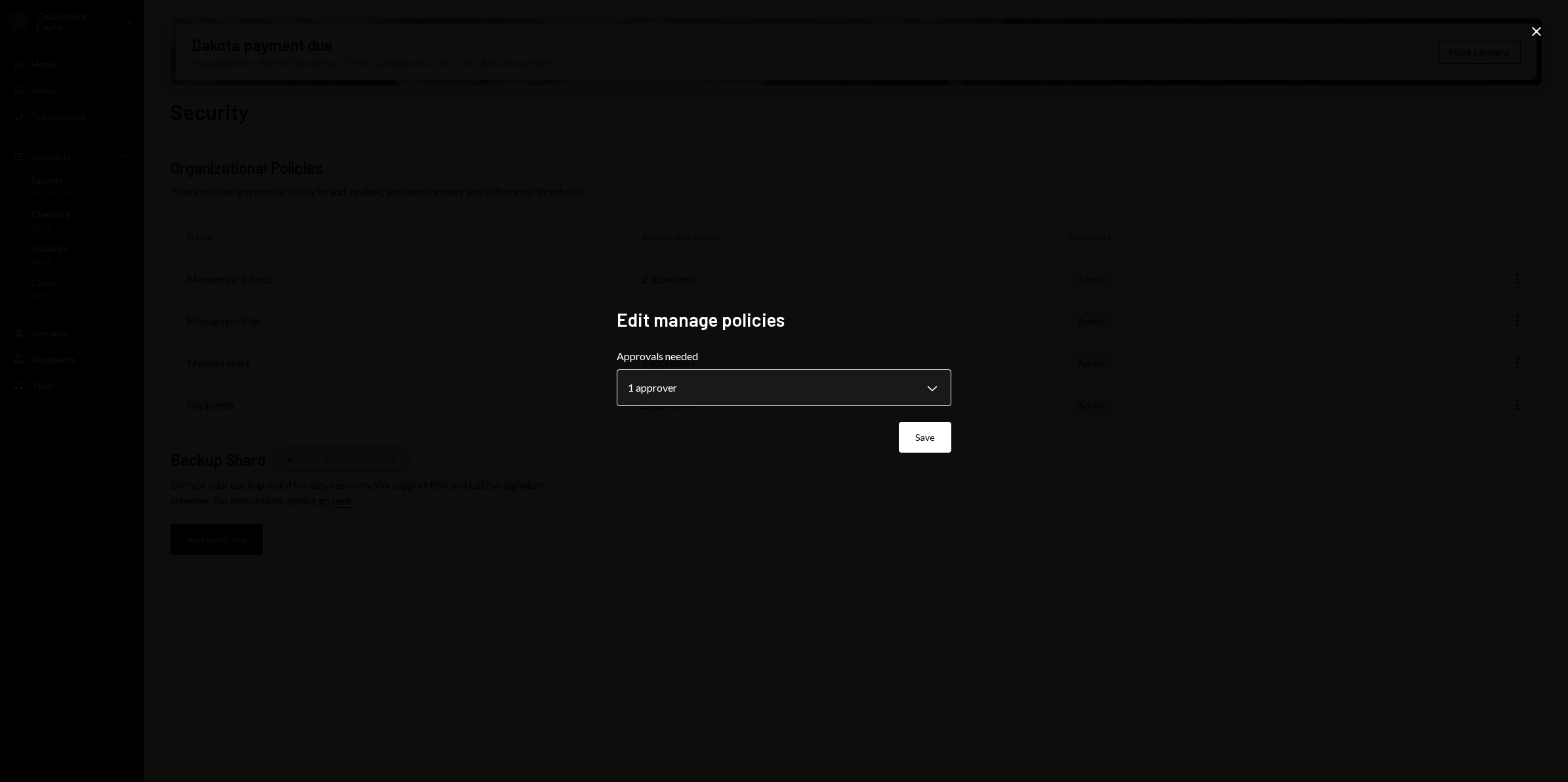
click at [935, 389] on body "**********" at bounding box center [784, 391] width 1568 height 782
select select "*"
click at [940, 434] on button "Save" at bounding box center [925, 437] width 53 height 31
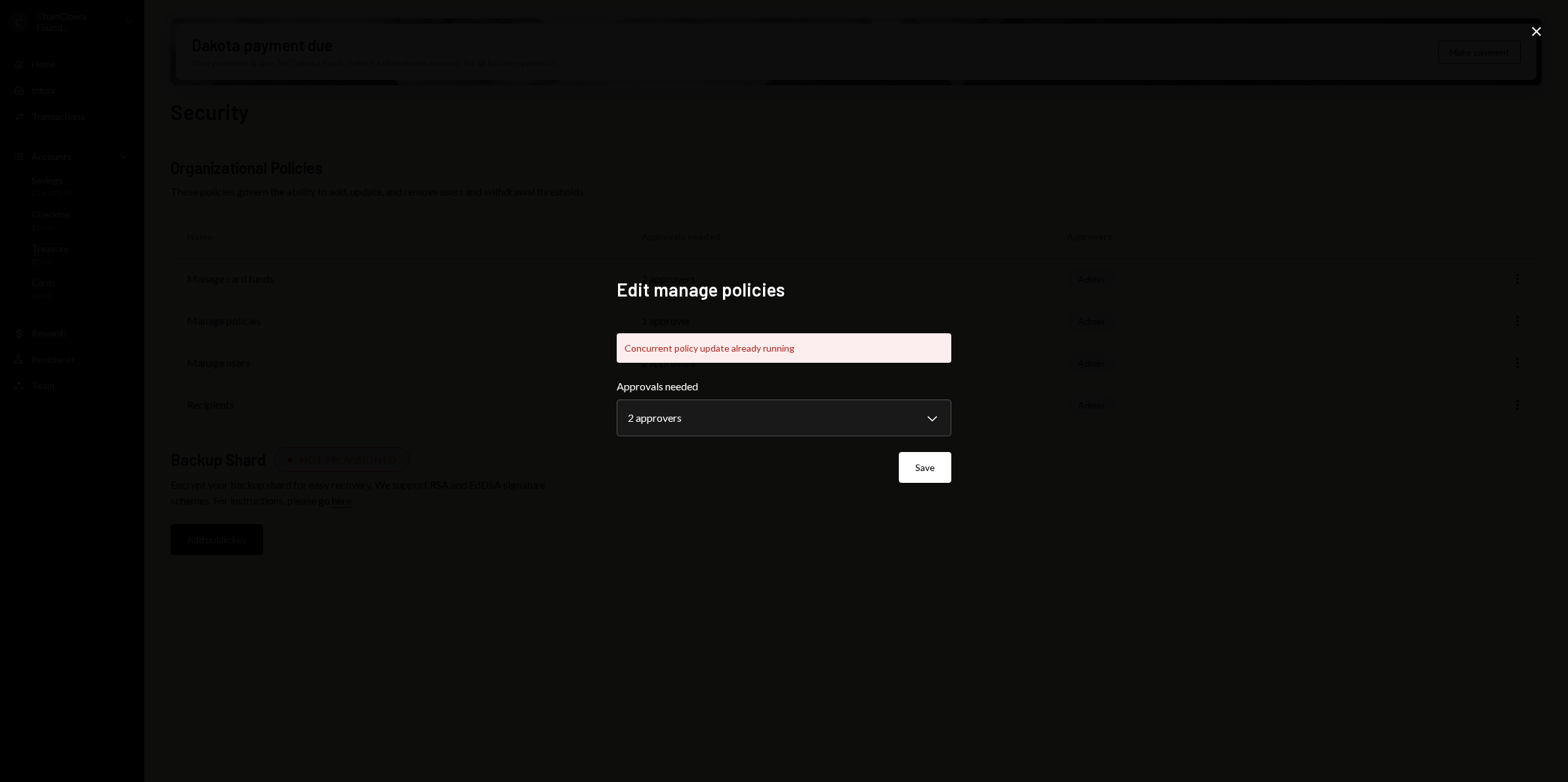
click at [1533, 29] on icon "Close" at bounding box center [1537, 31] width 16 height 16
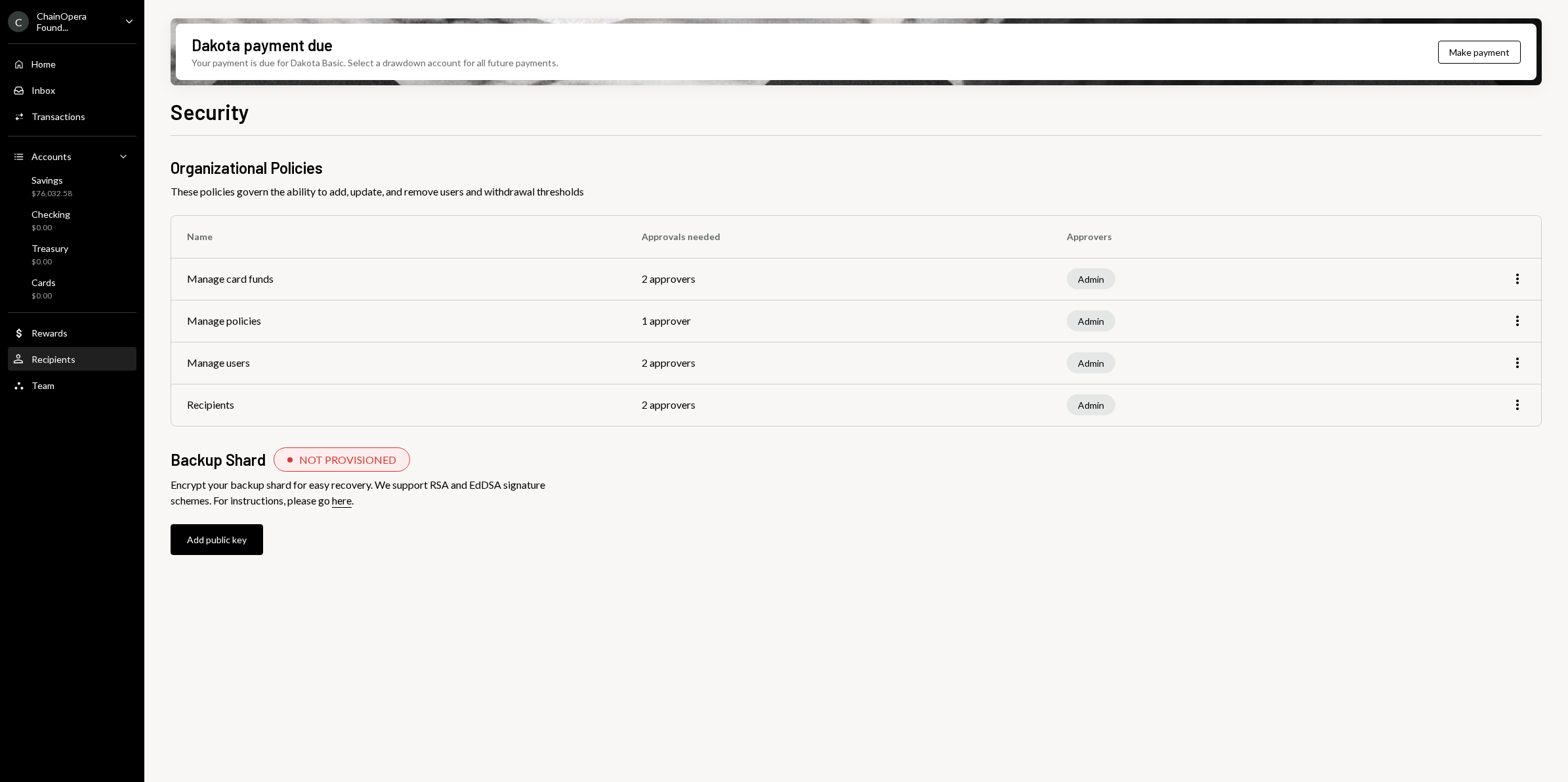
click at [69, 359] on div "Recipients" at bounding box center [53, 359] width 44 height 11
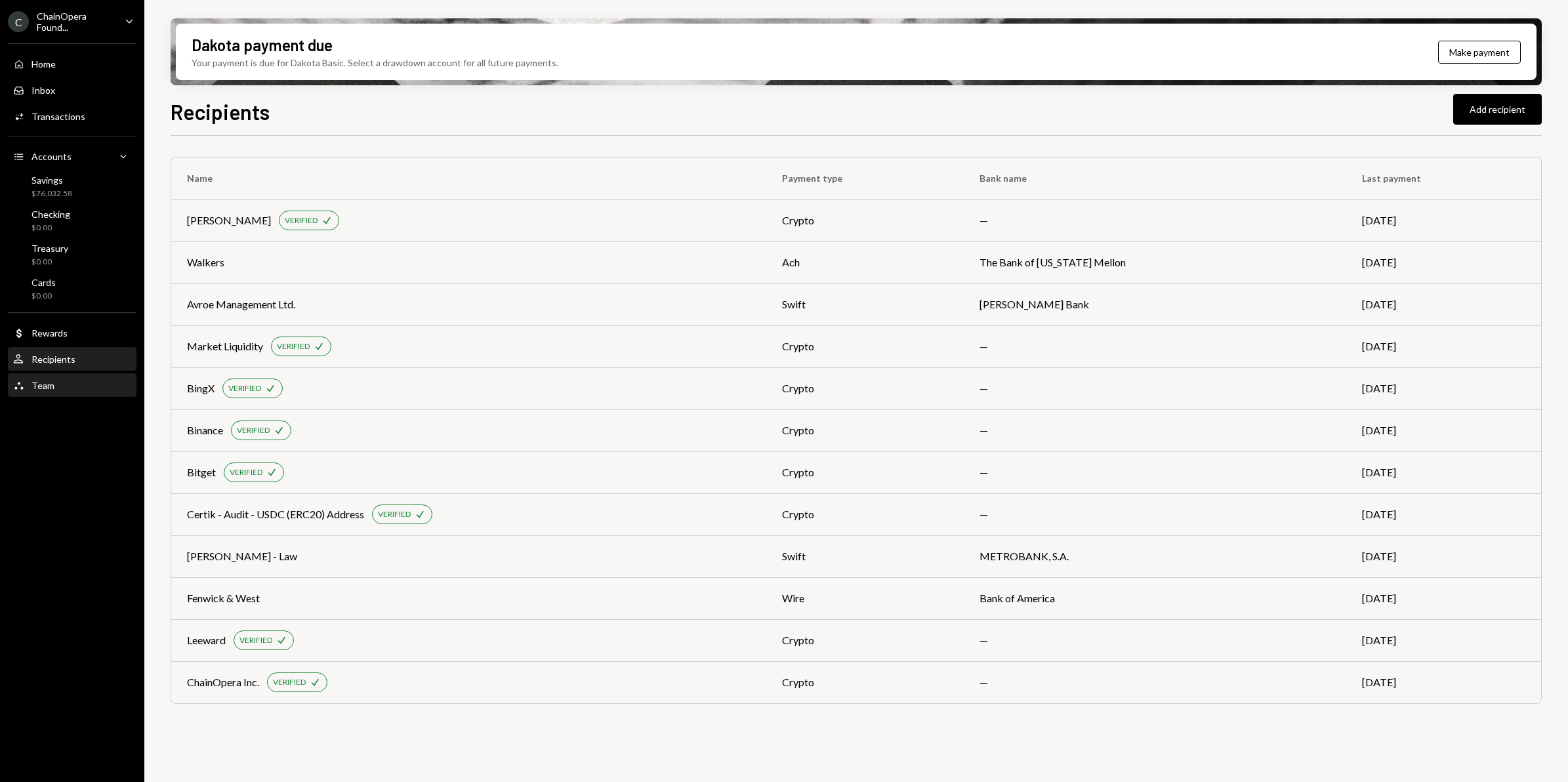
click at [54, 387] on div "Team Team" at bounding box center [72, 385] width 118 height 12
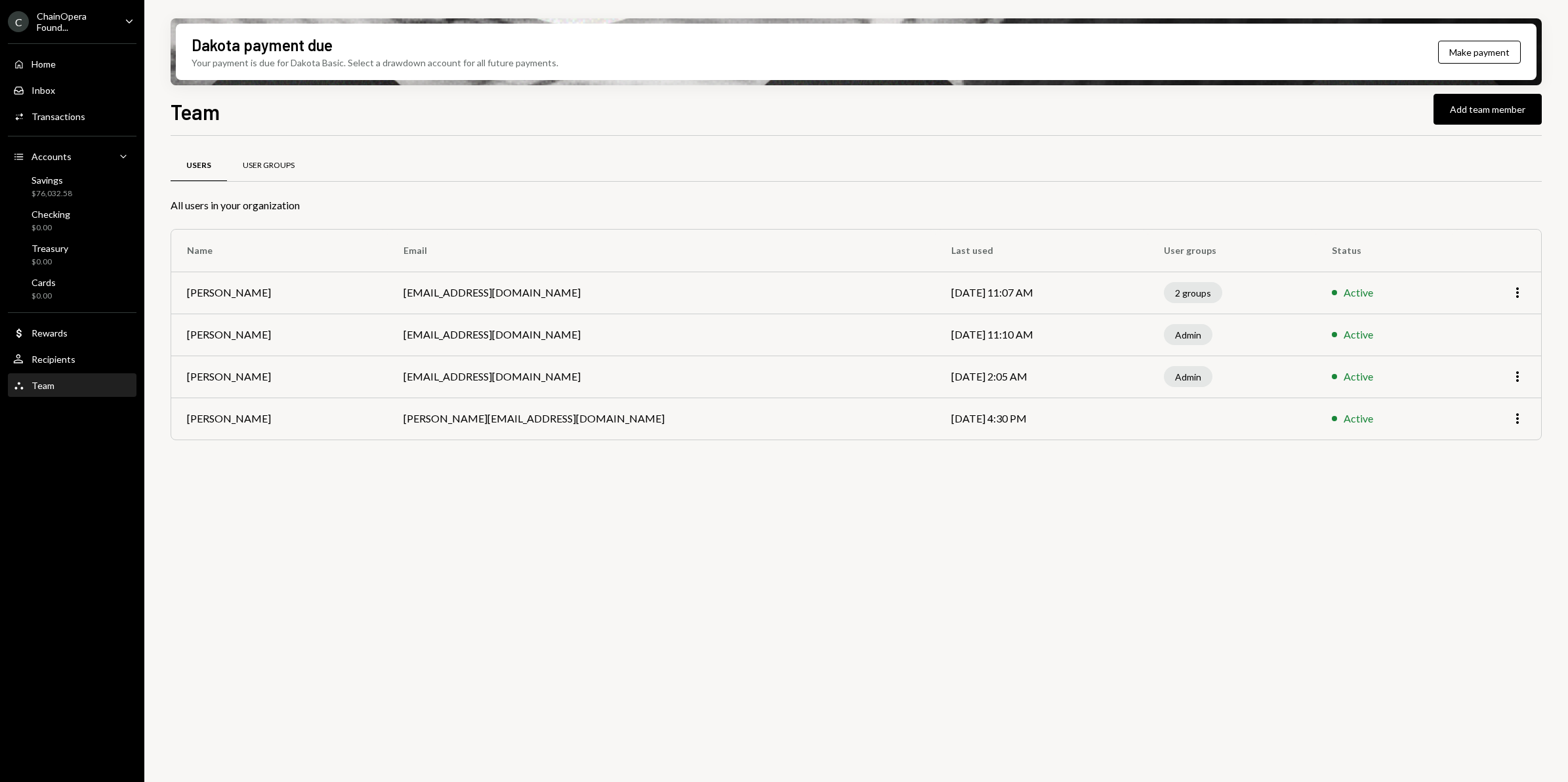
click at [276, 159] on div "User Groups" at bounding box center [269, 166] width 83 height 31
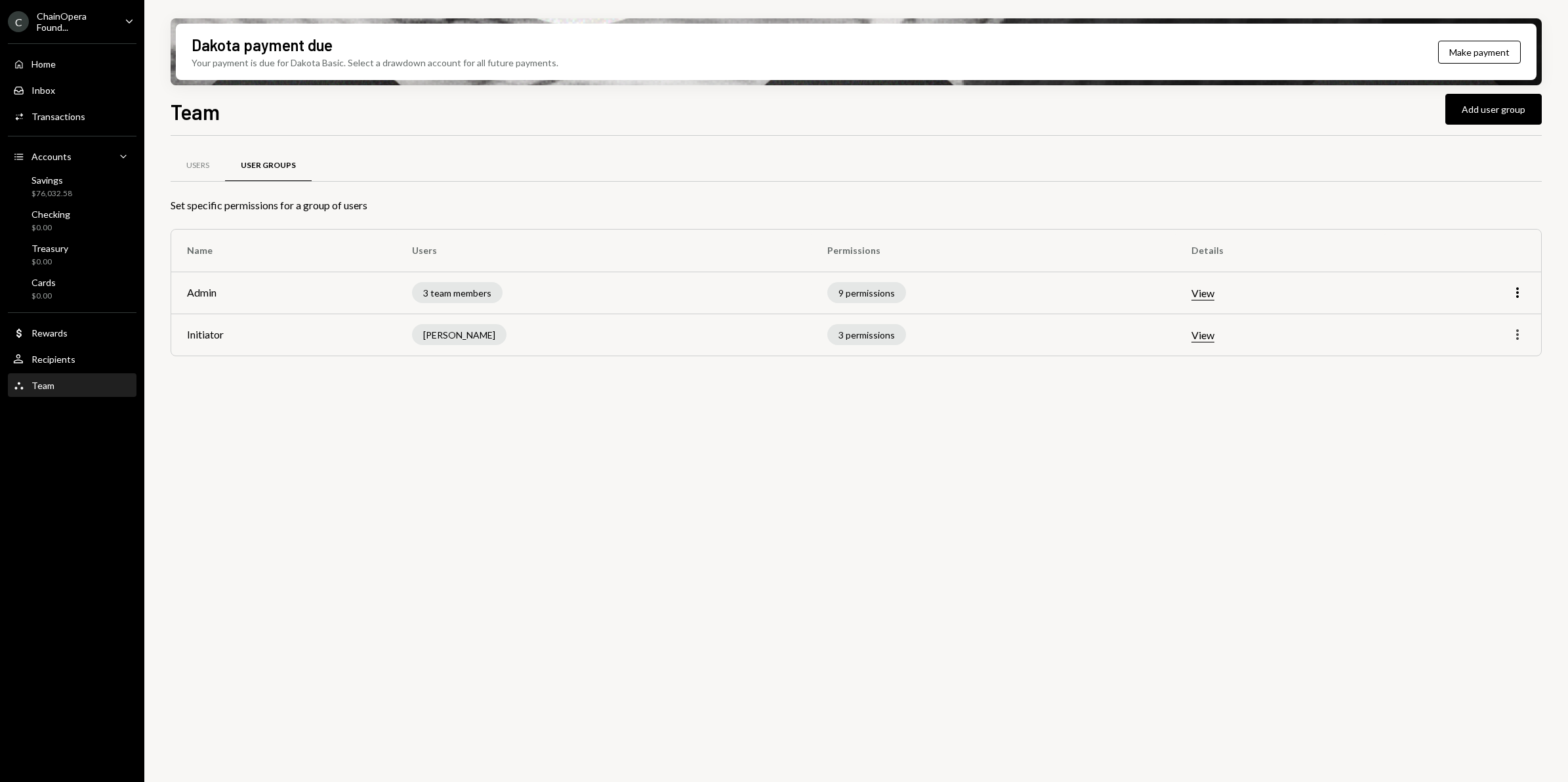
click at [1512, 341] on icon "More" at bounding box center [1517, 335] width 16 height 16
click at [1201, 336] on button "View" at bounding box center [1203, 335] width 23 height 14
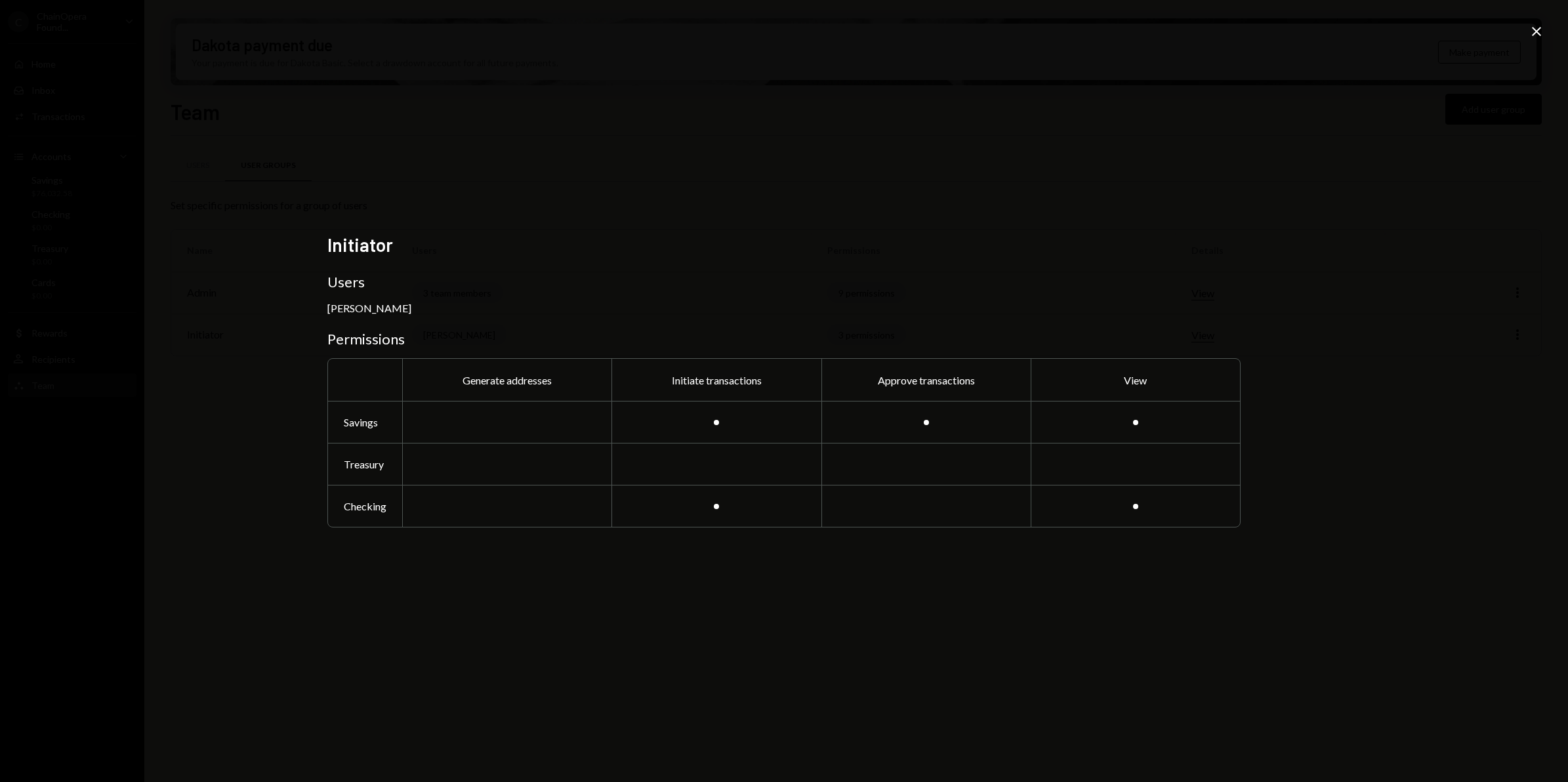
click at [1536, 31] on icon at bounding box center [1536, 31] width 9 height 9
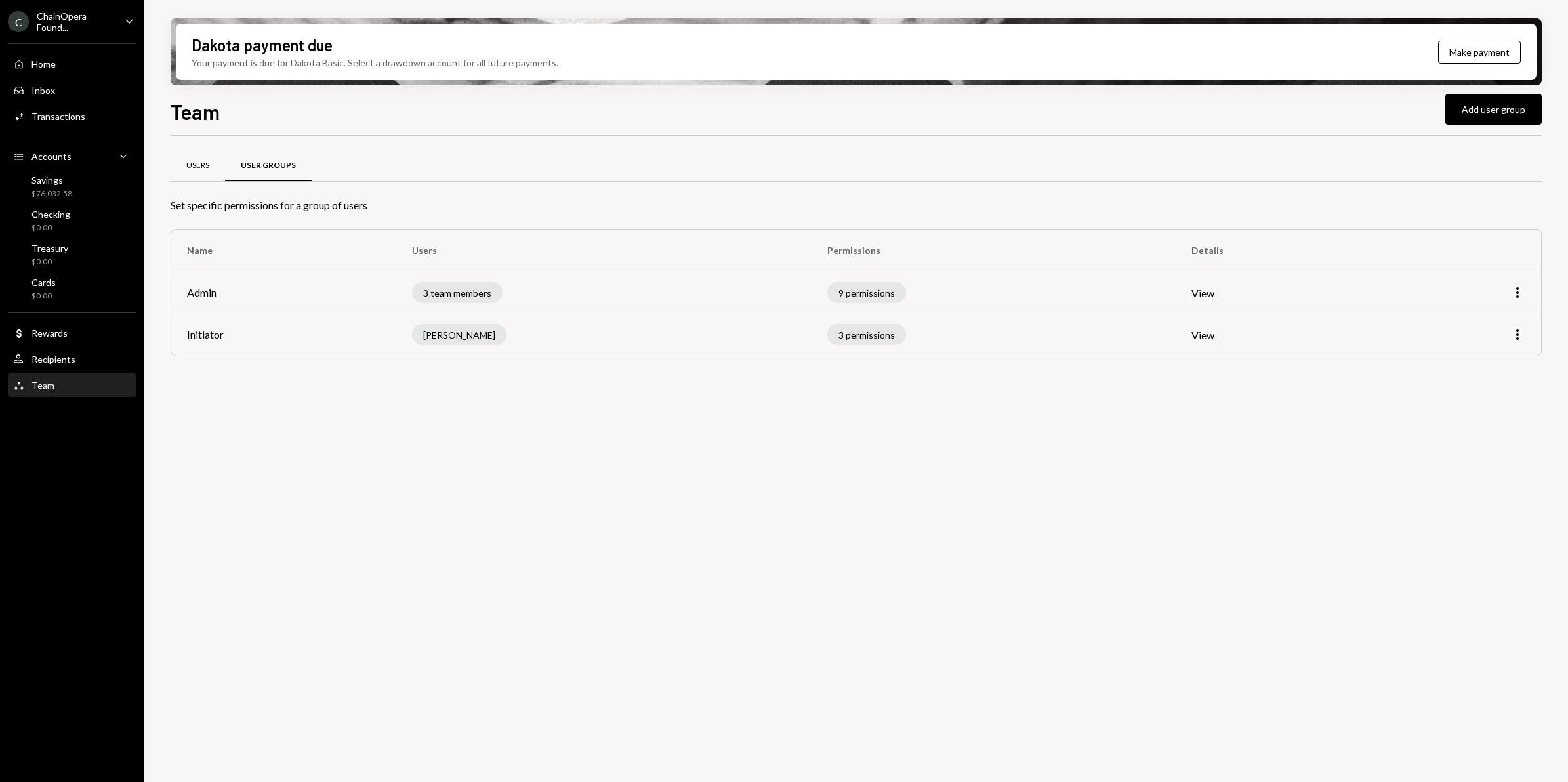
click at [192, 172] on div "Users" at bounding box center [197, 166] width 54 height 31
